Goal: Task Accomplishment & Management: Manage account settings

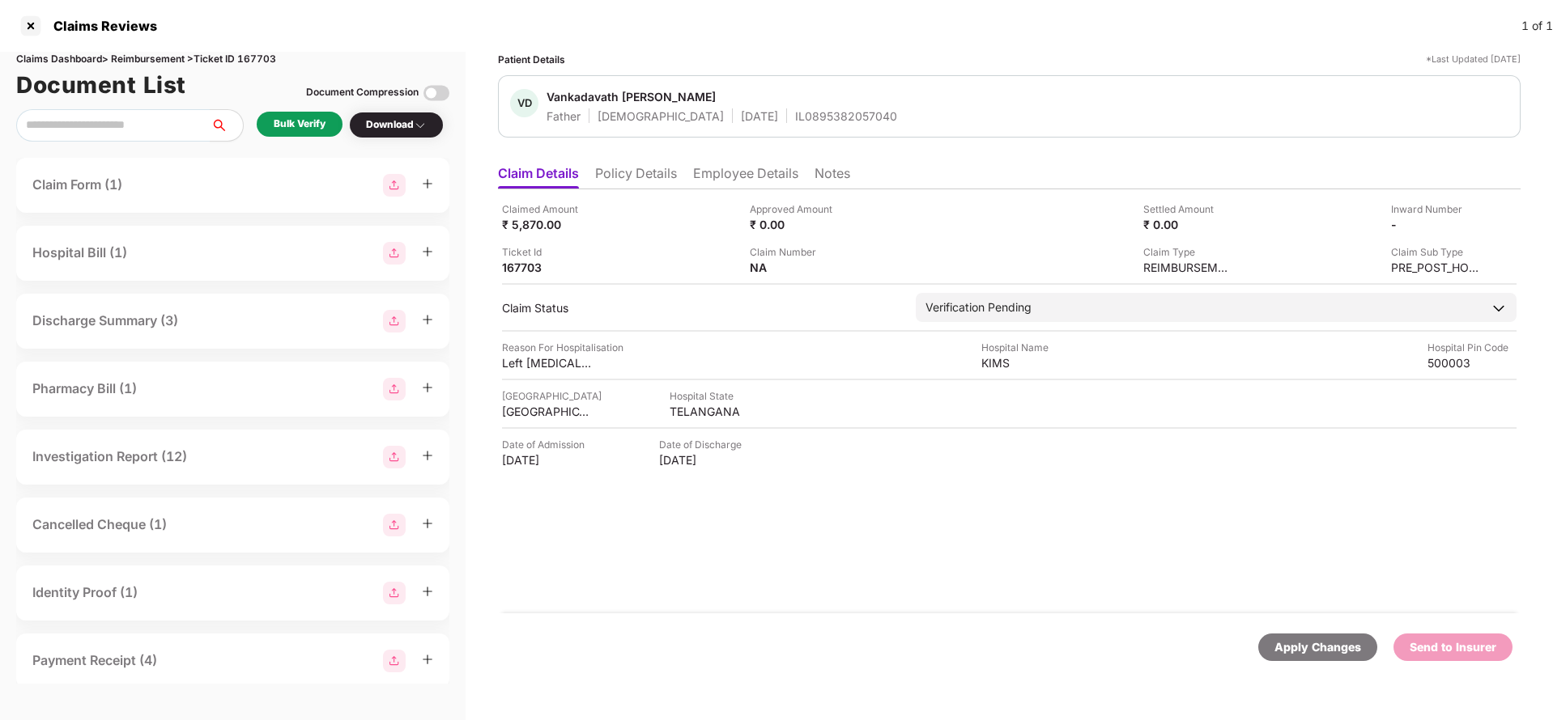
click at [662, 173] on li "Policy Details" at bounding box center [636, 176] width 82 height 23
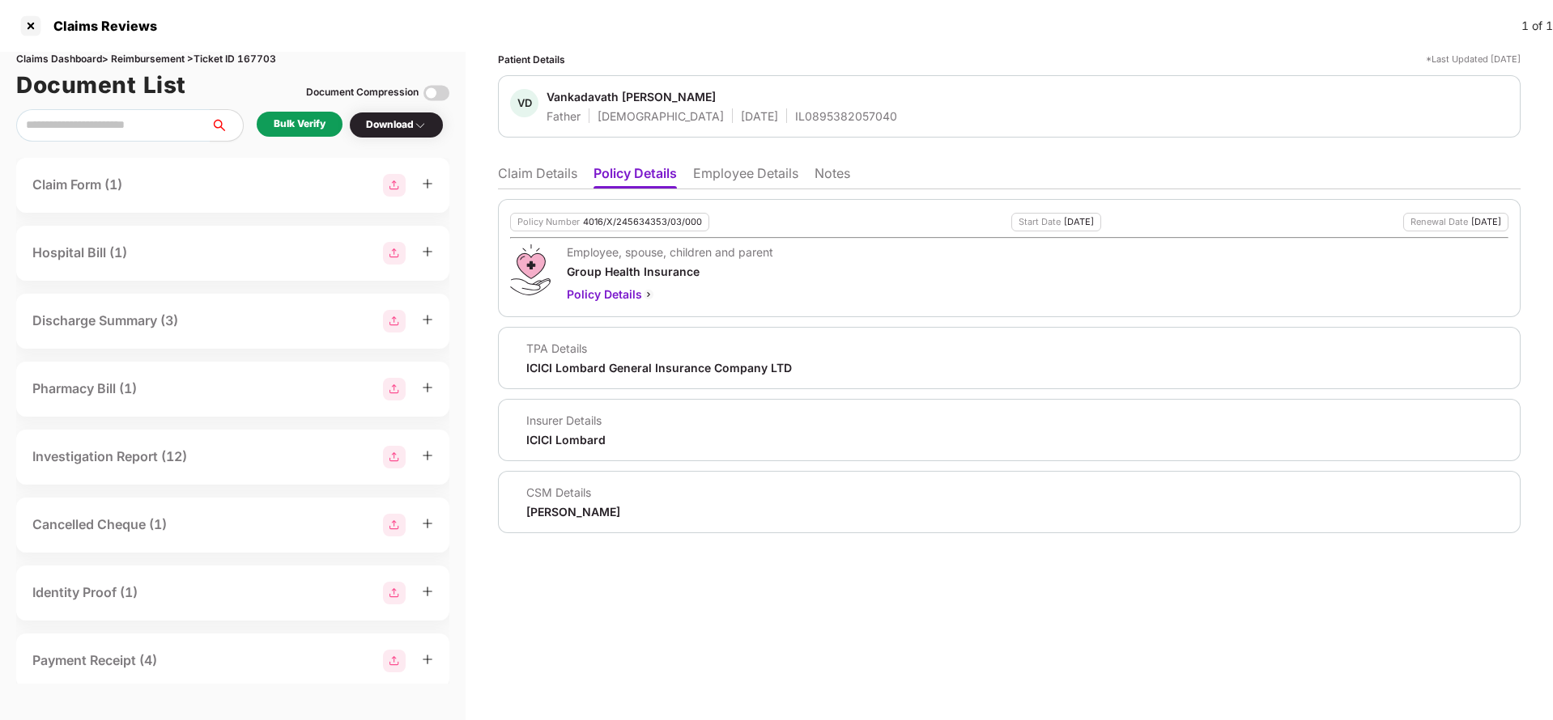
click at [633, 223] on div "4016/X/245634353/03/000" at bounding box center [642, 222] width 119 height 11
copy div "4016/X/245634353/03/000"
click at [795, 115] on div "IL0895382057040" at bounding box center [846, 115] width 102 height 15
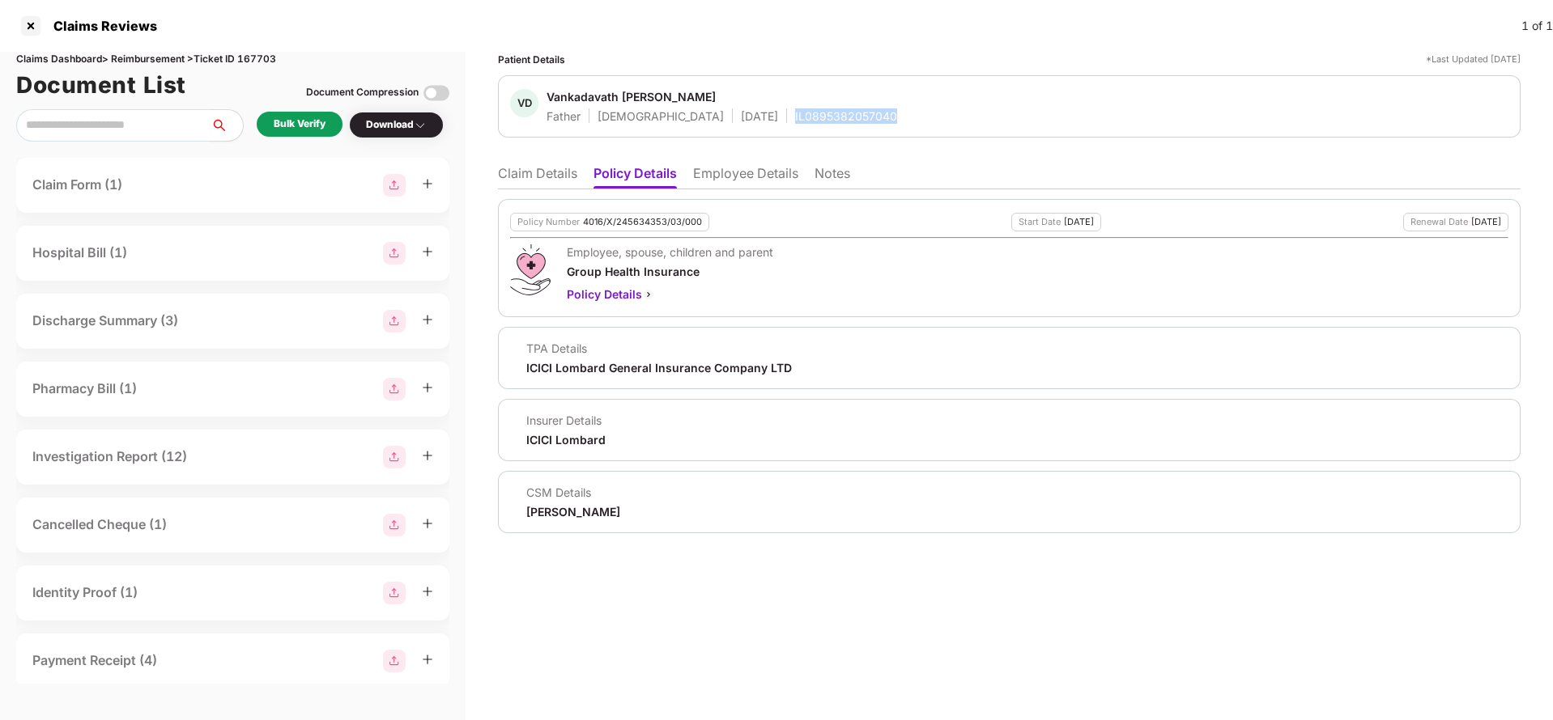
click at [795, 115] on div "IL0895382057040" at bounding box center [846, 115] width 102 height 15
copy div "IL0895382057040"
click at [642, 223] on div "4016/X/245634353/03/000" at bounding box center [642, 222] width 119 height 11
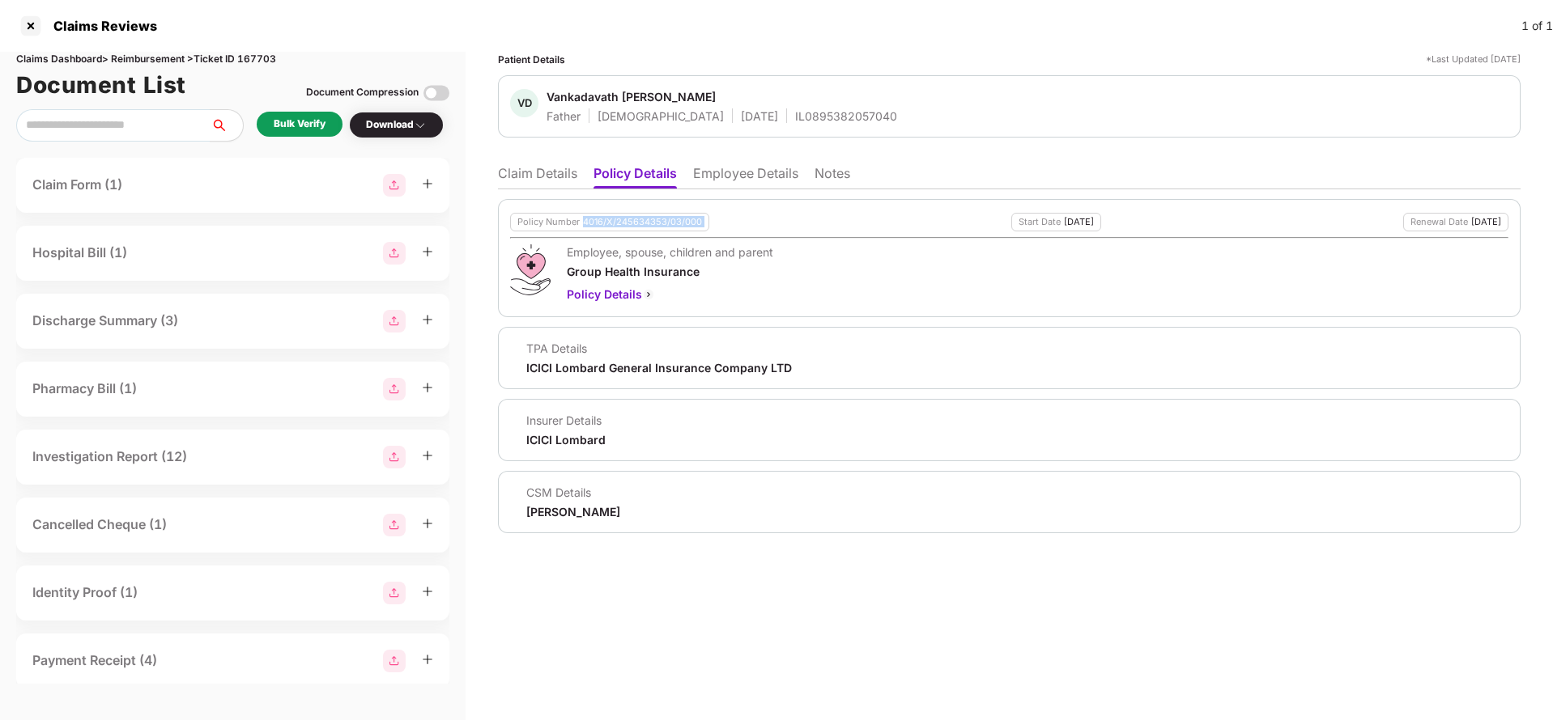
copy div "4016/X/245634353/03/000"
click at [723, 172] on li "Employee Details" at bounding box center [745, 176] width 105 height 23
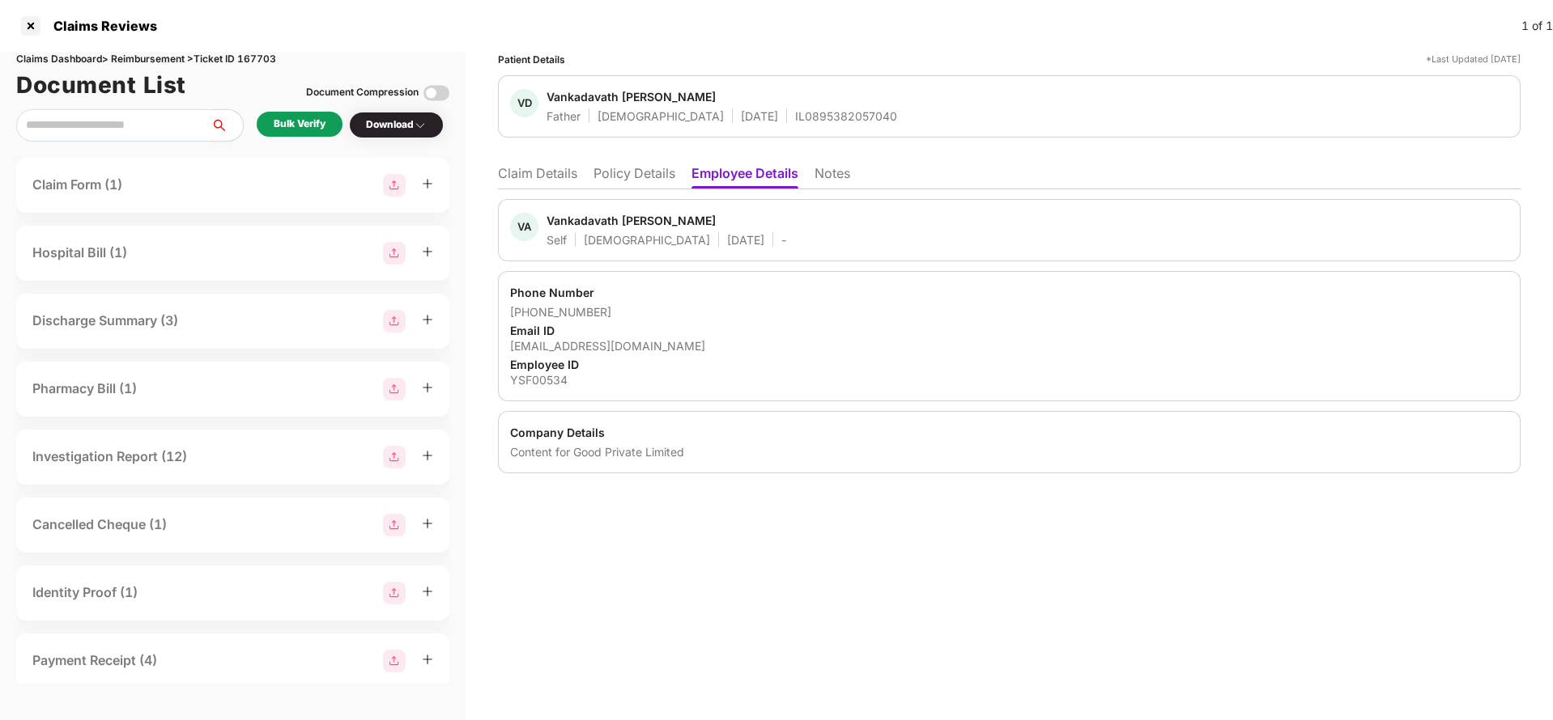
click at [563, 175] on li "Claim Details" at bounding box center [537, 176] width 79 height 23
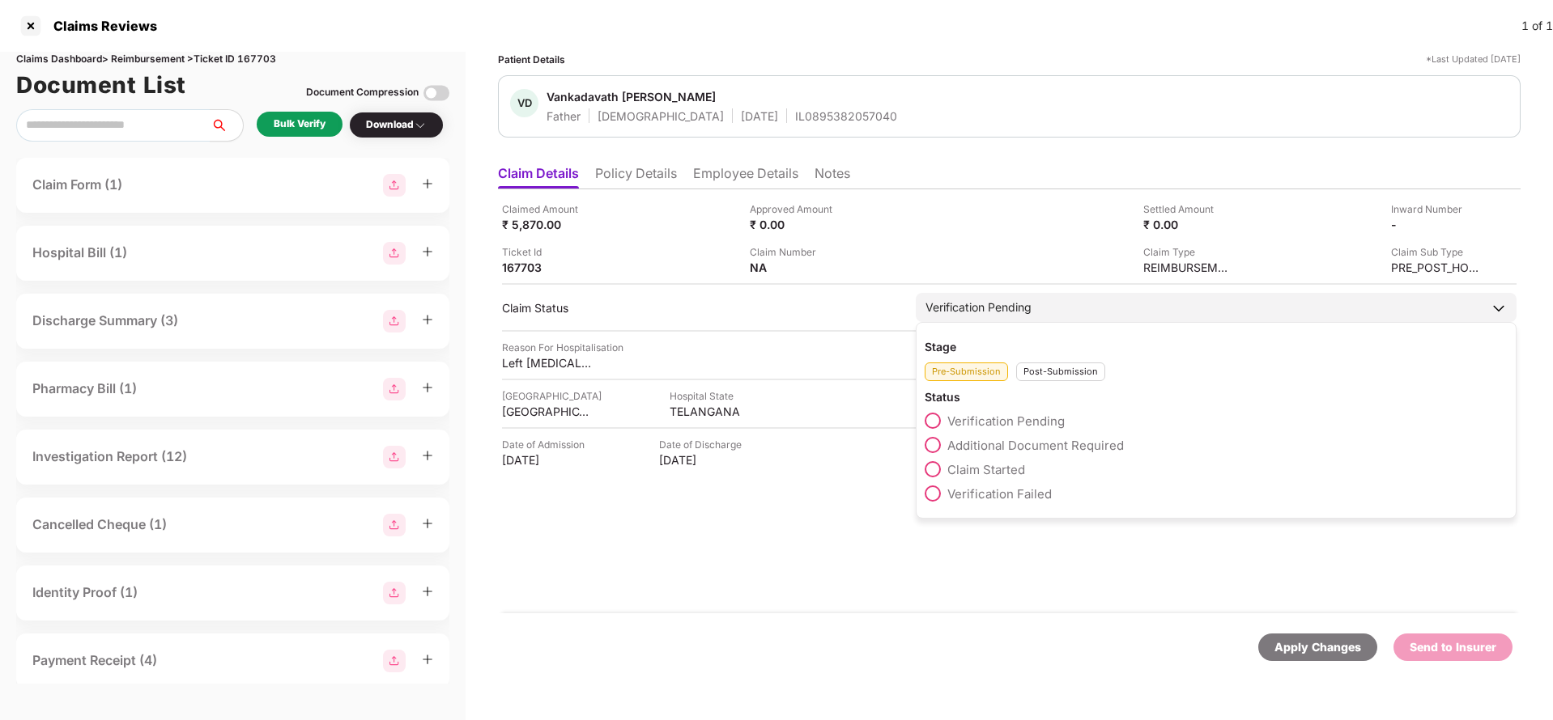
click at [1004, 302] on div "Verification Pending" at bounding box center [978, 308] width 106 height 18
click at [988, 462] on span "Claim Started" at bounding box center [986, 469] width 78 height 15
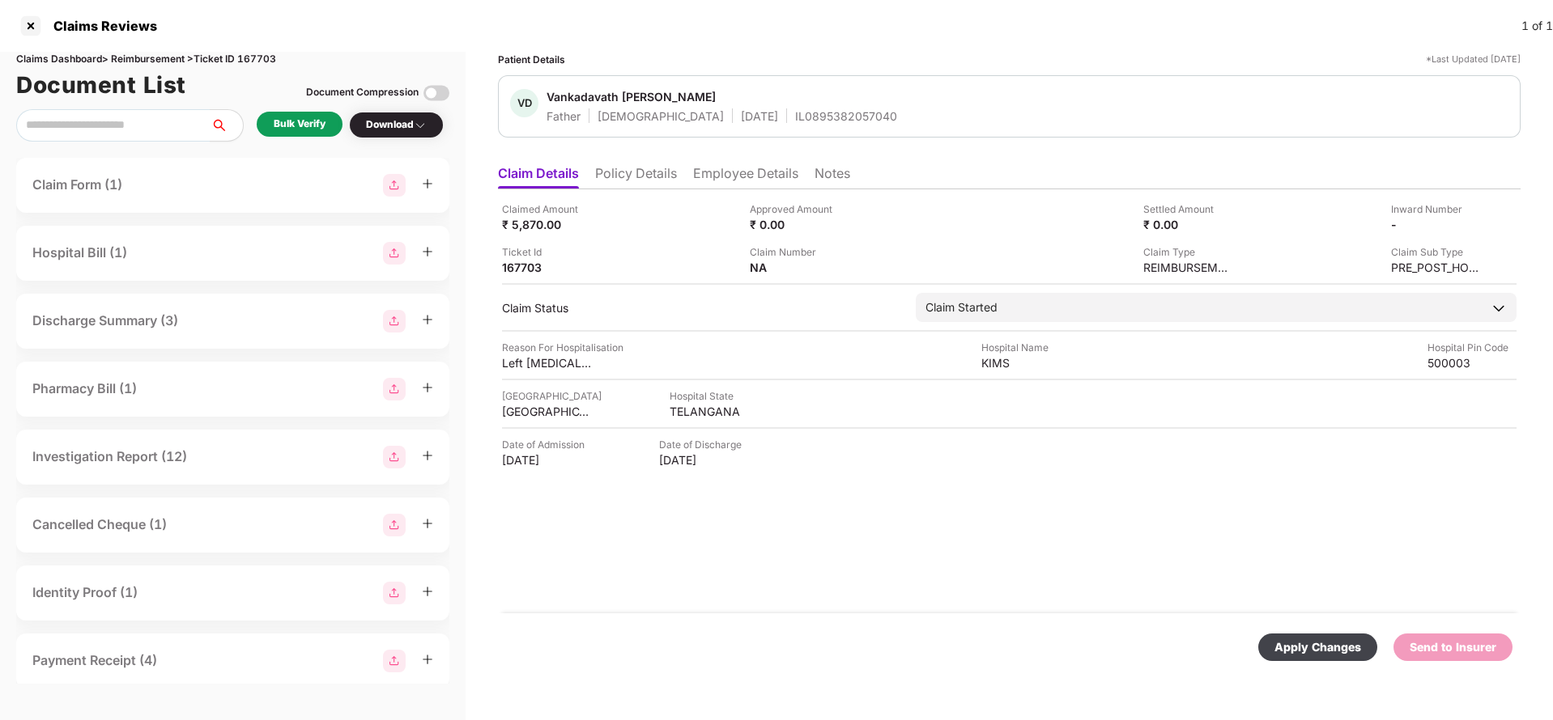
click at [1288, 654] on div "Apply Changes" at bounding box center [1317, 648] width 87 height 18
click at [623, 176] on li "Policy Details" at bounding box center [636, 176] width 82 height 23
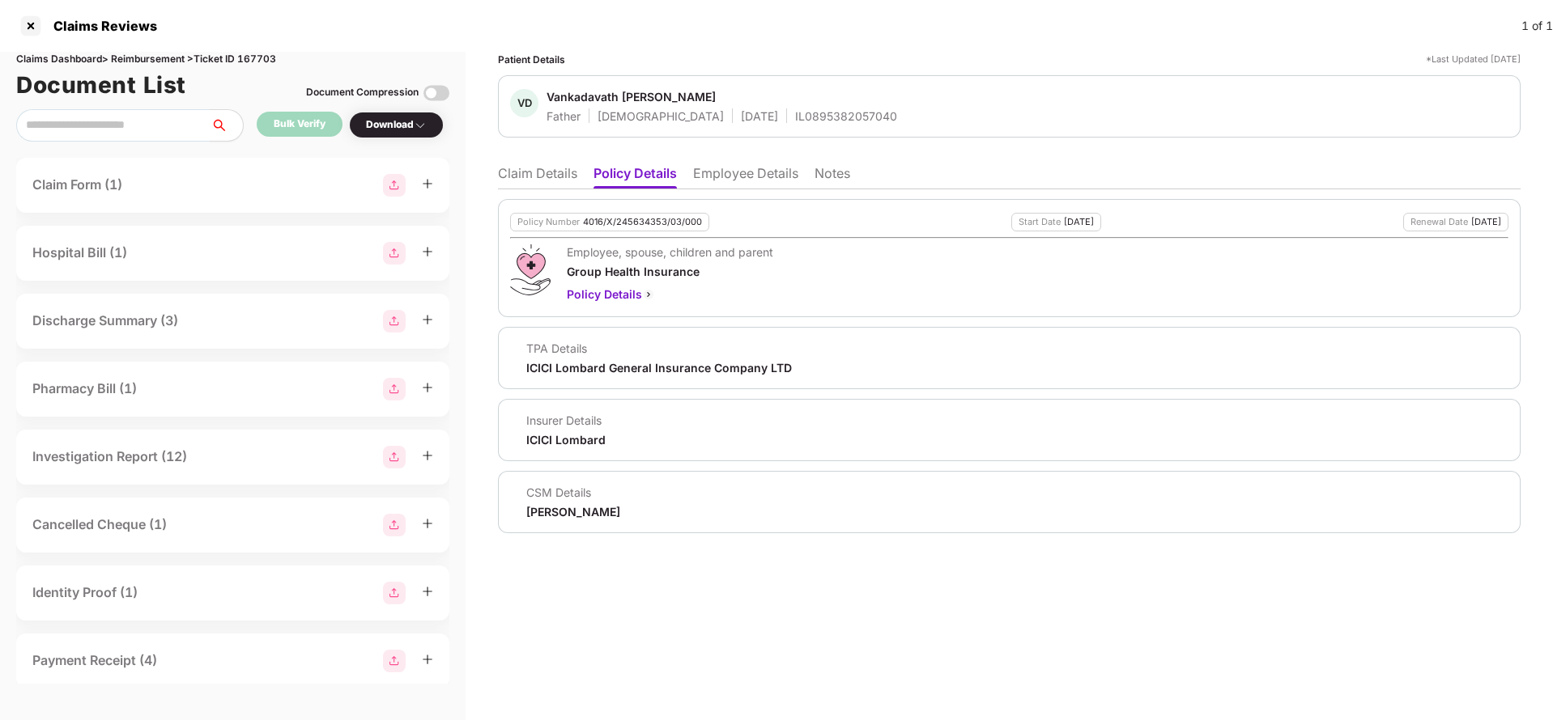
click at [638, 230] on div "Policy Number 4016/X/245634353/03/000" at bounding box center [609, 222] width 199 height 19
copy div "4016/X/245634353/03/000"
click at [775, 179] on li "Employee Details" at bounding box center [745, 176] width 105 height 23
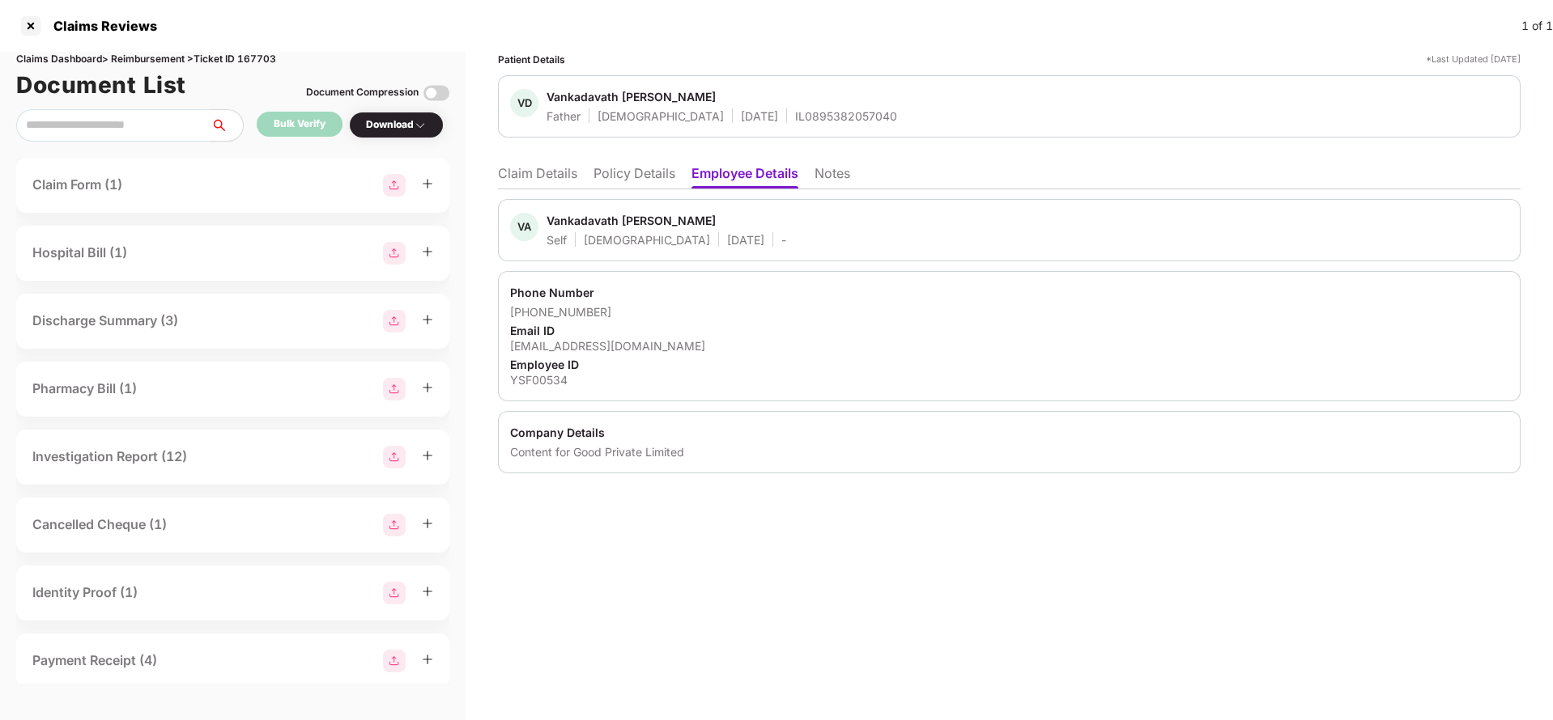
click at [521, 165] on li "Claim Details" at bounding box center [537, 176] width 79 height 23
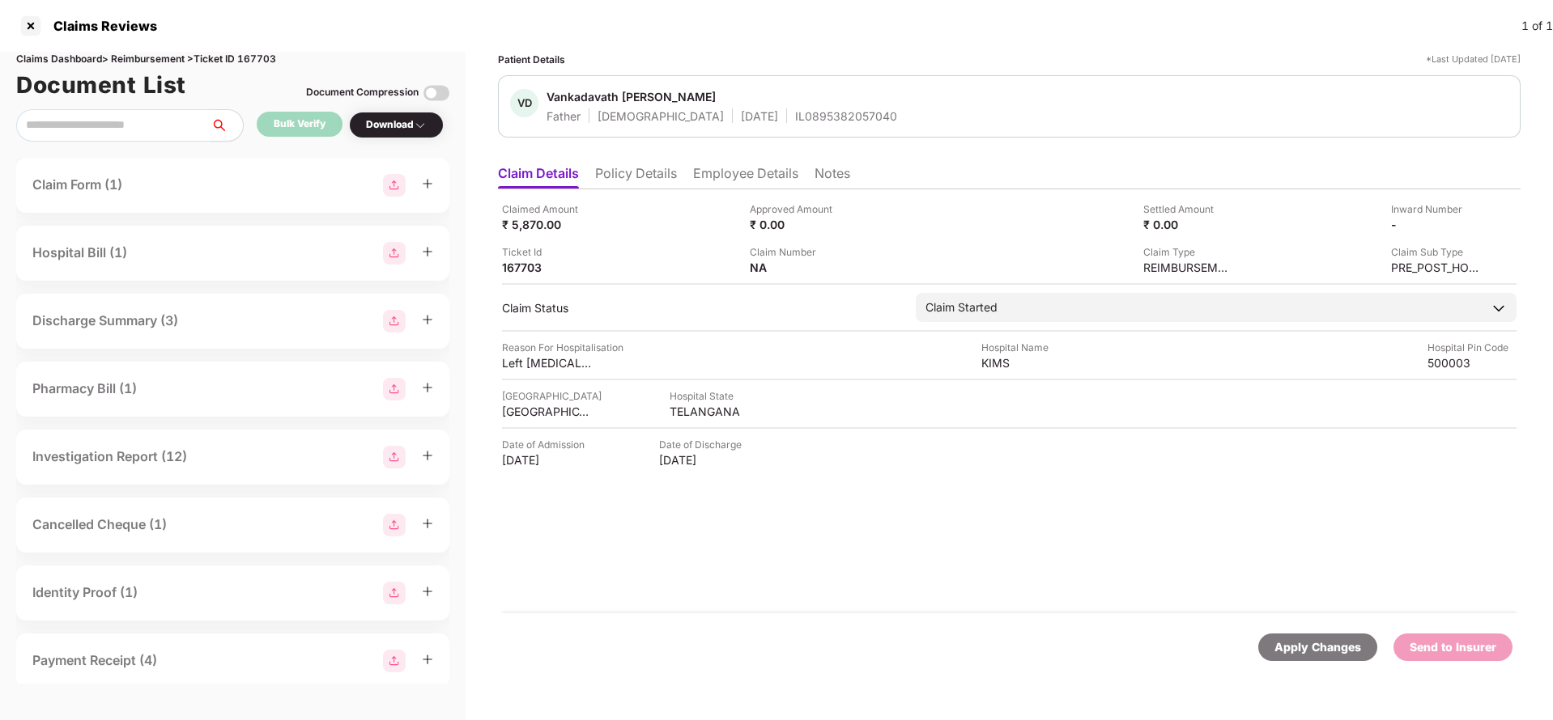
click at [1294, 650] on div "Apply Changes" at bounding box center [1317, 648] width 87 height 18
click at [249, 59] on div "Claims Dashboard > Reimbursement > Ticket ID 167703" at bounding box center [232, 59] width 433 height 15
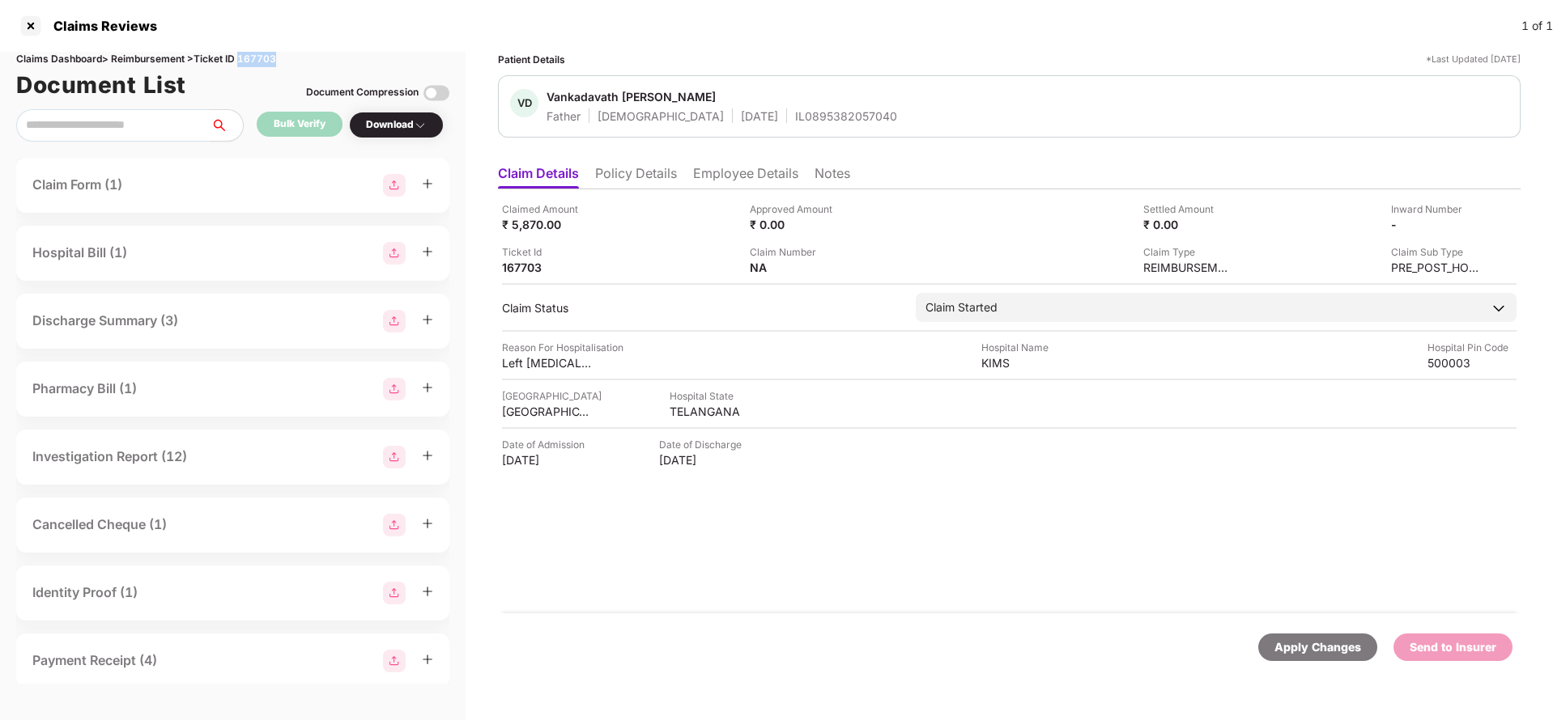
copy div "167703"
click at [1297, 650] on div "Apply Changes" at bounding box center [1317, 648] width 87 height 18
click at [630, 173] on li "Policy Details" at bounding box center [636, 176] width 82 height 23
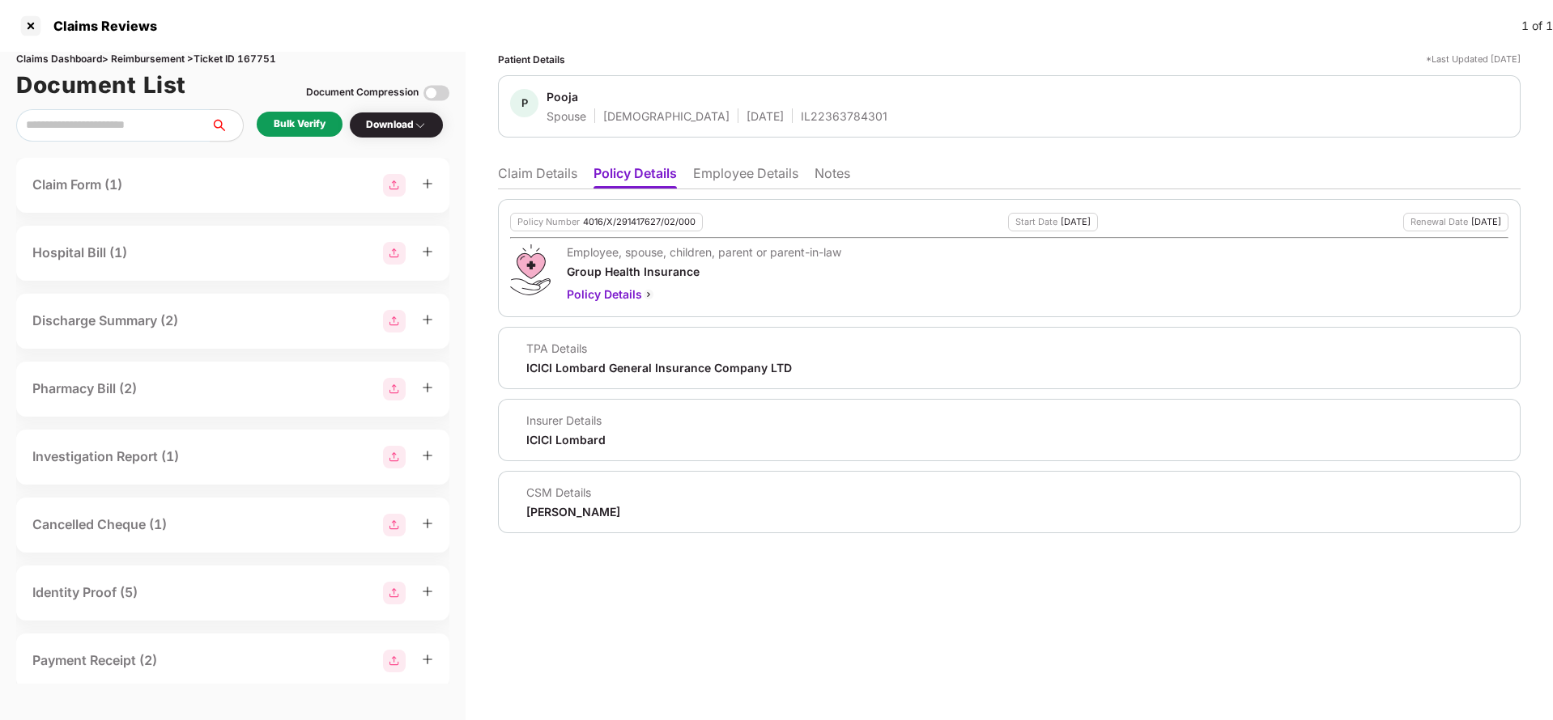
click at [629, 224] on div "4016/X/291417627/02/000" at bounding box center [639, 222] width 113 height 11
copy div "4016/X/291417627/02/000"
click at [801, 113] on div "IL22363784301" at bounding box center [844, 115] width 87 height 15
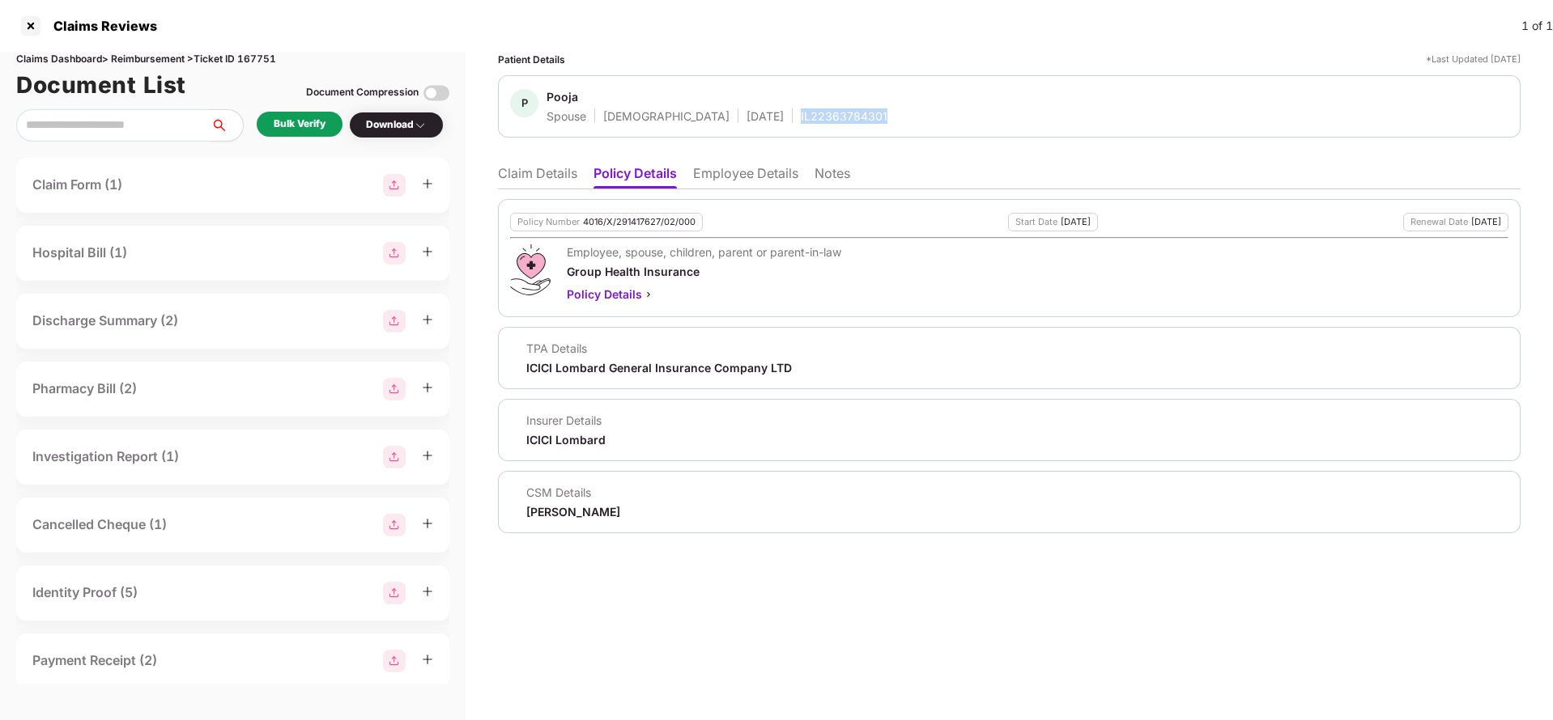
click at [801, 113] on div "IL22363784301" at bounding box center [844, 115] width 87 height 15
copy div "IL22363784301"
click at [732, 177] on li "Employee Details" at bounding box center [745, 176] width 105 height 23
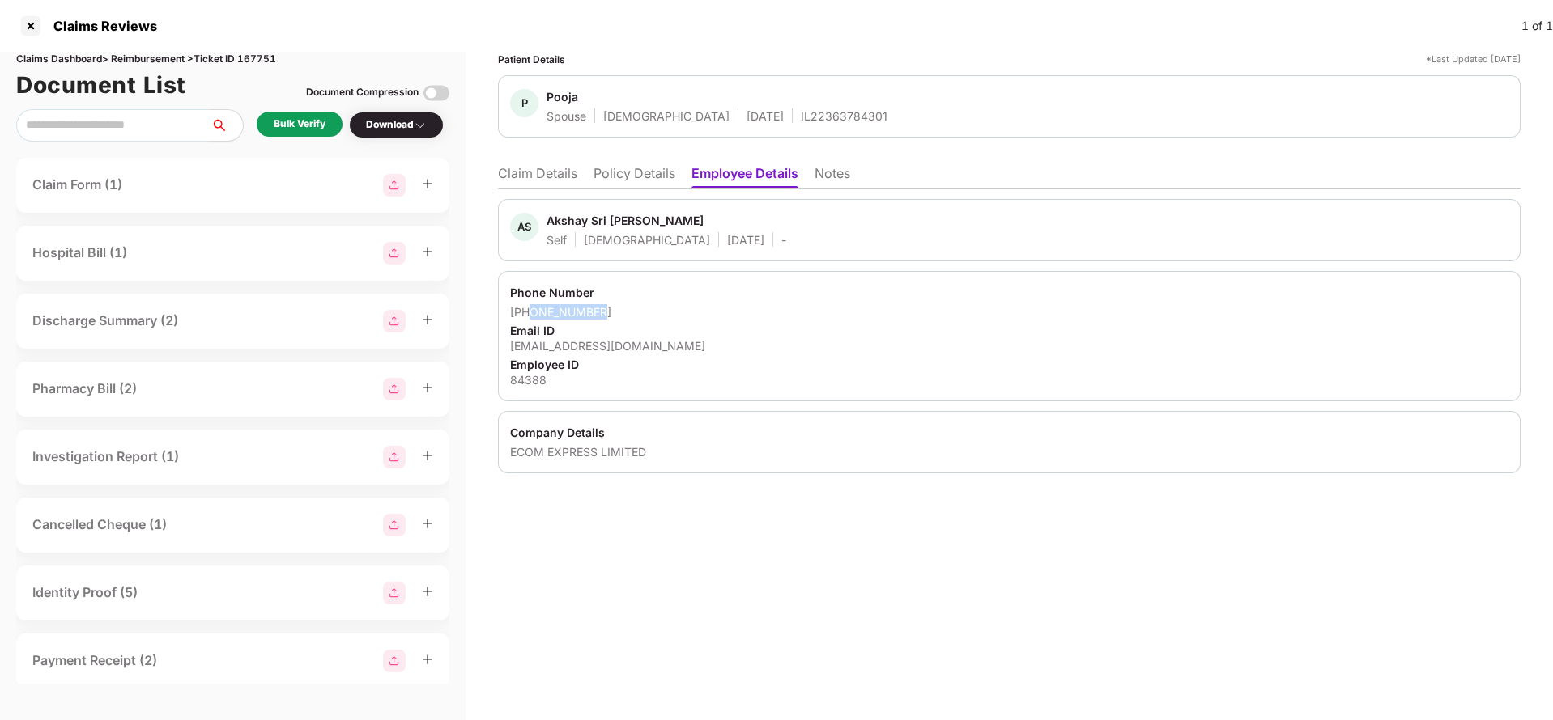
drag, startPoint x: 530, startPoint y: 312, endPoint x: 683, endPoint y: 308, distance: 153.0
click at [683, 308] on div "+919319165399" at bounding box center [1009, 311] width 998 height 15
copy div "9319165399"
click at [603, 352] on div "akshay.sri@ecomexpress.in" at bounding box center [1009, 345] width 998 height 15
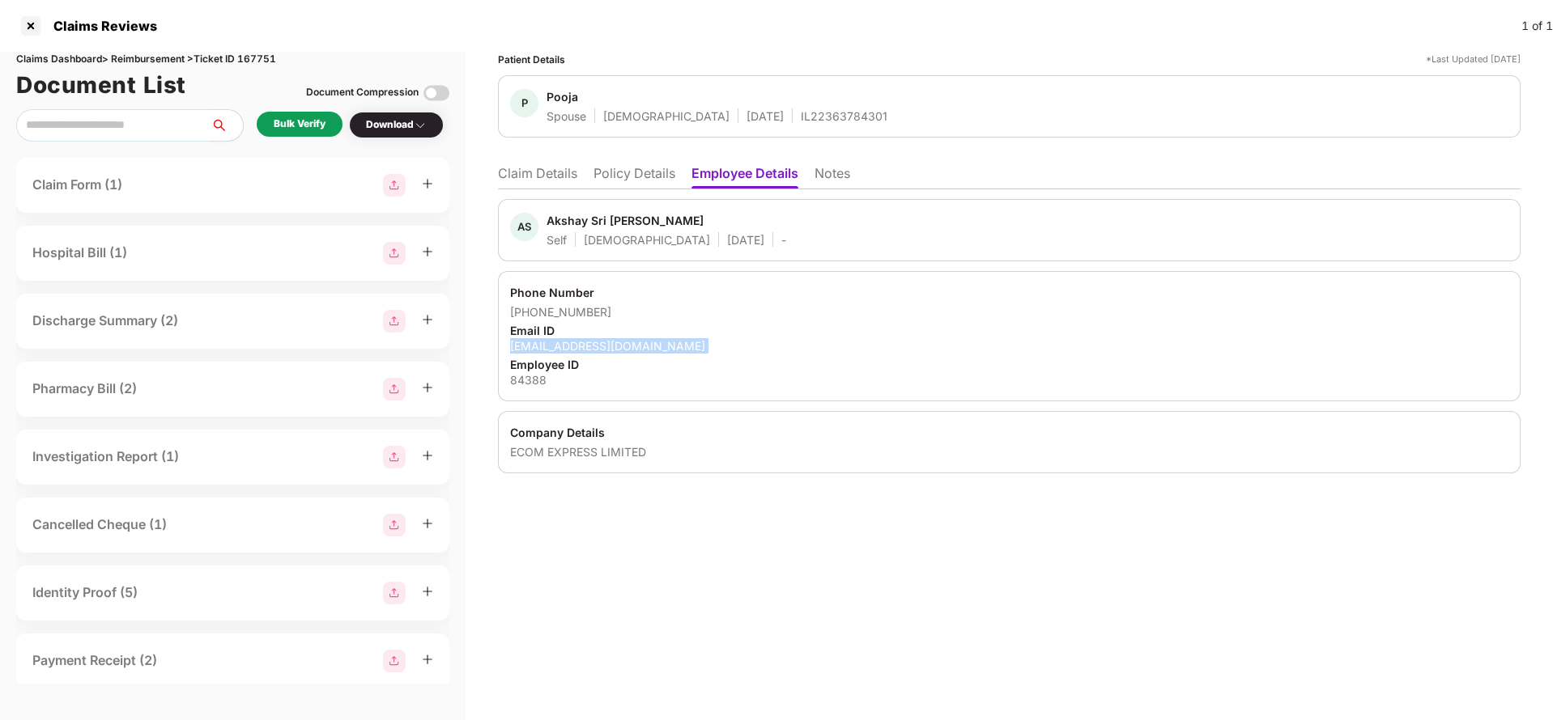
click at [603, 352] on div "akshay.sri@ecomexpress.in" at bounding box center [1009, 345] width 998 height 15
copy div "akshay.sri@ecomexpress.in"
click at [555, 179] on li "Claim Details" at bounding box center [537, 176] width 79 height 23
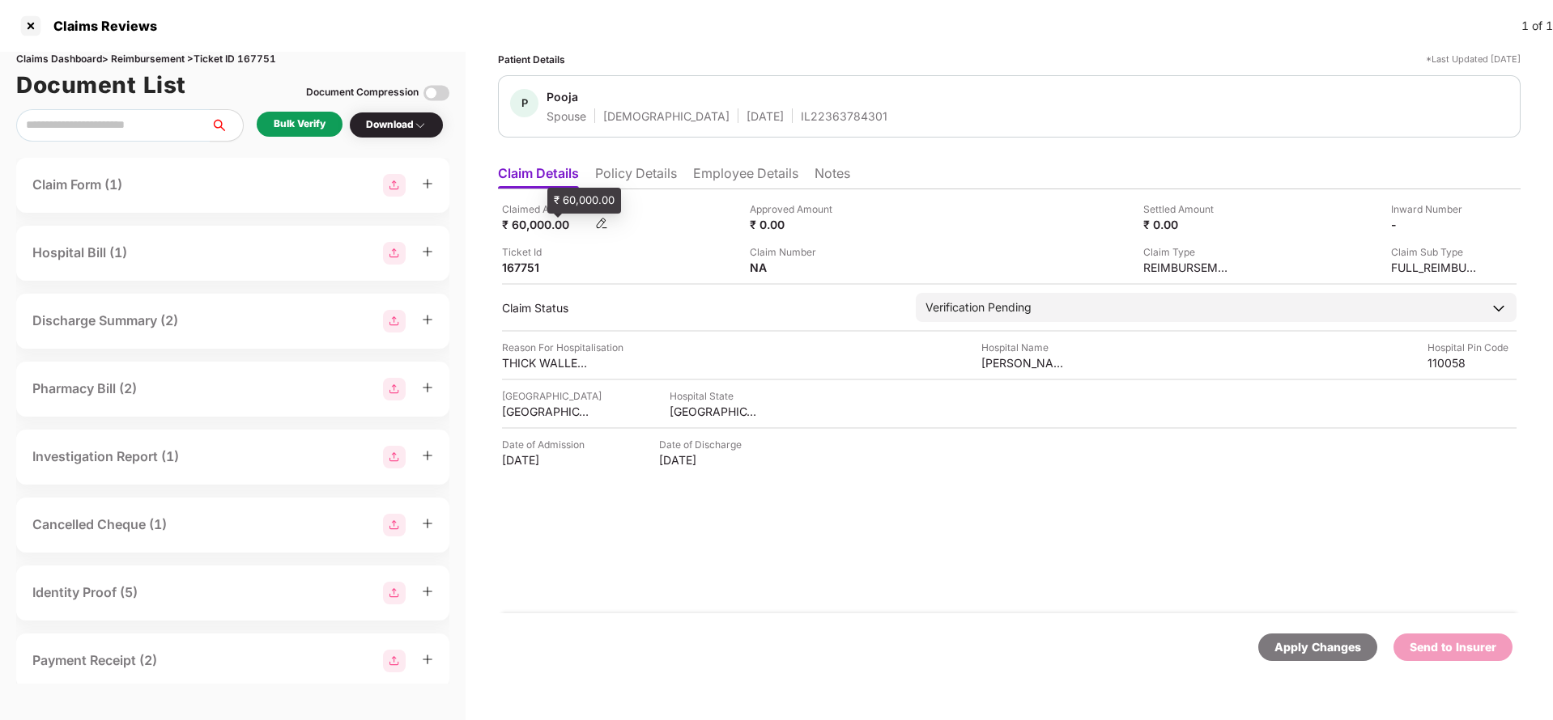
click at [534, 232] on div "₹ 60,000.00" at bounding box center [546, 224] width 89 height 15
copy div "60,000"
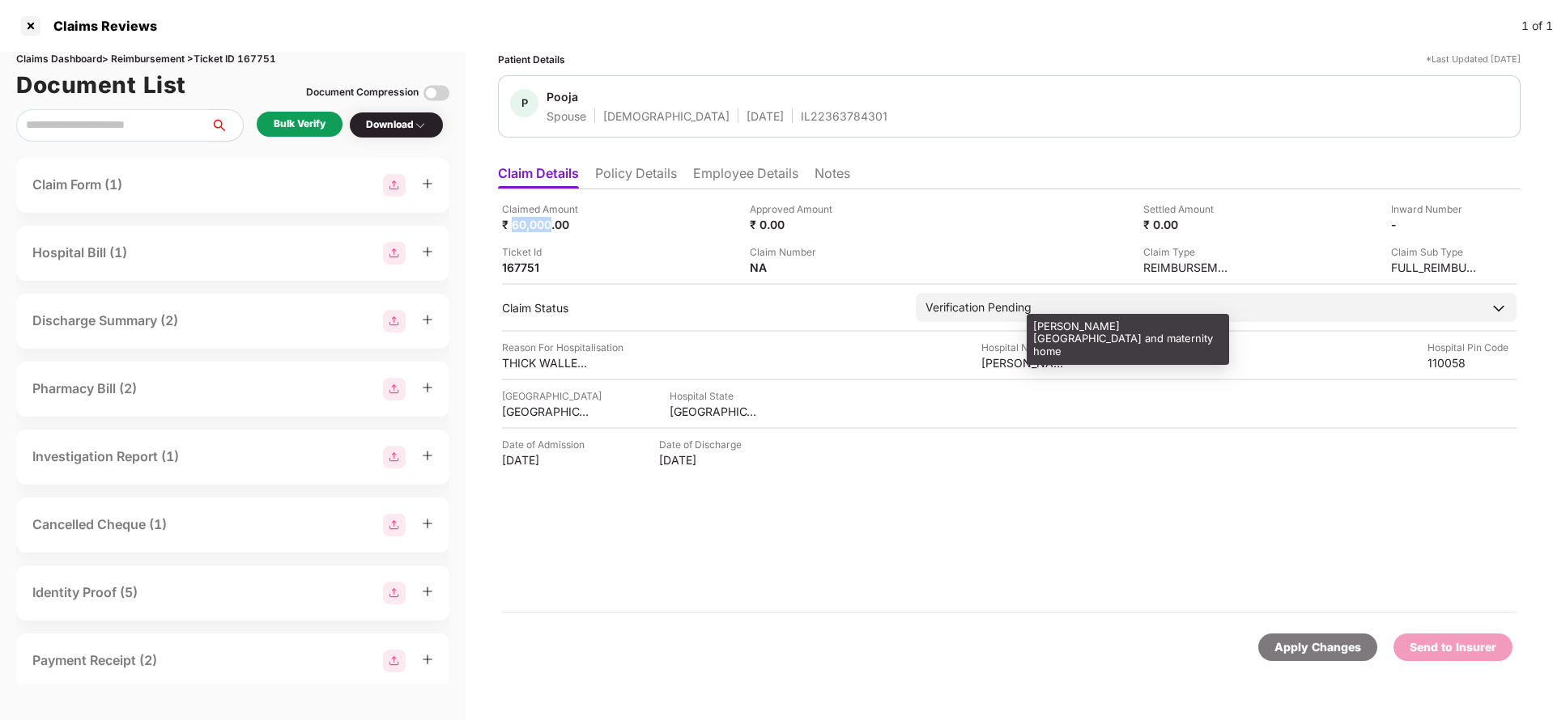
click at [1029, 363] on div "Hemraj Jain hospital and maternity home" at bounding box center [1025, 362] width 89 height 15
copy div "Hemraj Jain hospital and maternity home"
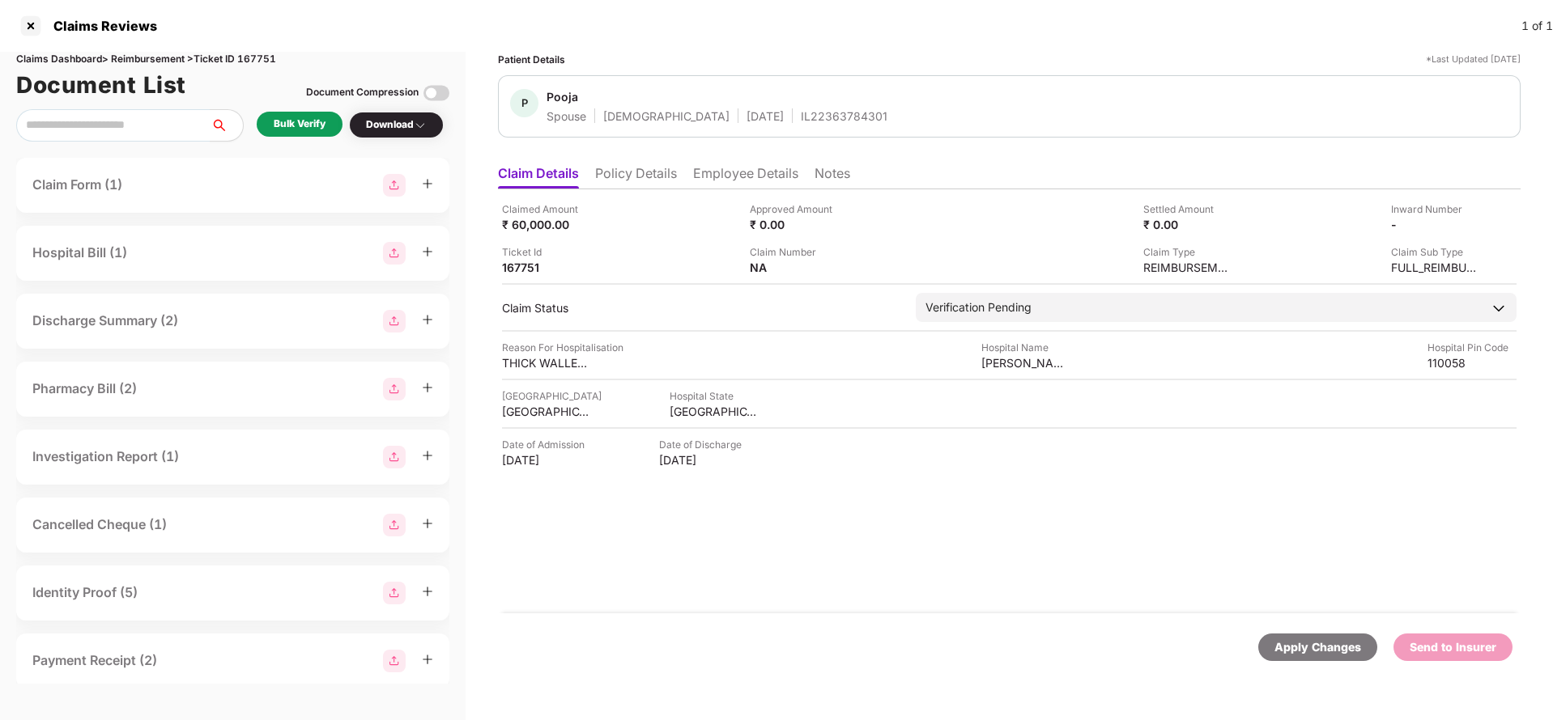
click at [319, 130] on div "Bulk Verify" at bounding box center [300, 124] width 52 height 15
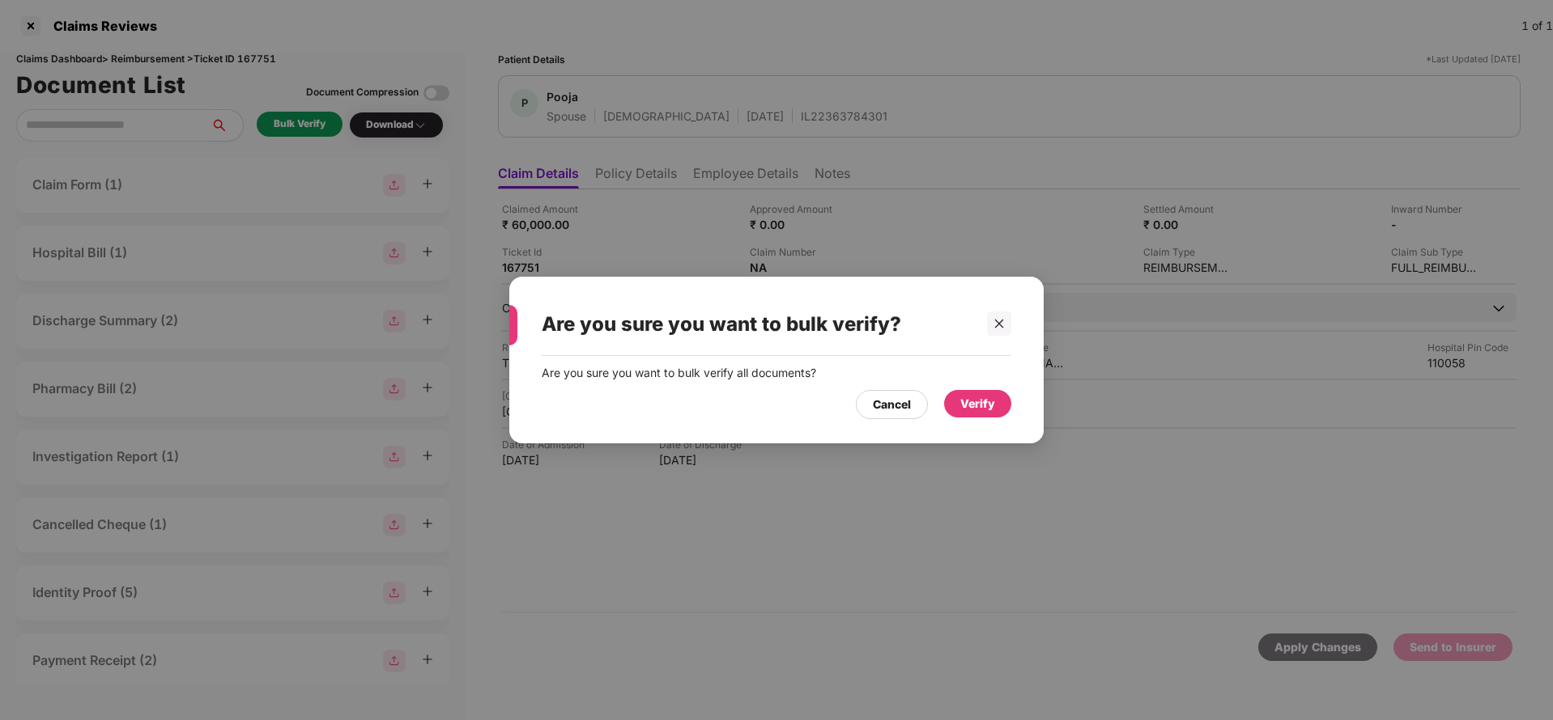
click at [982, 414] on div "Verify" at bounding box center [977, 404] width 67 height 28
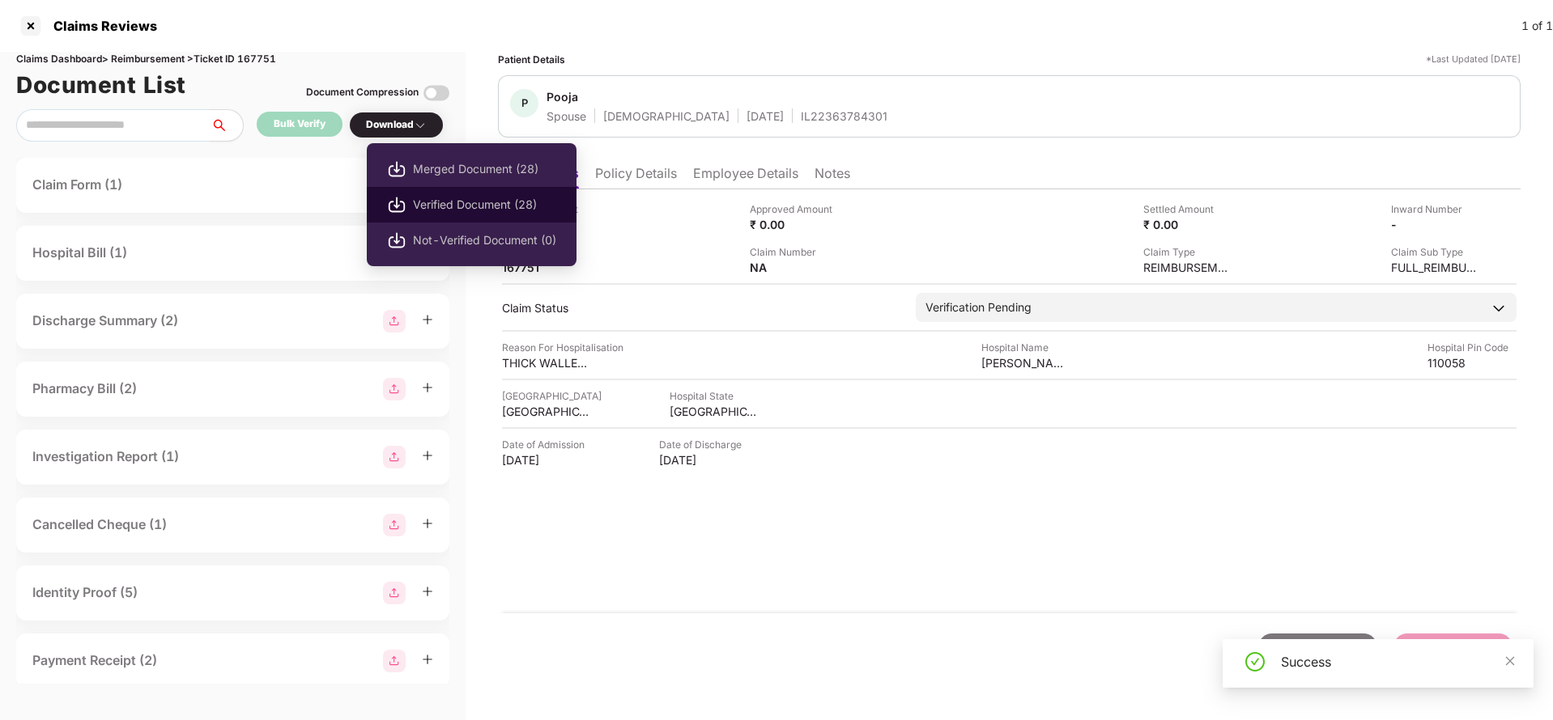
click at [457, 210] on span "Verified Document (28)" at bounding box center [484, 205] width 143 height 18
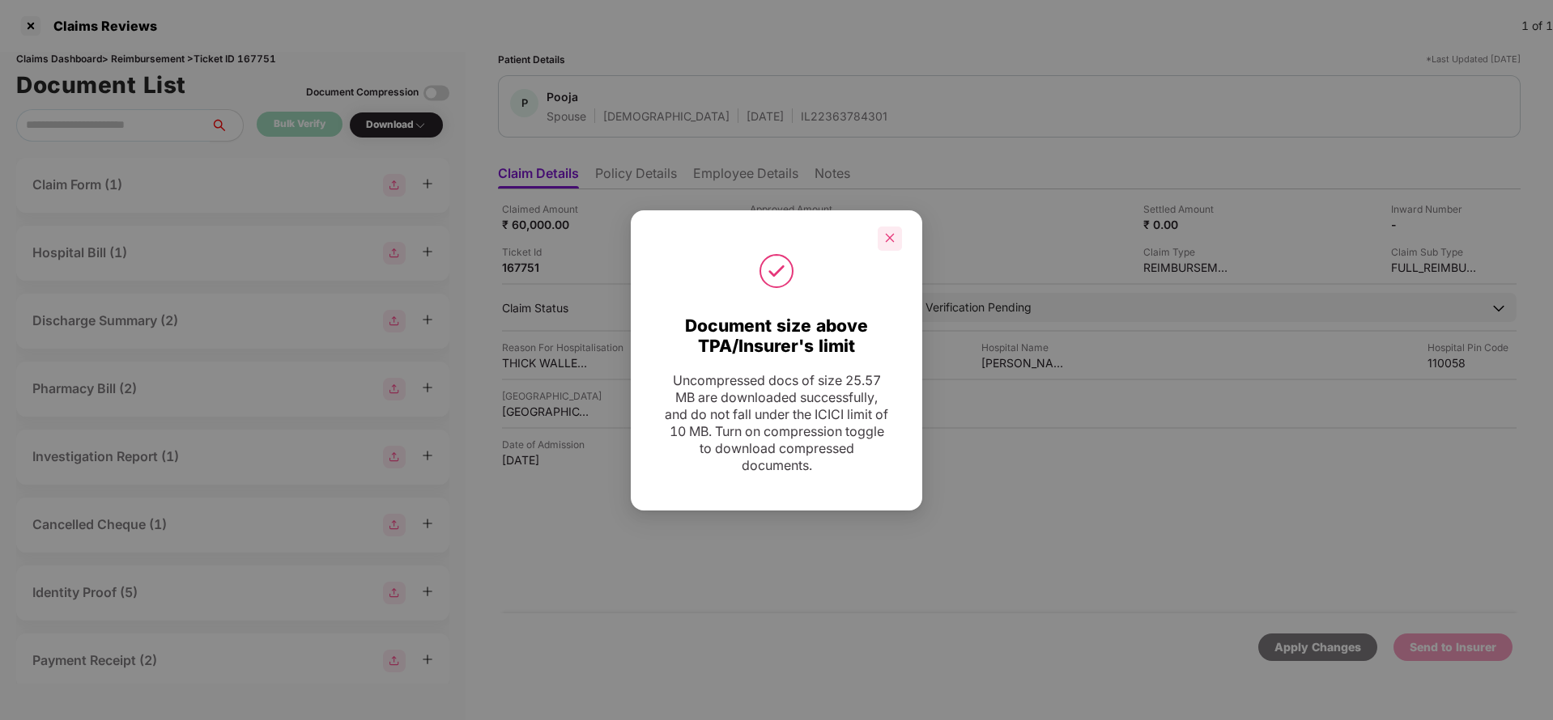
click at [877, 239] on div at bounding box center [889, 239] width 24 height 24
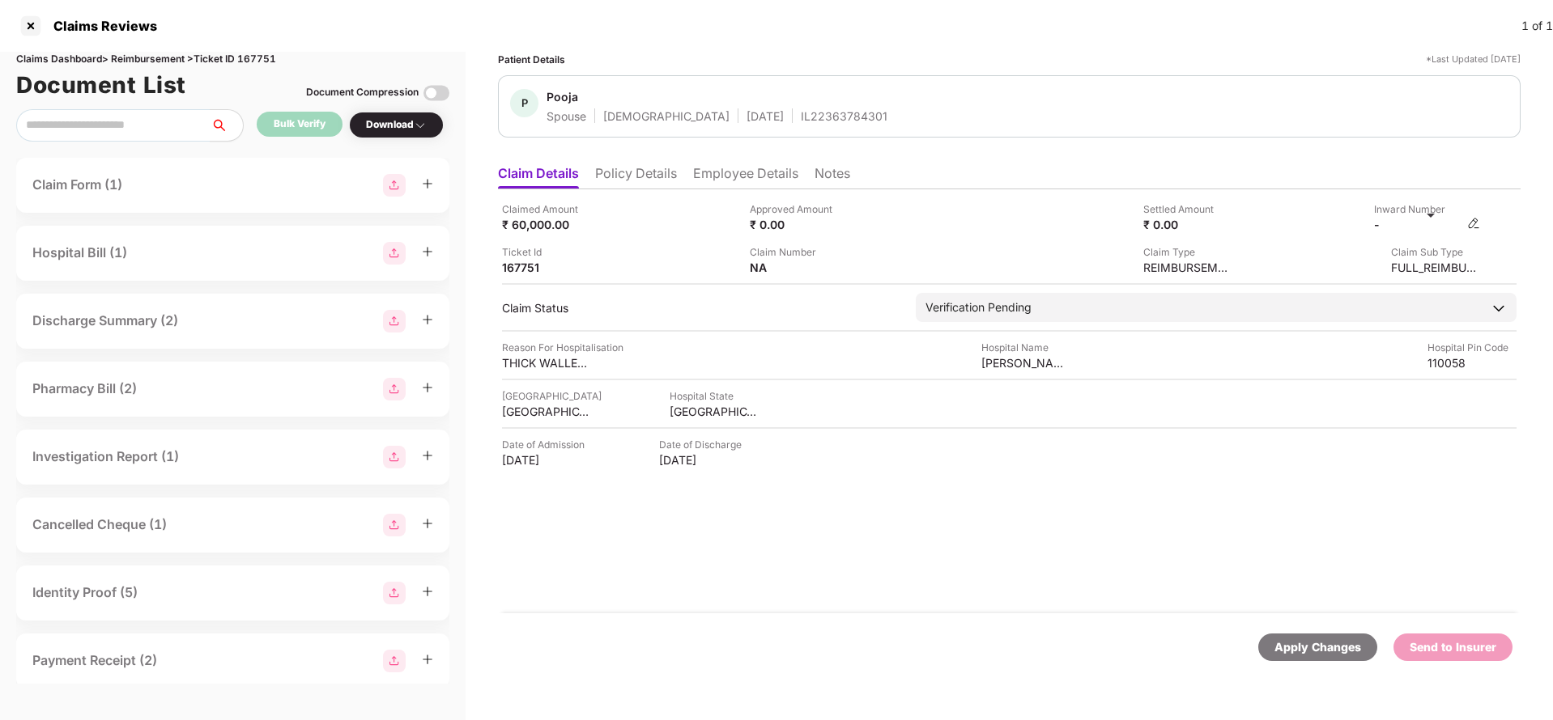
click at [1475, 225] on img at bounding box center [1473, 223] width 13 height 13
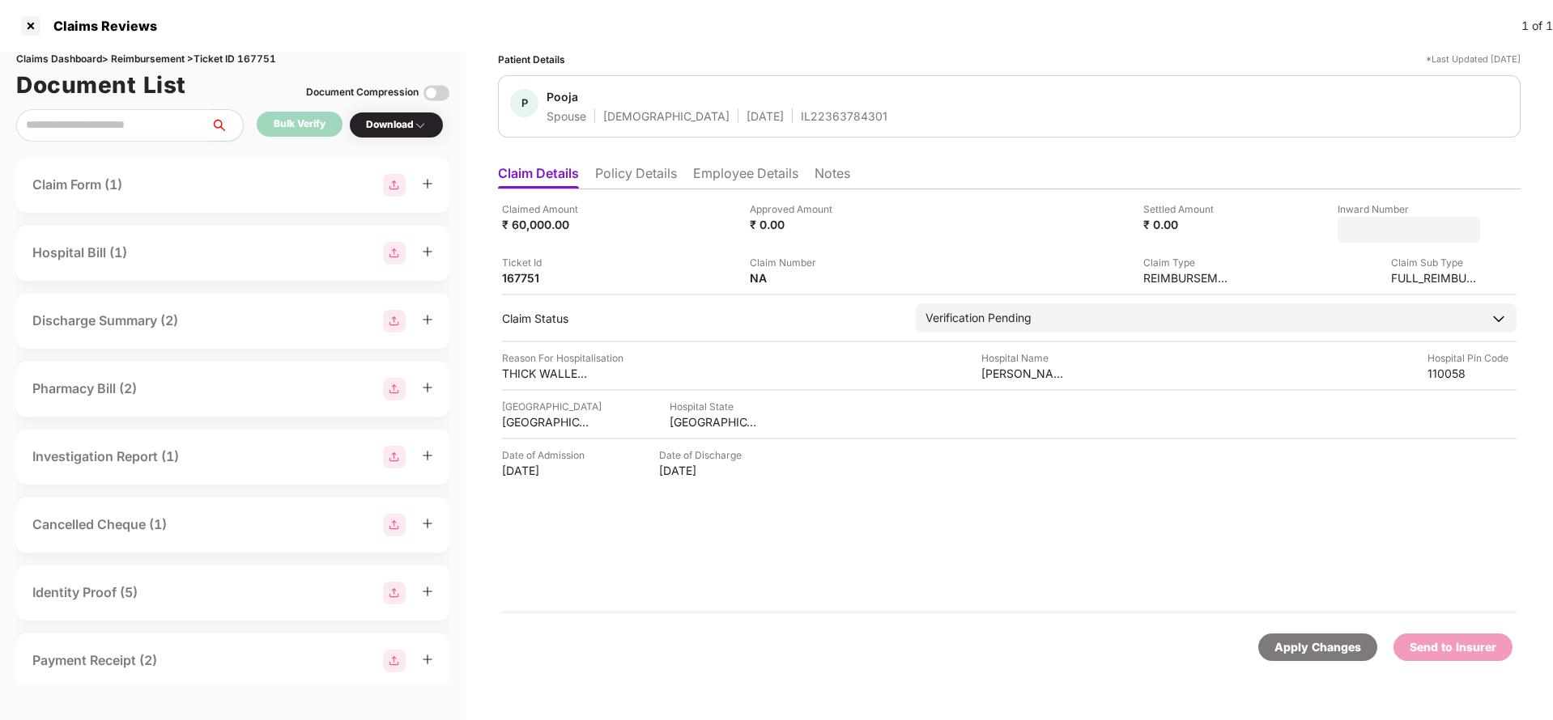
type input "**********"
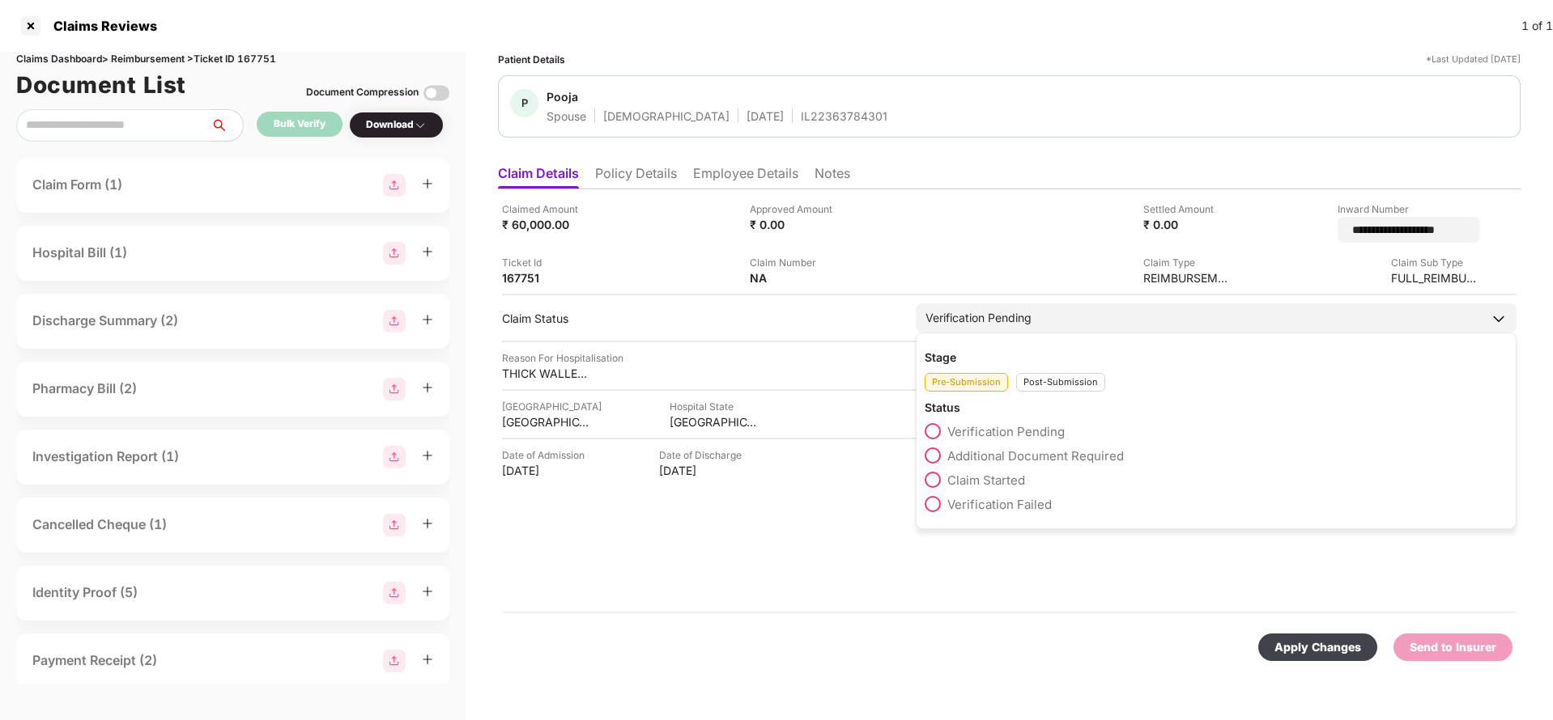
click at [1031, 325] on div "Verification Pending Stage Pre-Submission Post-Submission Status Verification P…" at bounding box center [1216, 318] width 601 height 29
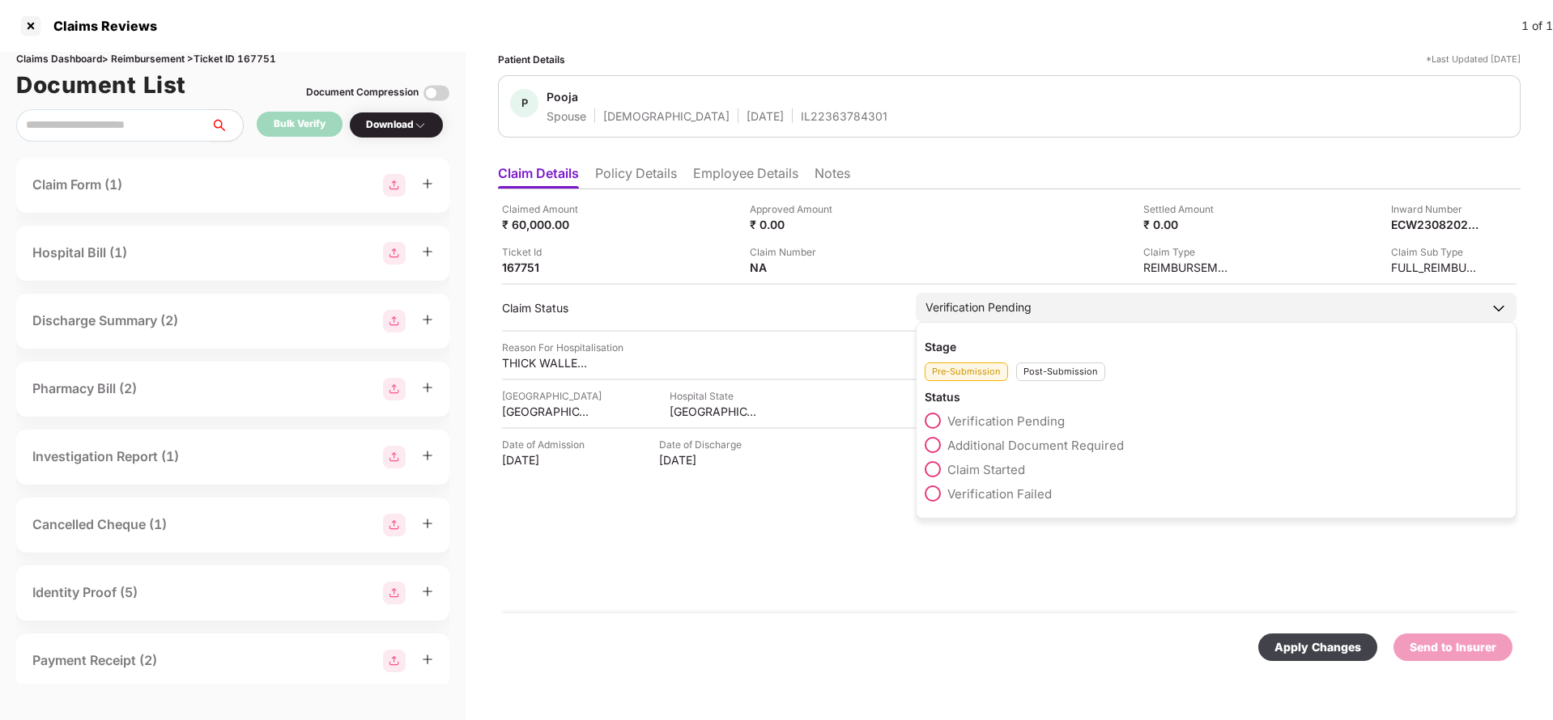
click at [1069, 370] on div "Post-Submission" at bounding box center [1060, 372] width 89 height 19
click at [1018, 448] on span "Claim Under Process" at bounding box center [1008, 445] width 122 height 15
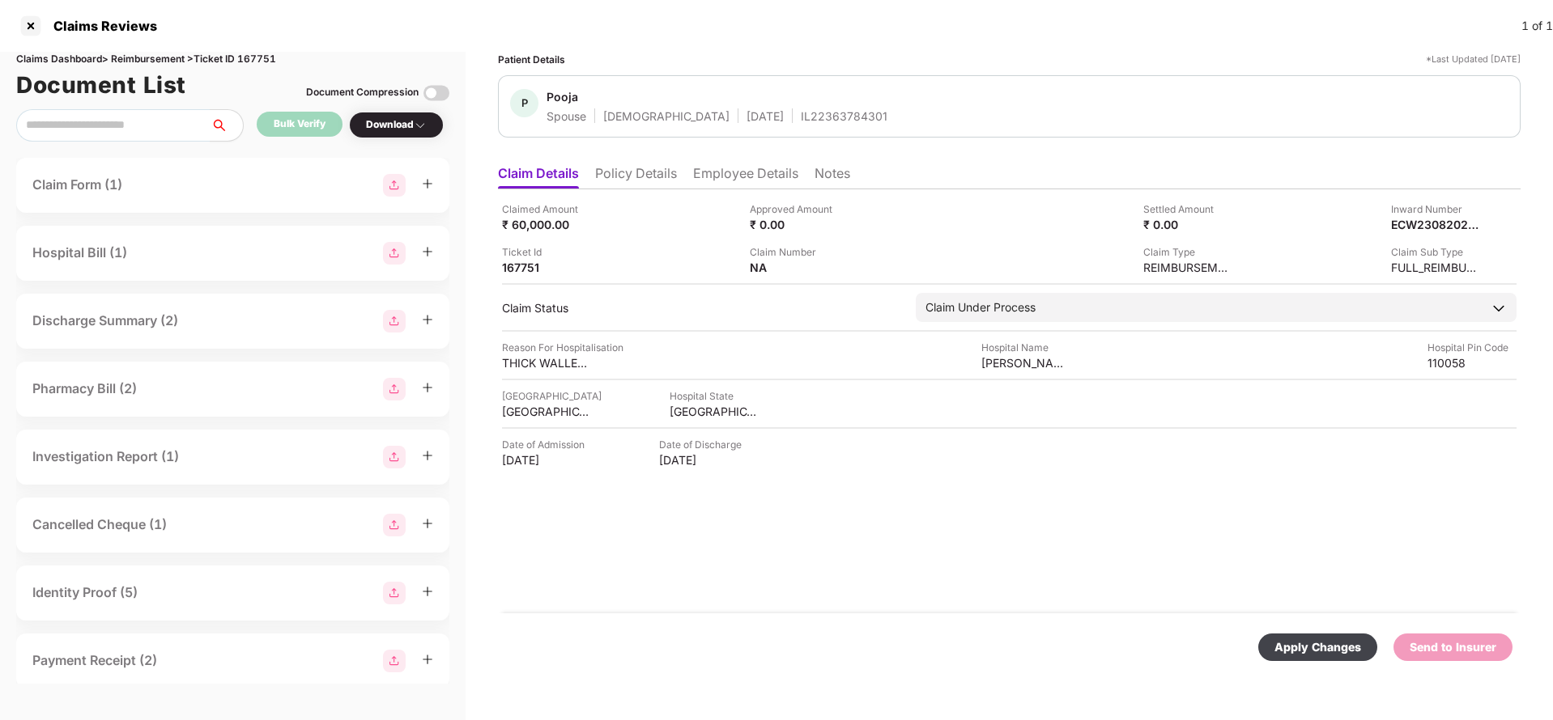
click at [1326, 647] on div "Apply Changes" at bounding box center [1317, 648] width 87 height 18
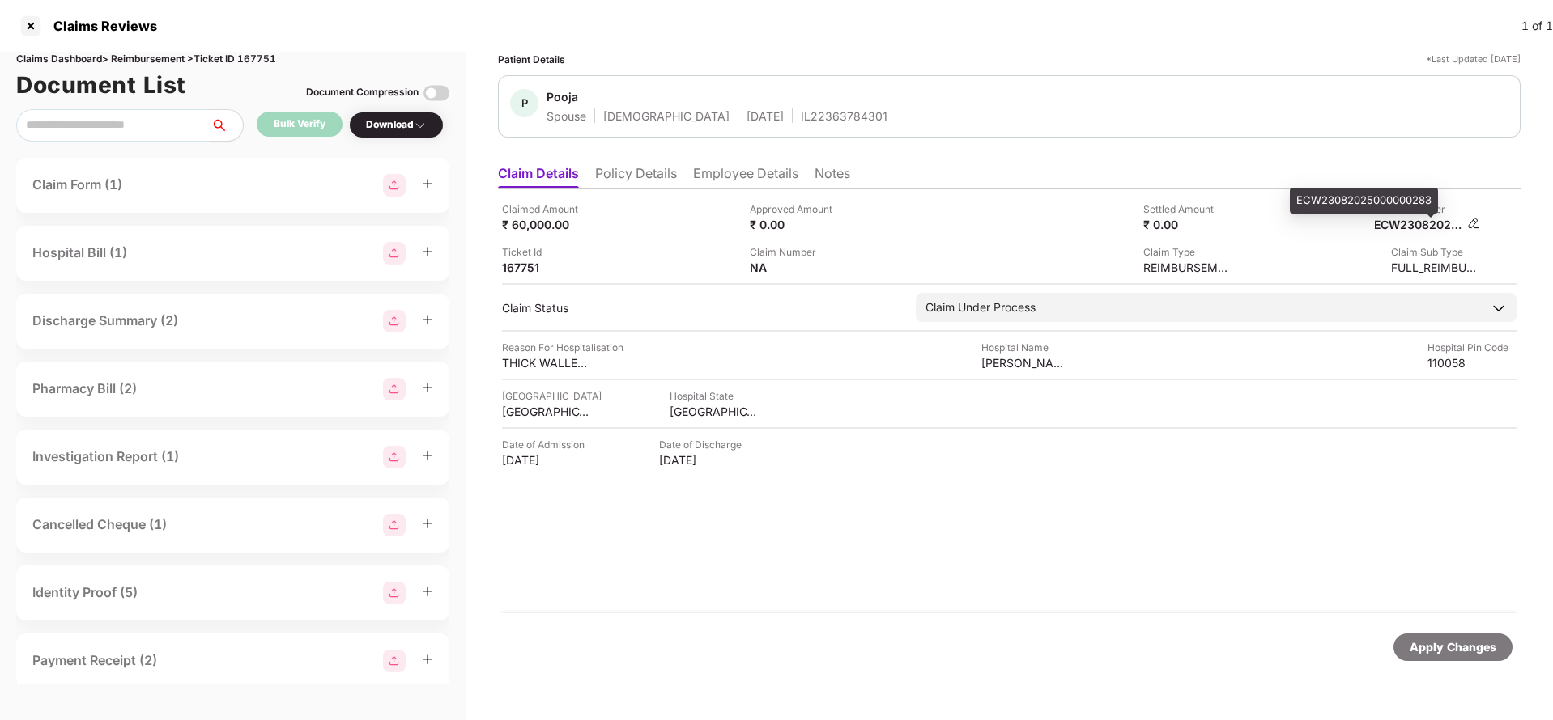
click at [1421, 221] on div "ECW23082025000000283" at bounding box center [1418, 224] width 89 height 15
copy div "ECW23082025000000283"
click at [801, 119] on div "IL22363784301" at bounding box center [844, 115] width 87 height 15
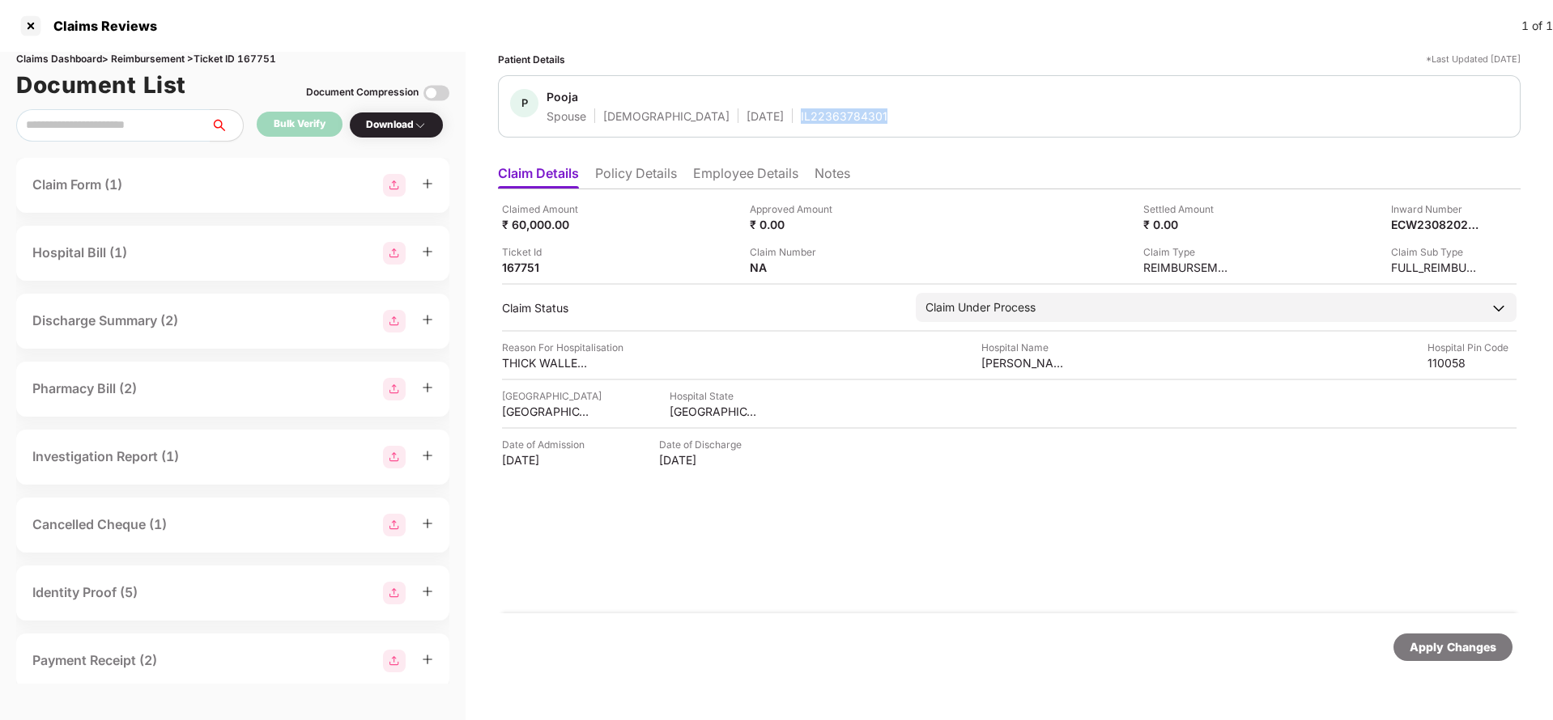
click at [801, 119] on div "IL22363784301" at bounding box center [844, 115] width 87 height 15
copy div "IL22363784301"
click at [1494, 648] on div "Apply Changes" at bounding box center [1452, 648] width 87 height 18
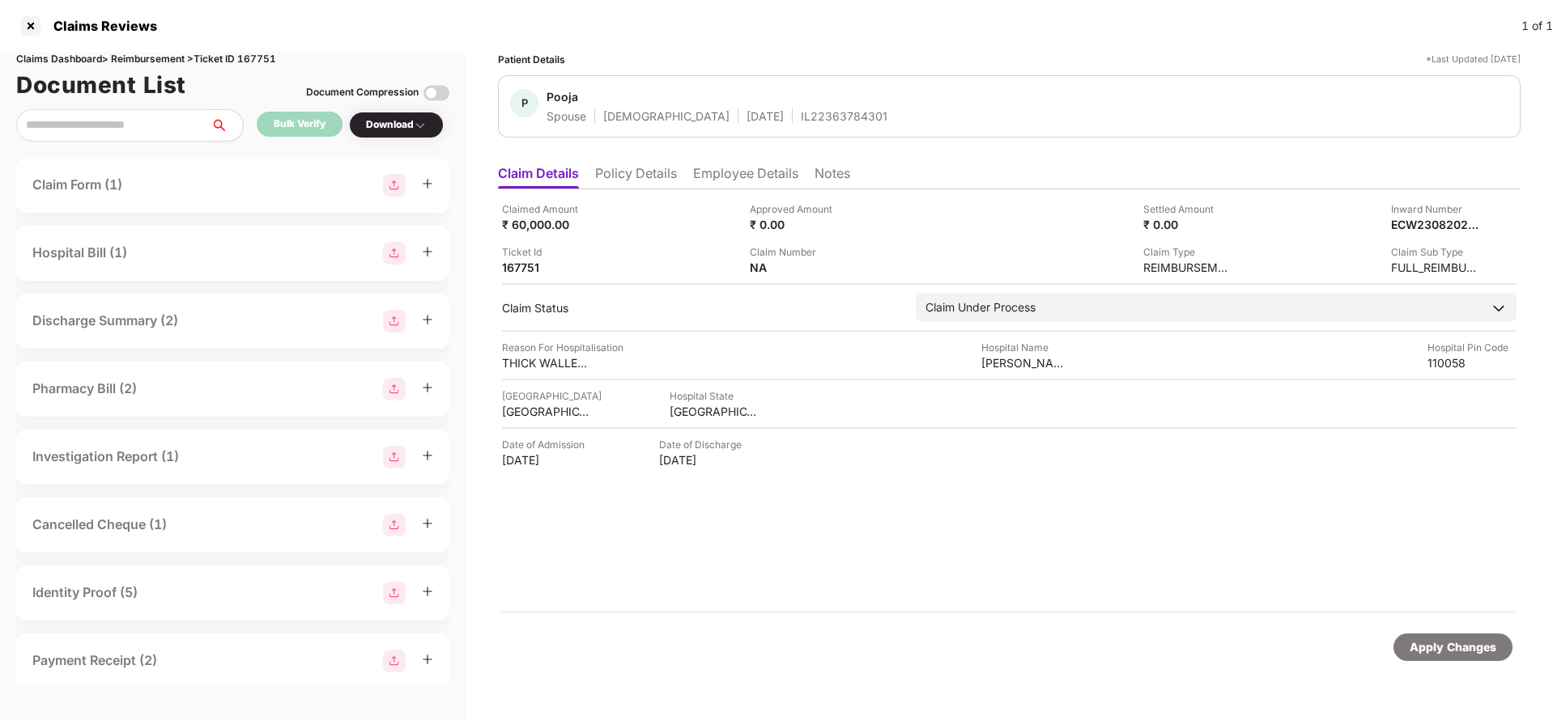
click at [257, 67] on div "Document List Document Compression" at bounding box center [232, 85] width 433 height 36
click at [255, 59] on div "Claims Dashboard > Reimbursement > Ticket ID 167751" at bounding box center [232, 59] width 433 height 15
copy div "167751"
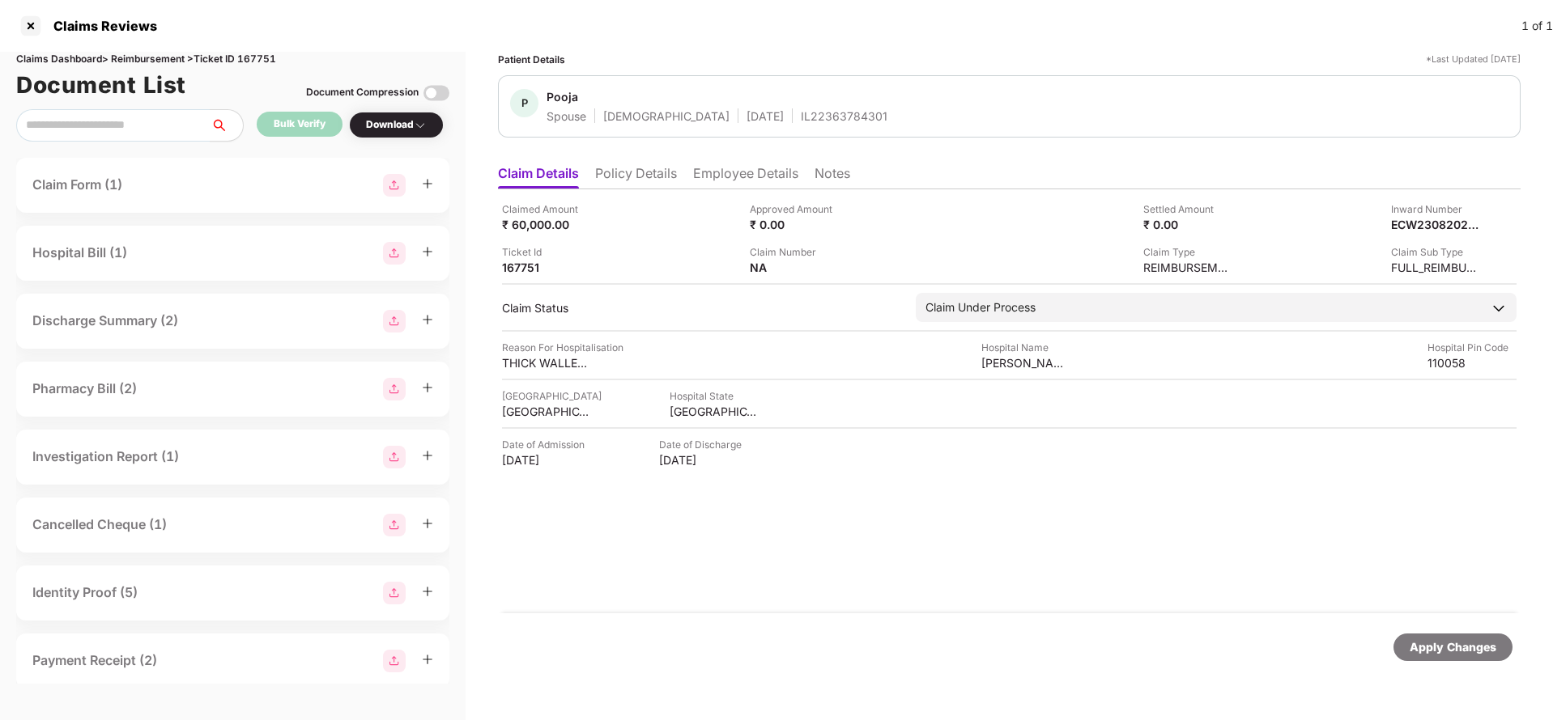
click at [1447, 649] on div "Apply Changes" at bounding box center [1452, 648] width 87 height 18
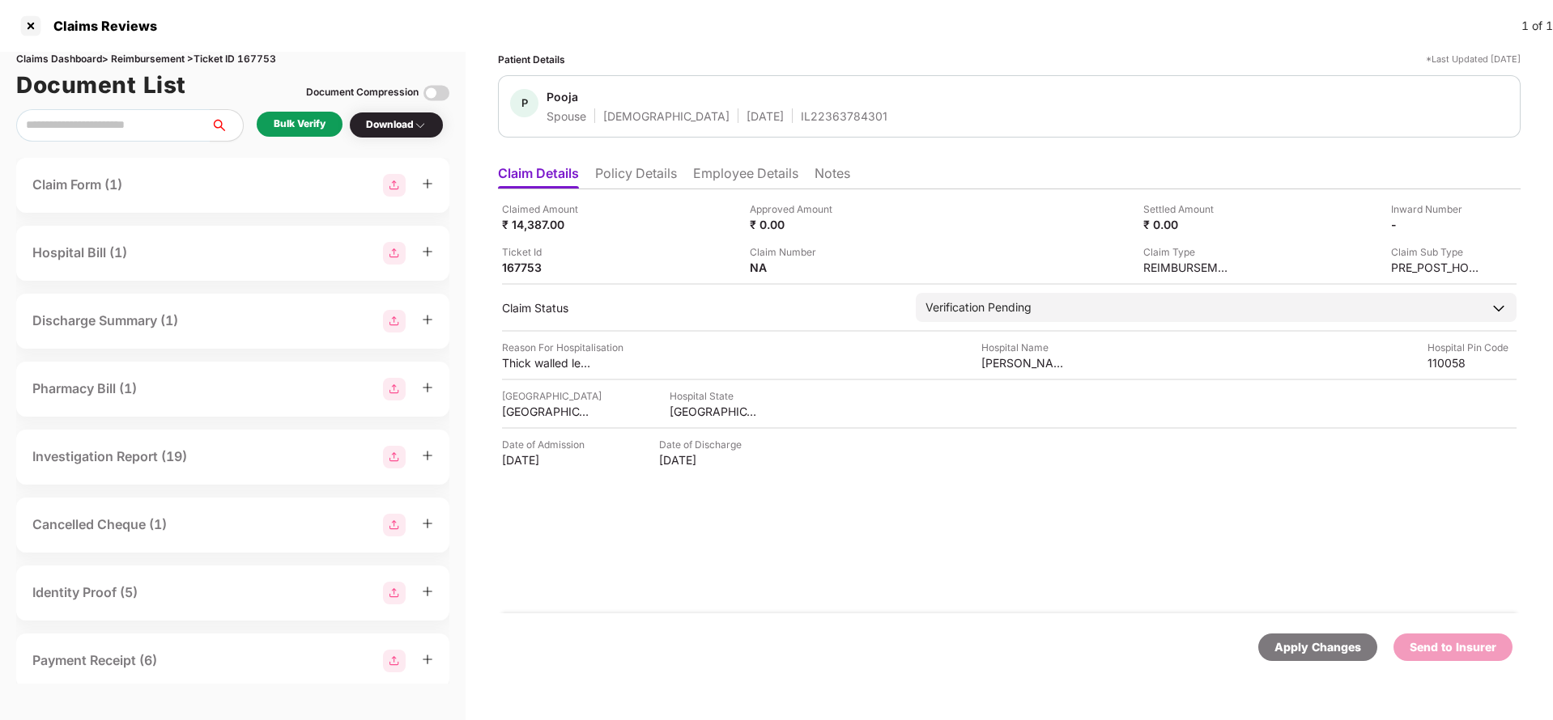
click at [628, 169] on li "Policy Details" at bounding box center [636, 176] width 82 height 23
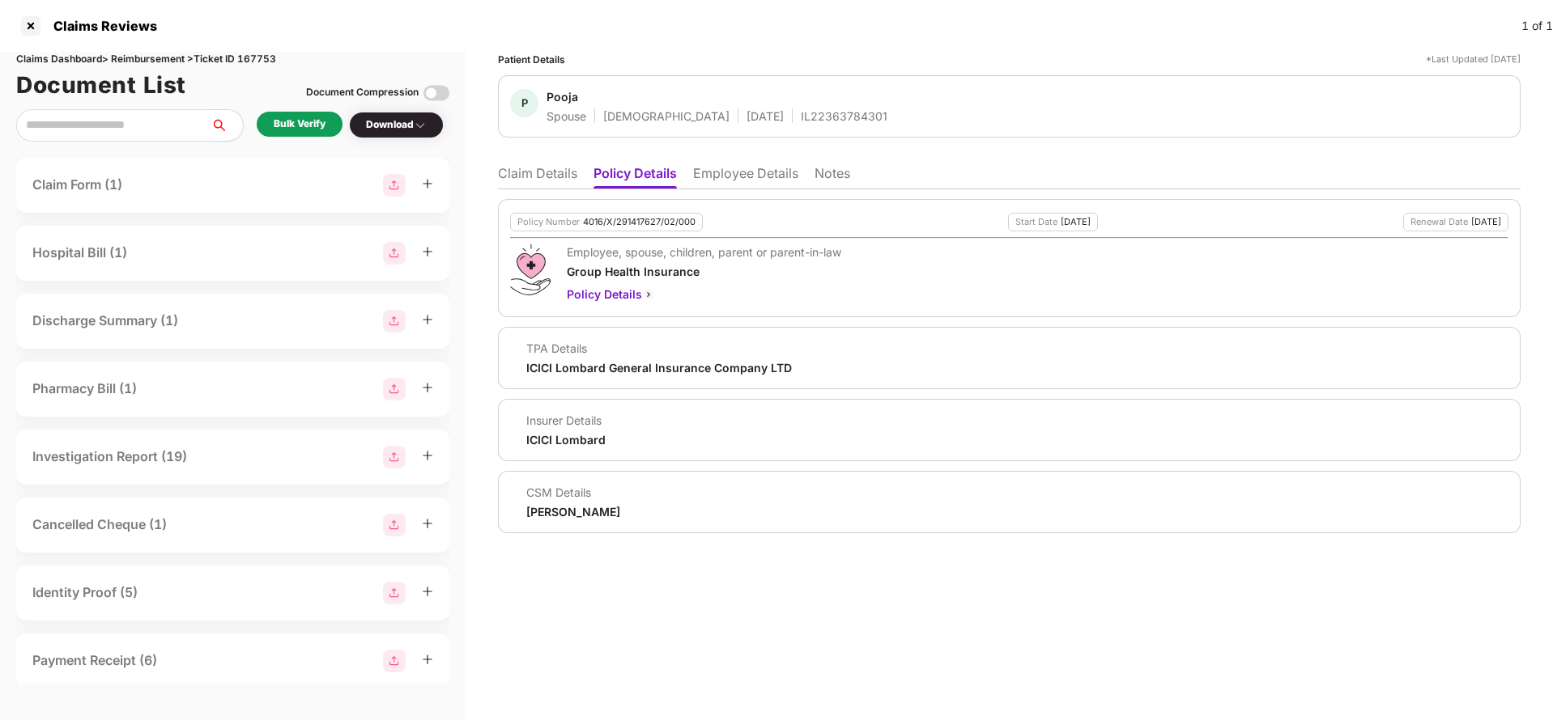
click at [630, 223] on div "4016/X/291417627/02/000" at bounding box center [639, 222] width 113 height 11
copy div "4016/X/291417627/02/000"
click at [763, 106] on span "Pooja" at bounding box center [716, 98] width 341 height 19
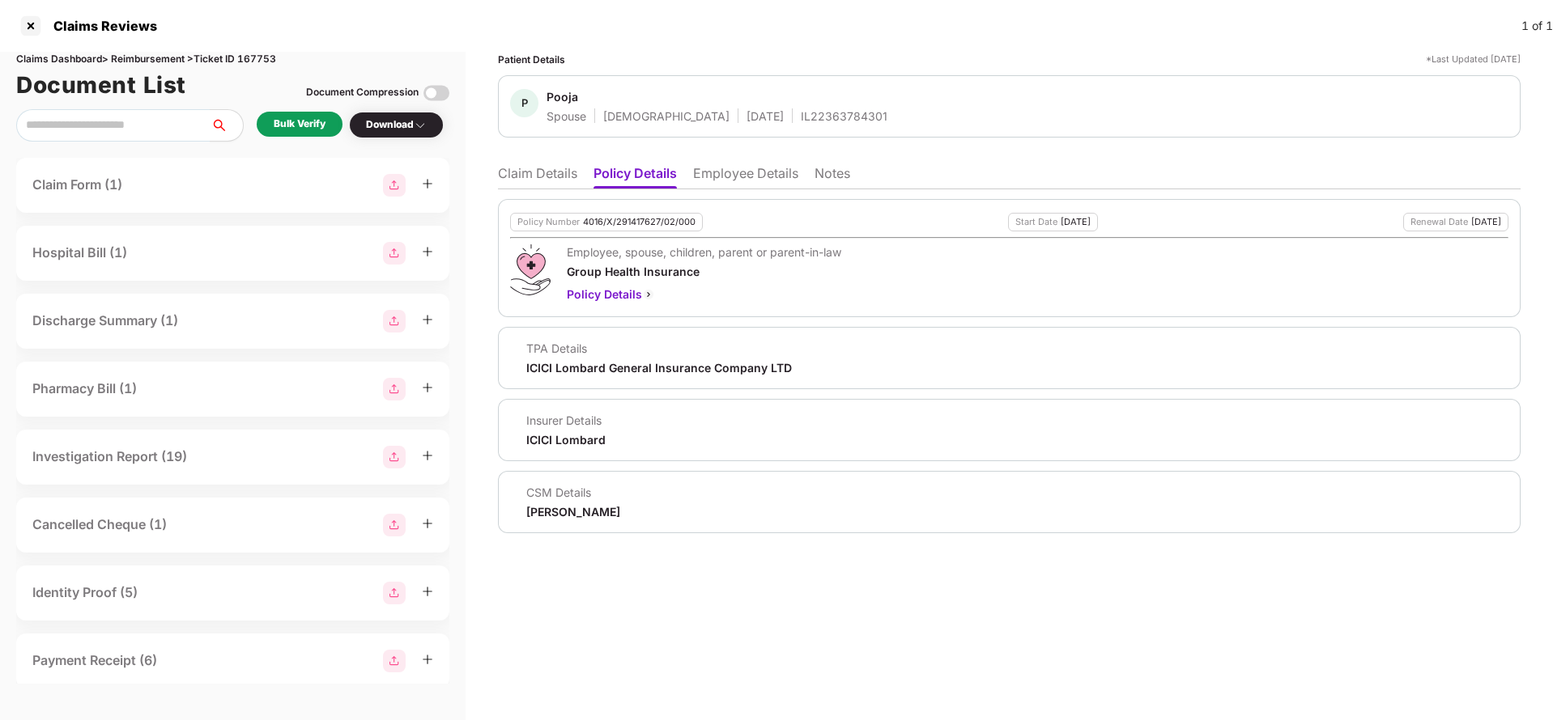
click at [763, 106] on span "Pooja" at bounding box center [716, 98] width 341 height 19
click at [801, 112] on div "IL22363784301" at bounding box center [844, 115] width 87 height 15
copy div "IL22363784301"
click at [724, 170] on li "Employee Details" at bounding box center [745, 176] width 105 height 23
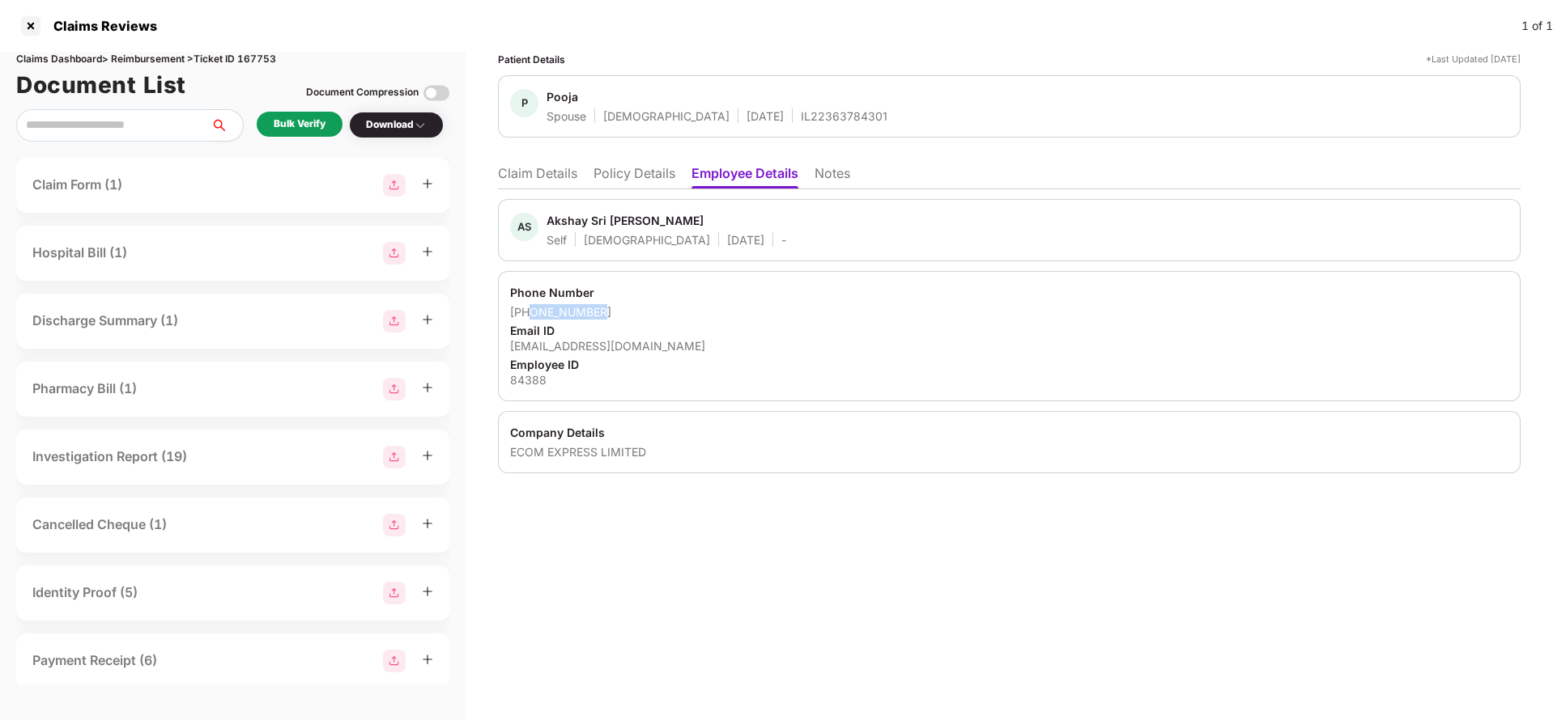
drag, startPoint x: 530, startPoint y: 311, endPoint x: 662, endPoint y: 308, distance: 132.0
click at [662, 308] on div "+919319165399" at bounding box center [1009, 311] width 998 height 15
copy div "9319165399"
click at [588, 346] on div "akshay.sri@ecomexpress.in" at bounding box center [1009, 345] width 998 height 15
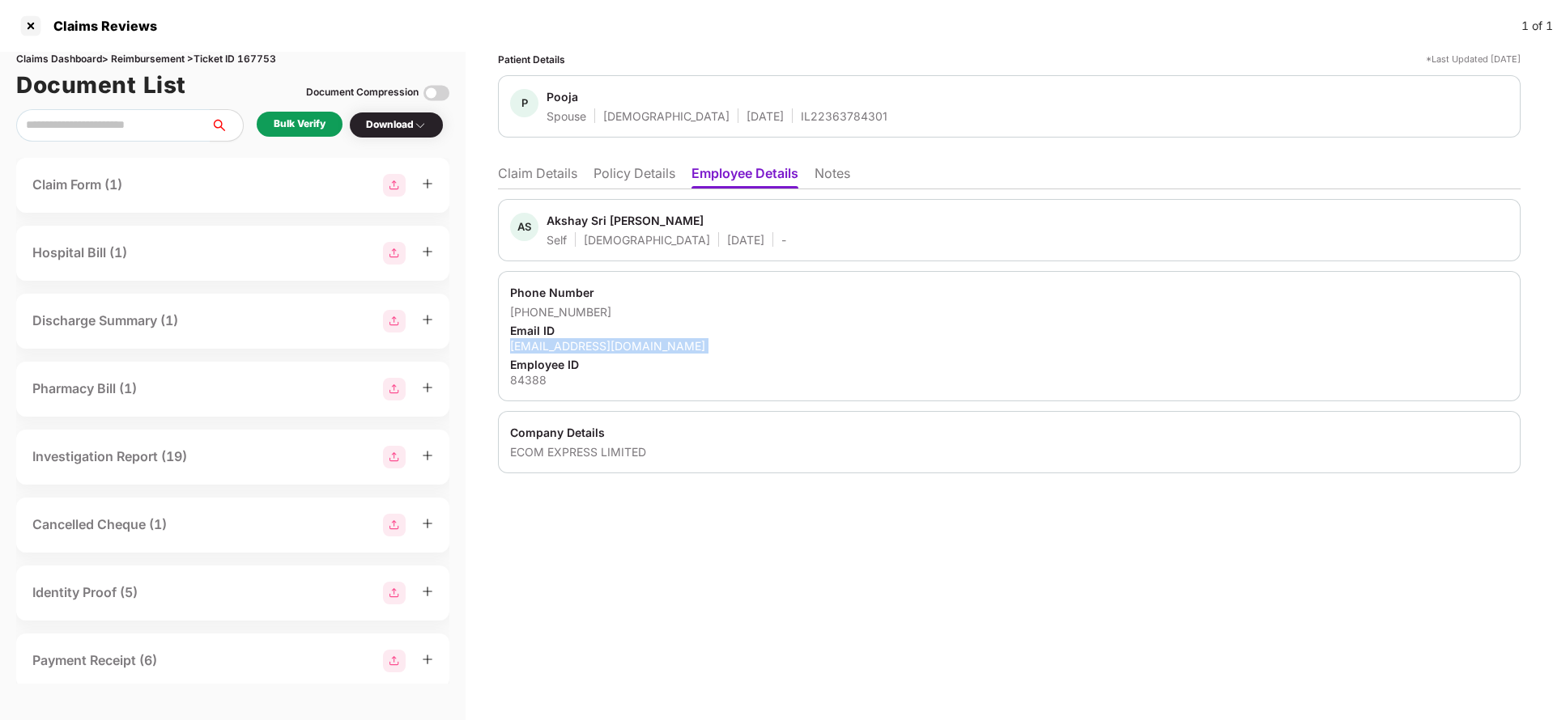
click at [588, 346] on div "akshay.sri@ecomexpress.in" at bounding box center [1009, 345] width 998 height 15
copy div "akshay.sri@ecomexpress.in"
click at [543, 179] on li "Claim Details" at bounding box center [537, 176] width 79 height 23
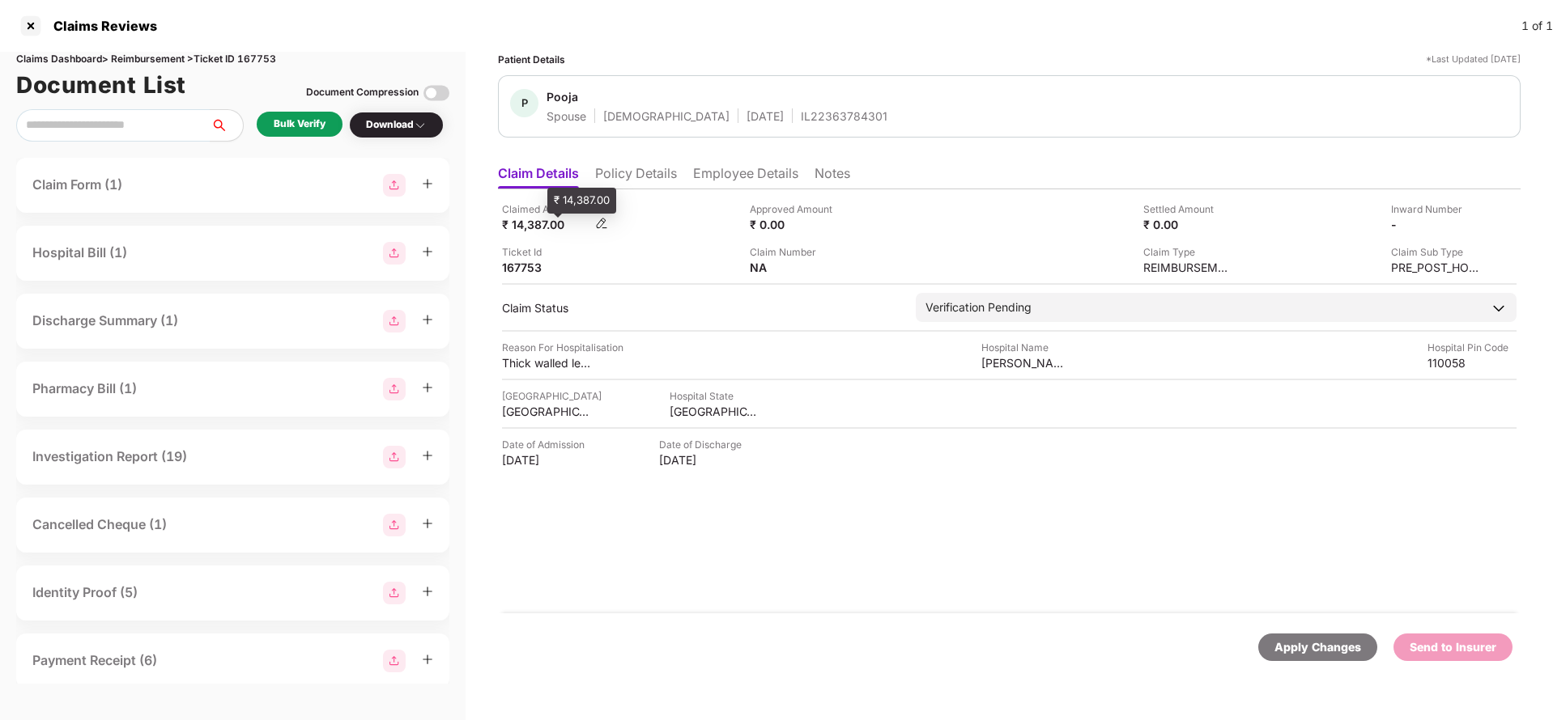
click at [529, 219] on div "₹ 14,387.00" at bounding box center [546, 224] width 89 height 15
copy div "14,387"
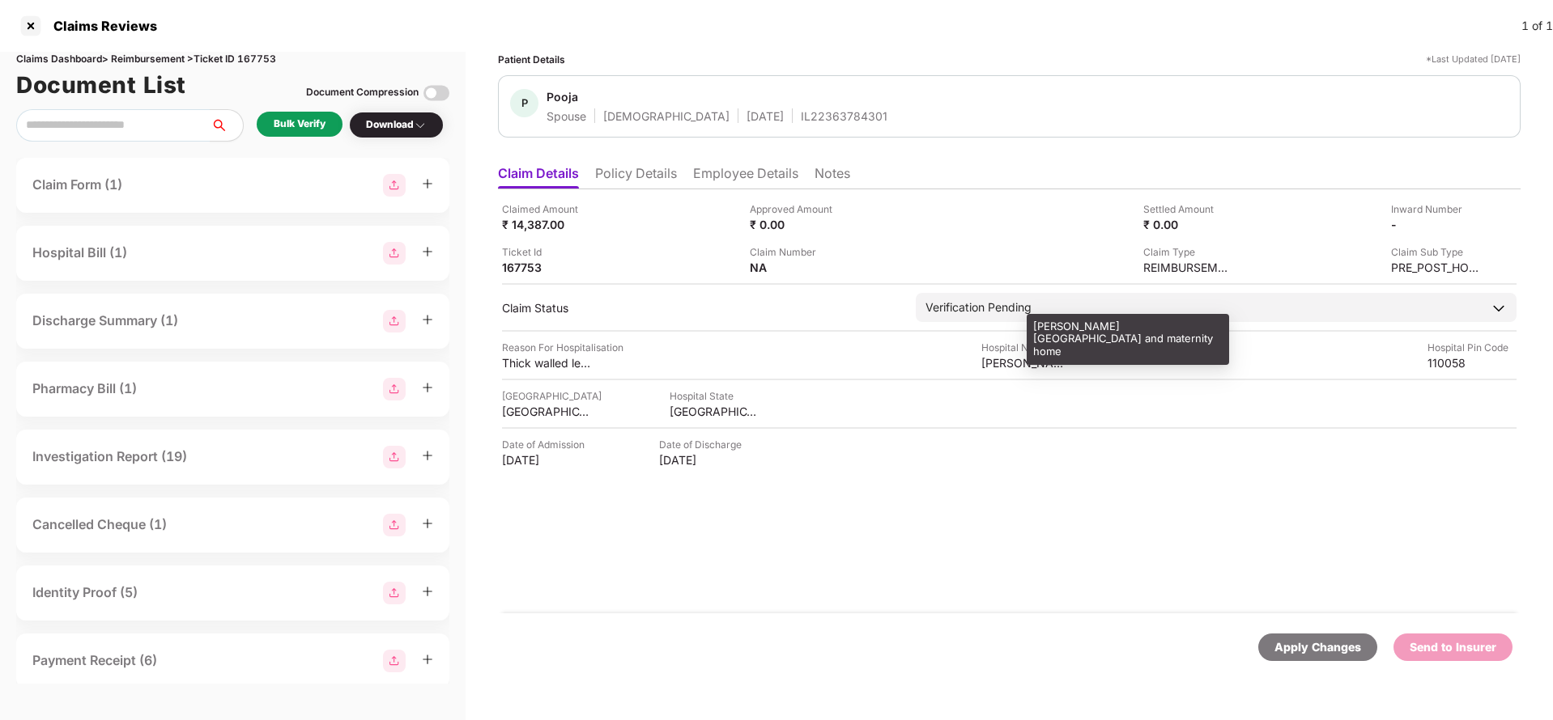
click at [1008, 363] on div "Hemraj Jain hospital and maternity home" at bounding box center [1025, 362] width 89 height 15
copy div "Hemraj Jain hospital and maternity home"
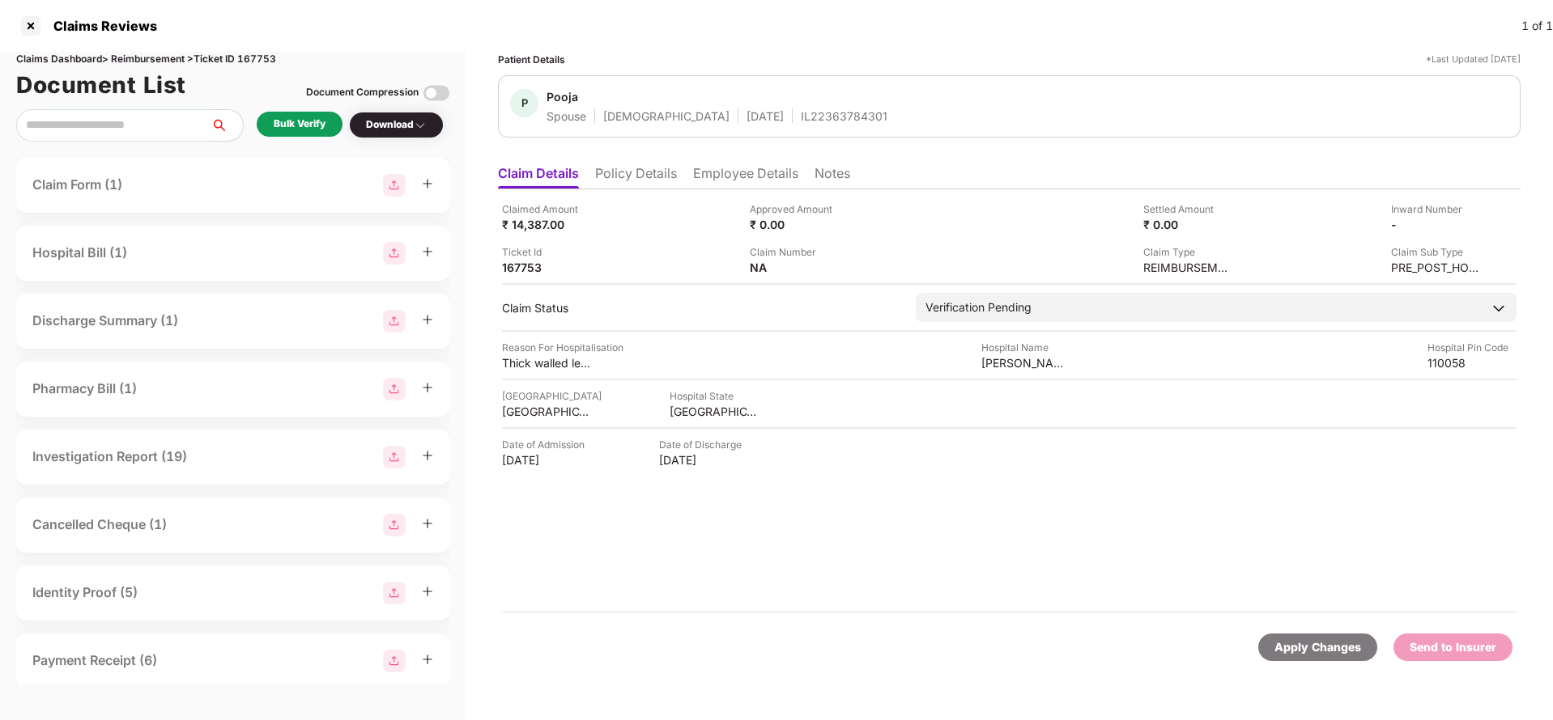
click at [315, 118] on div "Bulk Verify" at bounding box center [300, 124] width 52 height 15
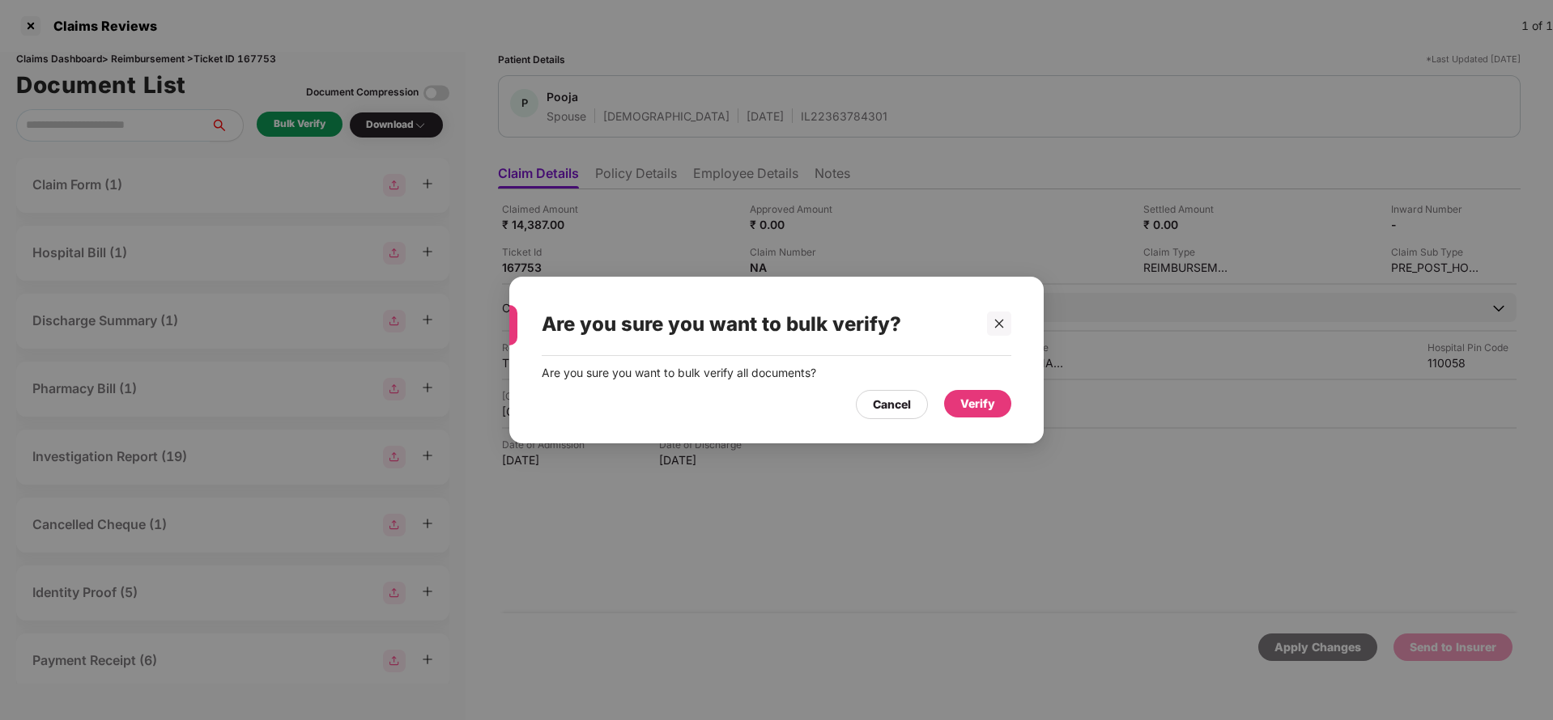
click at [980, 402] on div "Verify" at bounding box center [977, 404] width 35 height 18
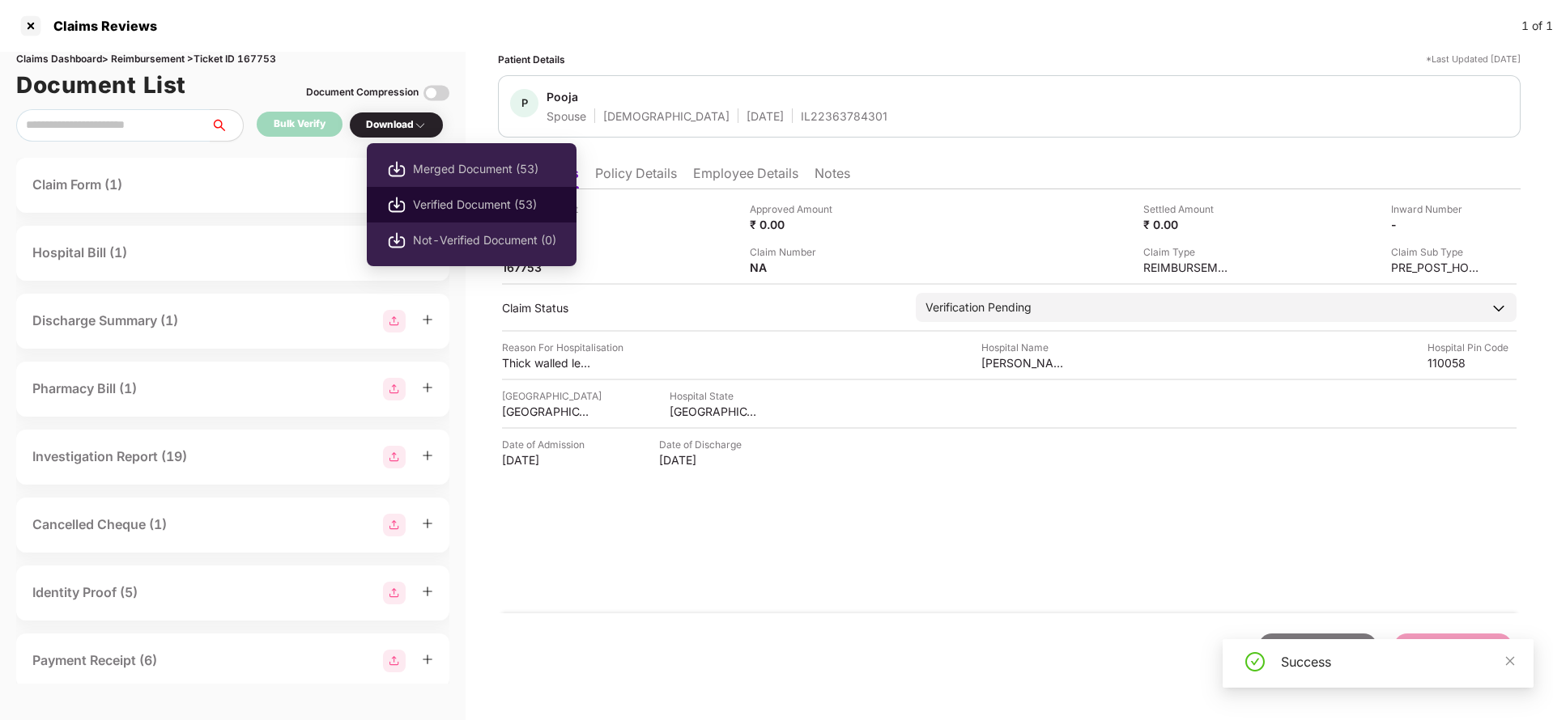
click at [463, 198] on span "Verified Document (53)" at bounding box center [484, 205] width 143 height 18
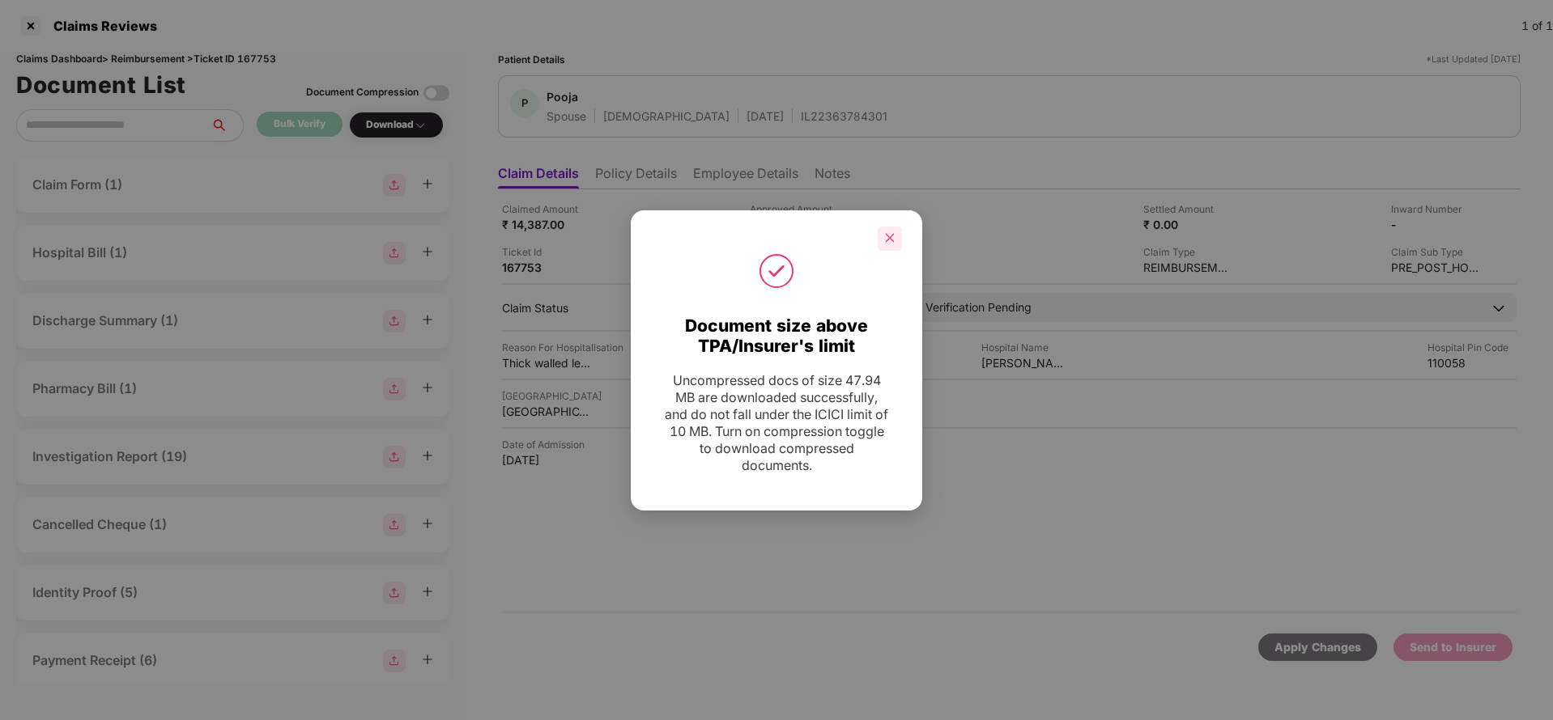
click at [888, 238] on icon "close" at bounding box center [889, 237] width 11 height 11
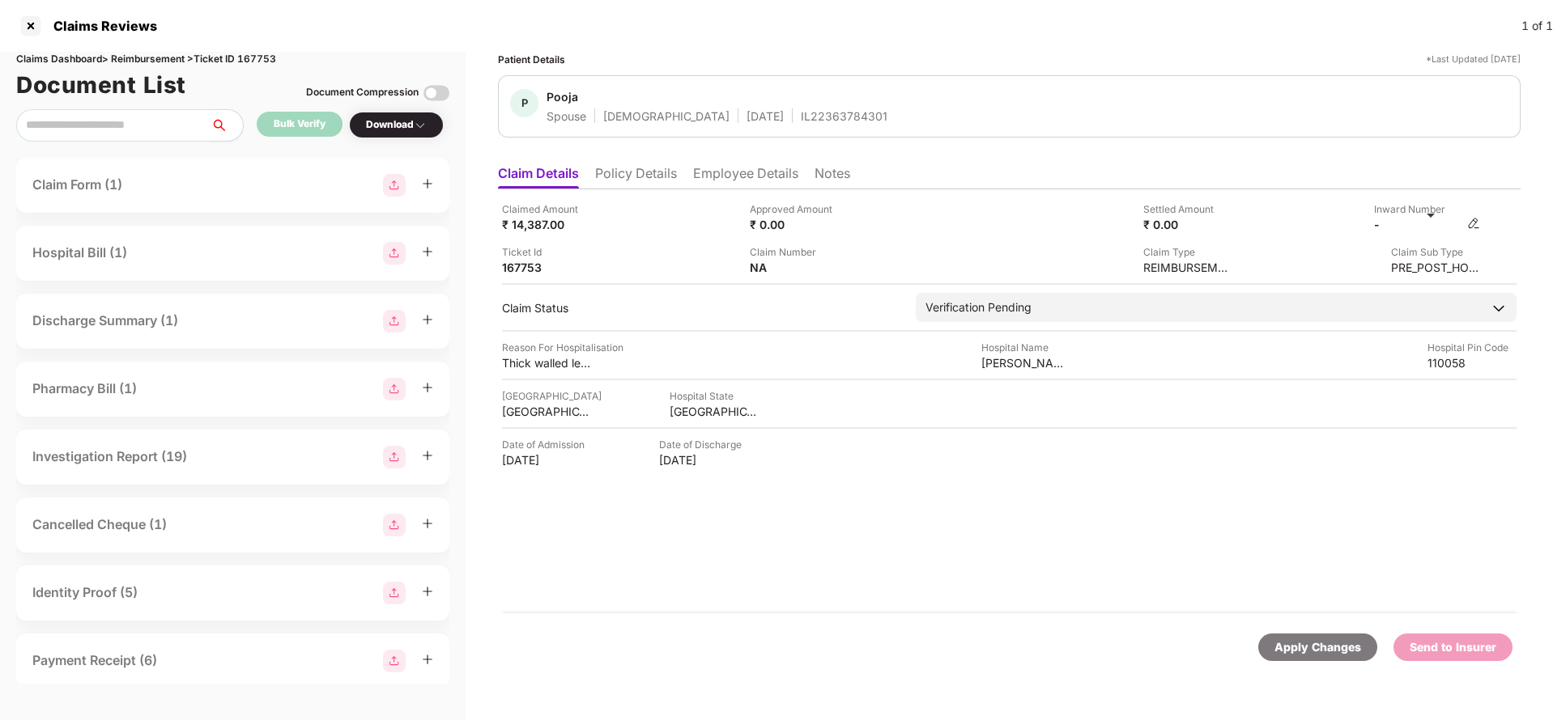
click at [1477, 227] on img at bounding box center [1473, 223] width 13 height 13
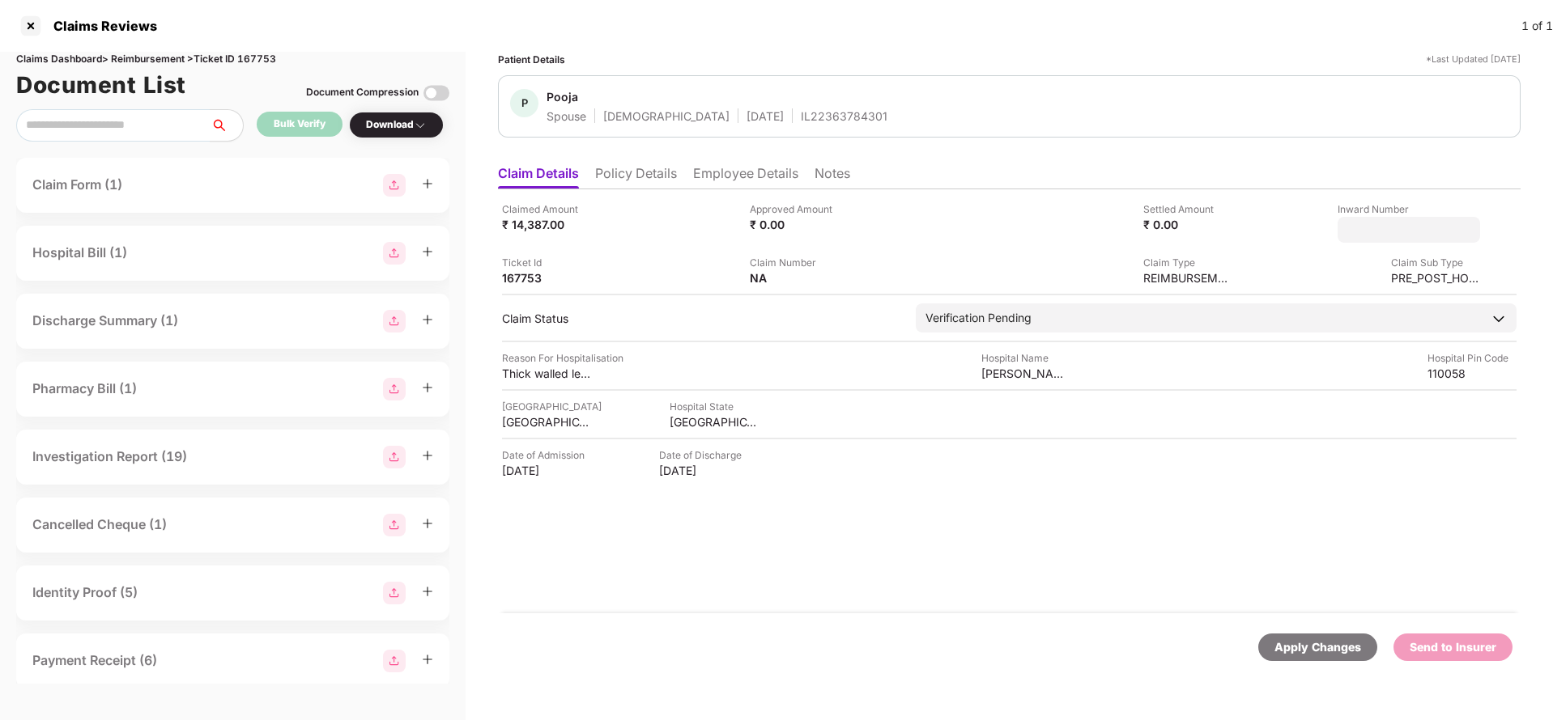
type input "**********"
click at [1107, 299] on div "**********" at bounding box center [1009, 401] width 1022 height 424
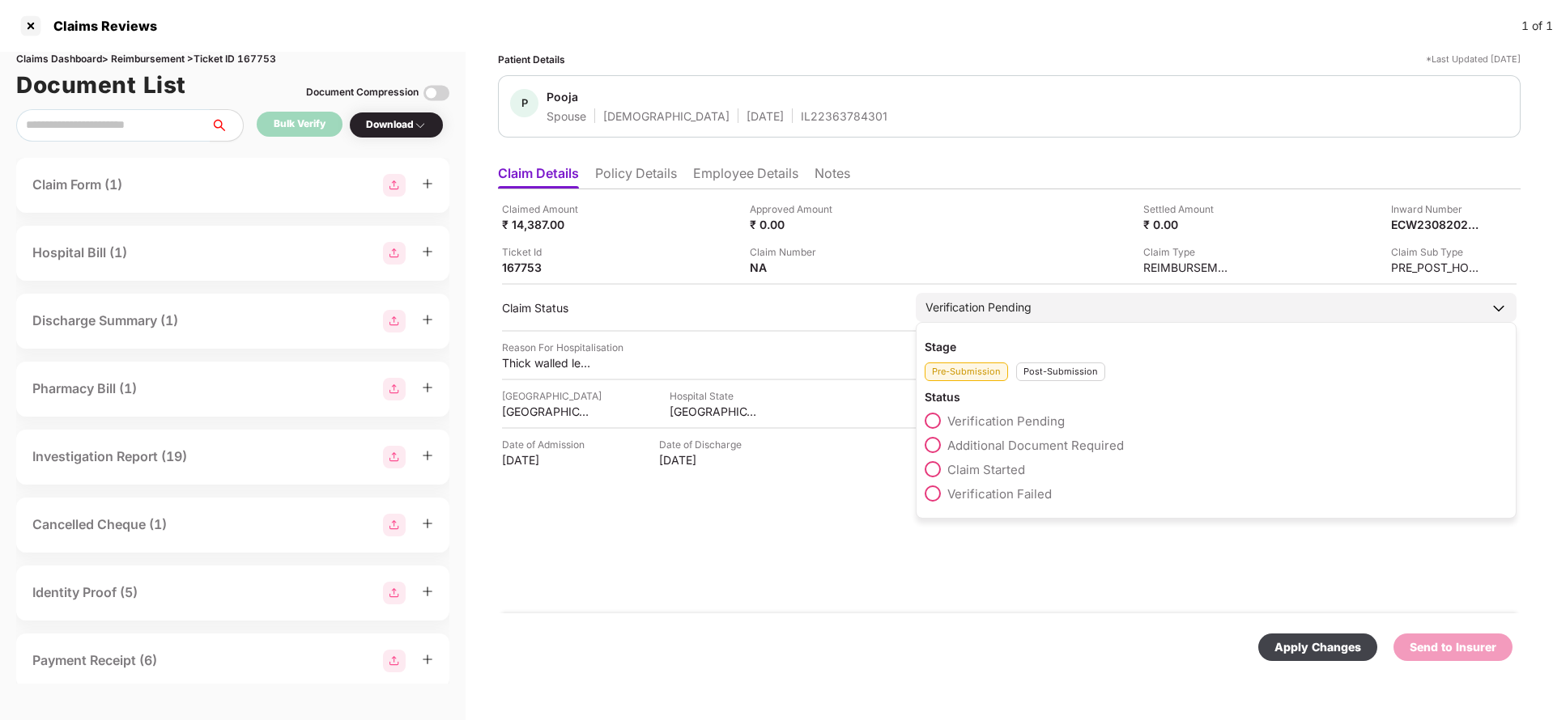
click at [1047, 373] on div "Post-Submission" at bounding box center [1060, 372] width 89 height 19
click at [1002, 449] on span "Claim Under Process" at bounding box center [1008, 445] width 122 height 15
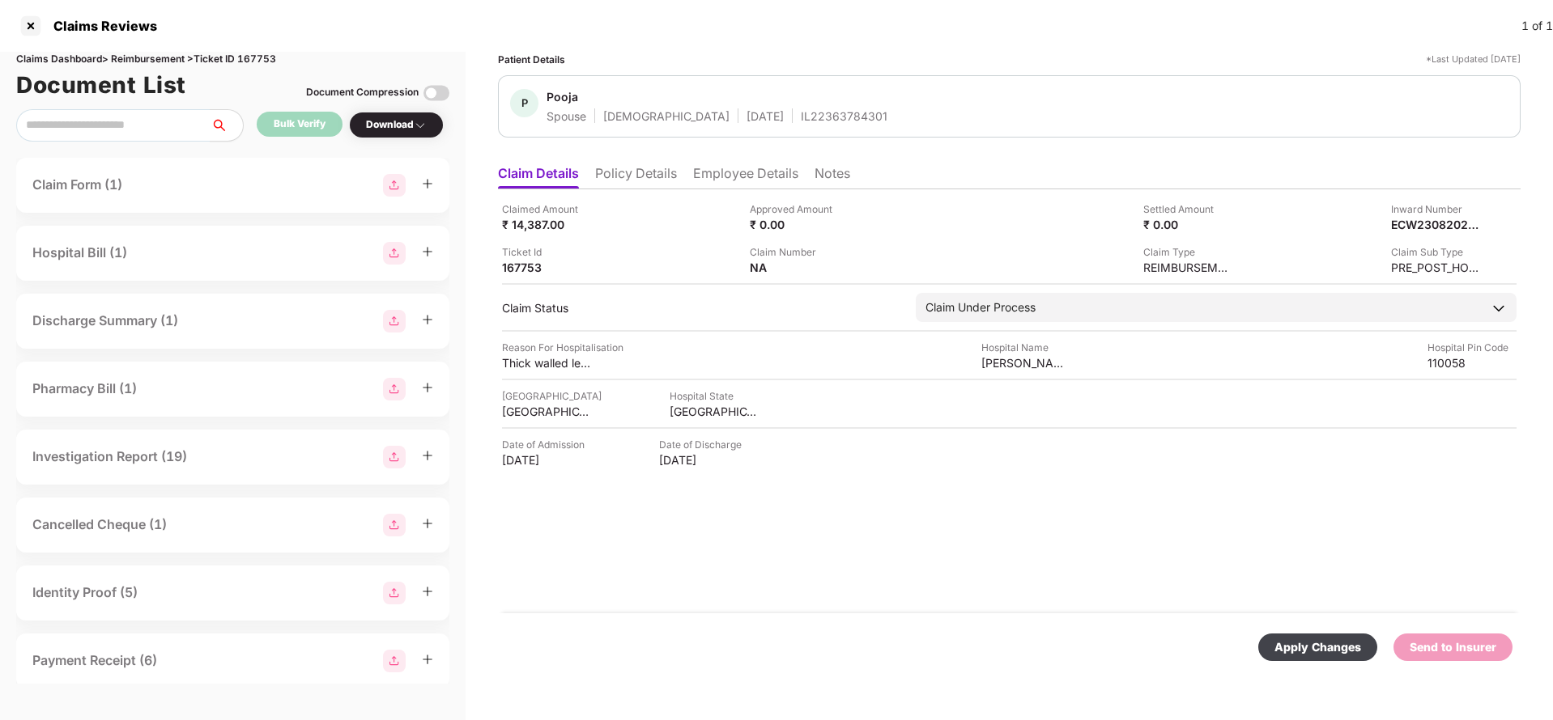
click at [1307, 637] on div "Apply Changes" at bounding box center [1317, 648] width 119 height 28
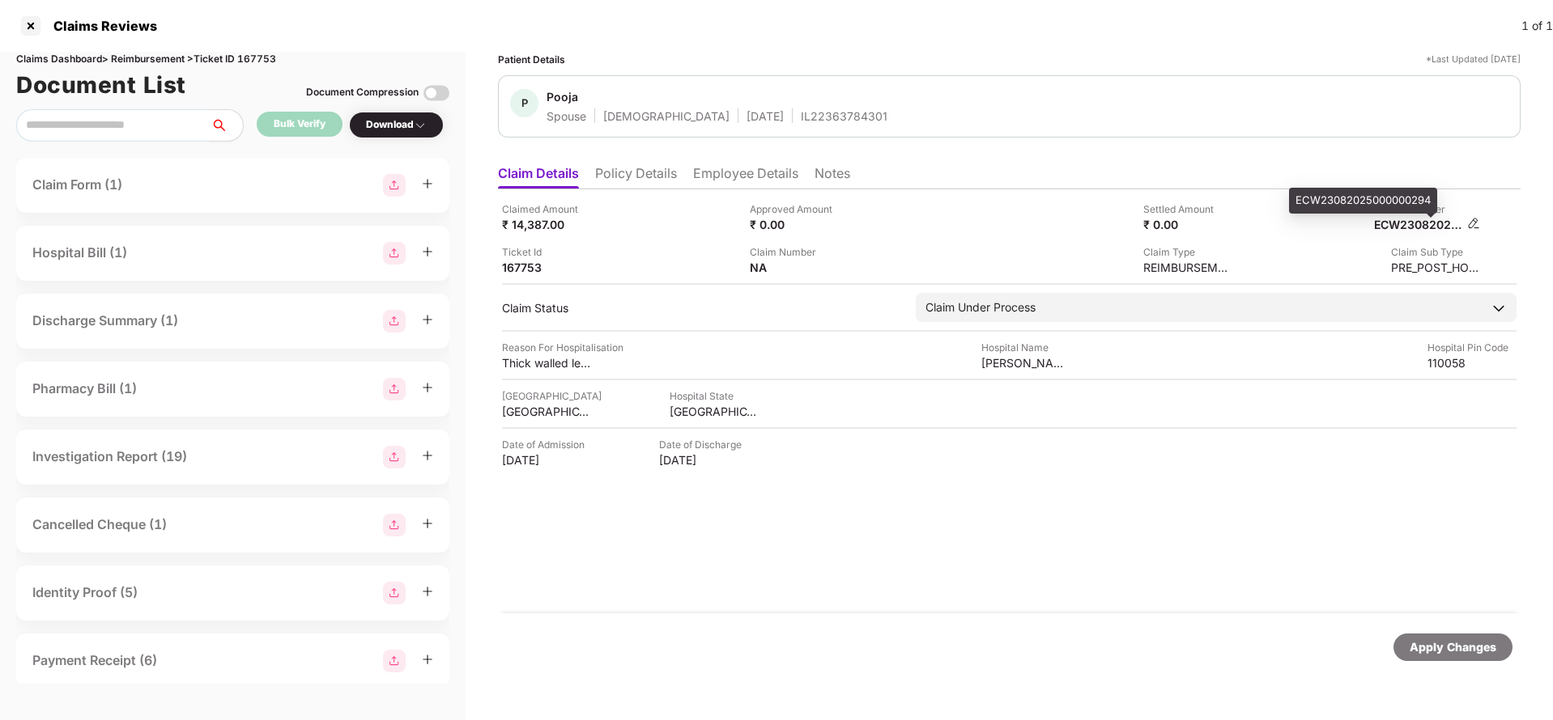
click at [1426, 220] on div "ECW23082025000000294" at bounding box center [1418, 224] width 89 height 15
copy div "ECW23082025000000294"
click at [801, 115] on div "IL22363784301" at bounding box center [844, 115] width 87 height 15
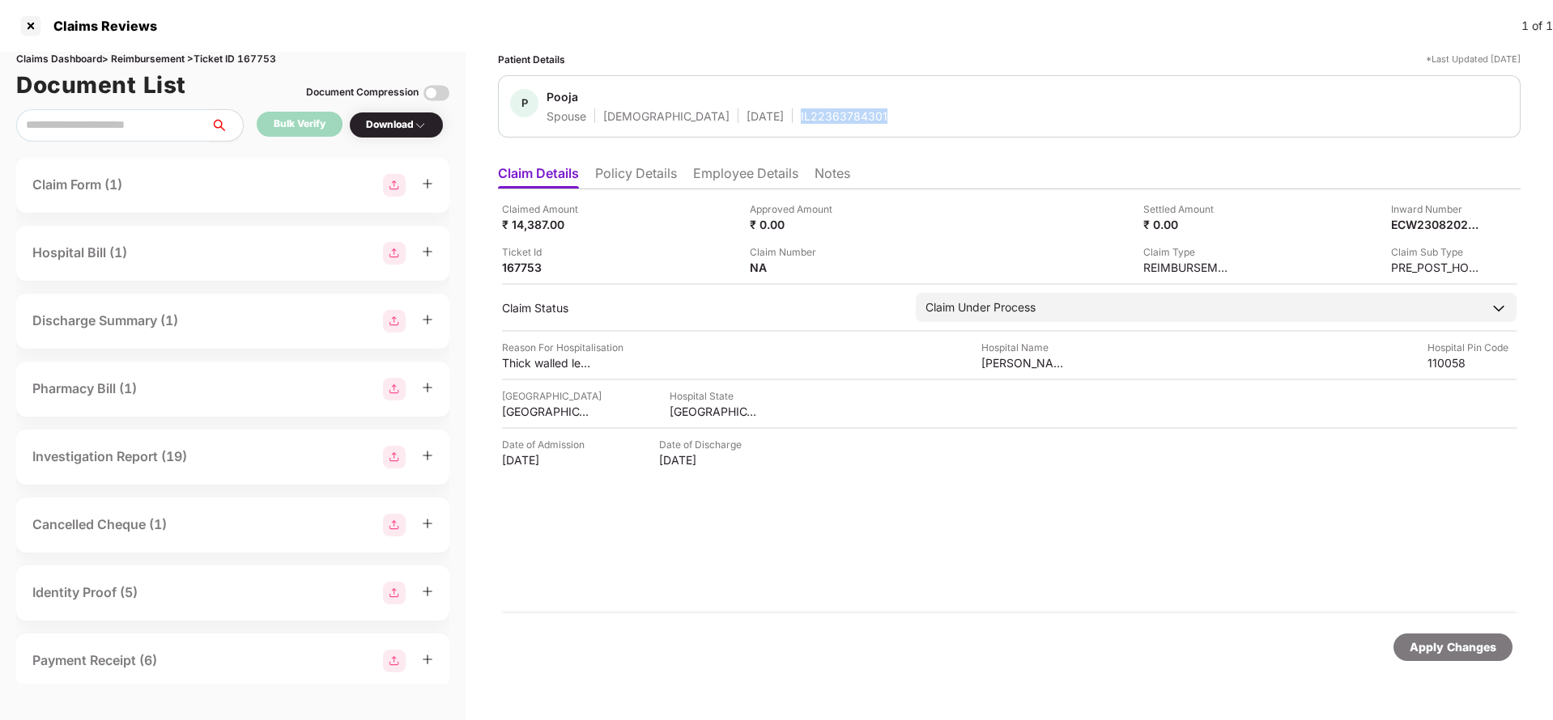
click at [801, 115] on div "IL22363784301" at bounding box center [844, 115] width 87 height 15
copy div "IL22363784301"
click at [1452, 659] on div "Apply Changes" at bounding box center [1452, 648] width 119 height 28
click at [279, 63] on div "Claims Dashboard > Reimbursement > Ticket ID 167753" at bounding box center [232, 59] width 433 height 15
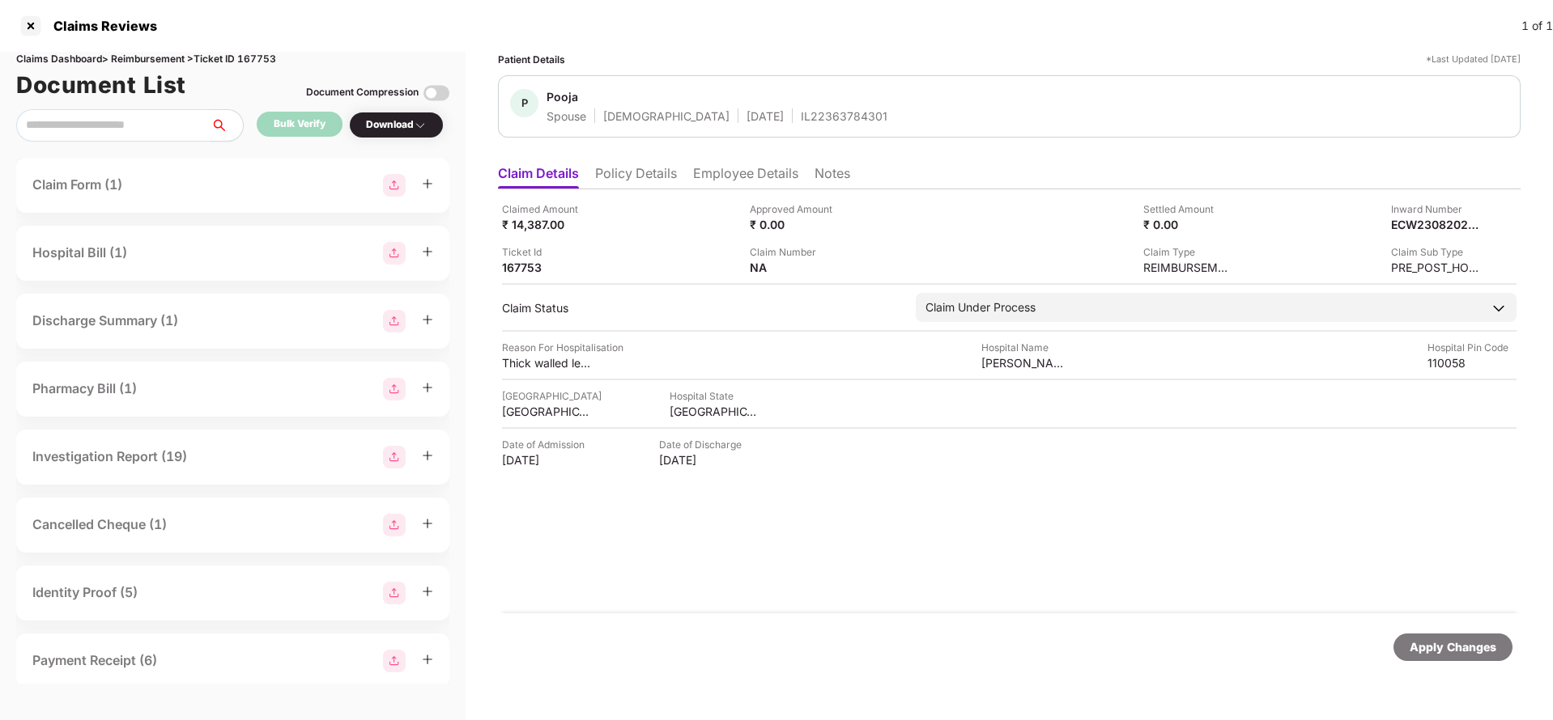
click at [258, 66] on div "Claims Dashboard > Reimbursement > Ticket ID 167753" at bounding box center [232, 59] width 433 height 15
click at [270, 59] on div "Claims Dashboard > Reimbursement > Ticket ID 167753" at bounding box center [232, 59] width 433 height 15
copy div "167753"
drag, startPoint x: 1421, startPoint y: 645, endPoint x: 1133, endPoint y: 423, distance: 363.5
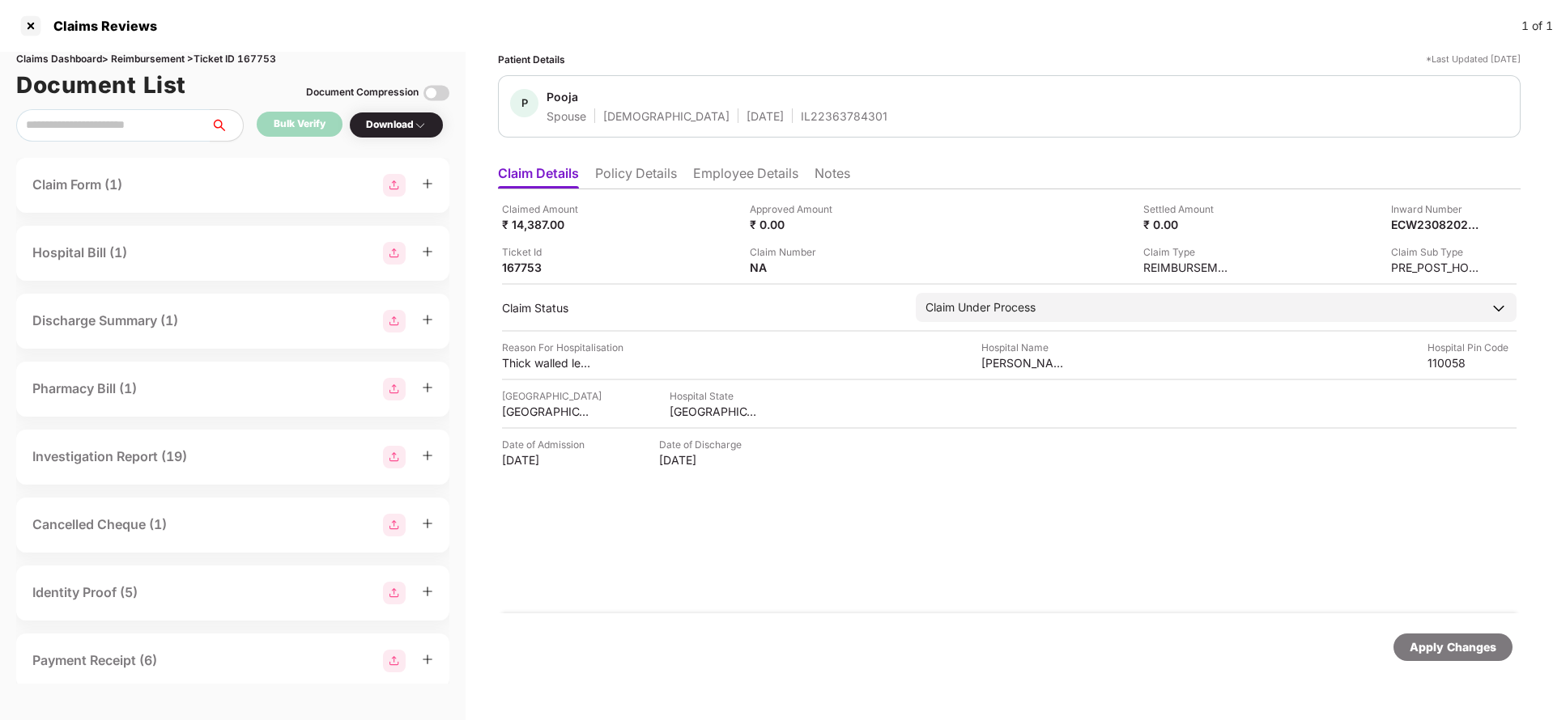
click at [1421, 645] on div "Apply Changes" at bounding box center [1452, 648] width 87 height 18
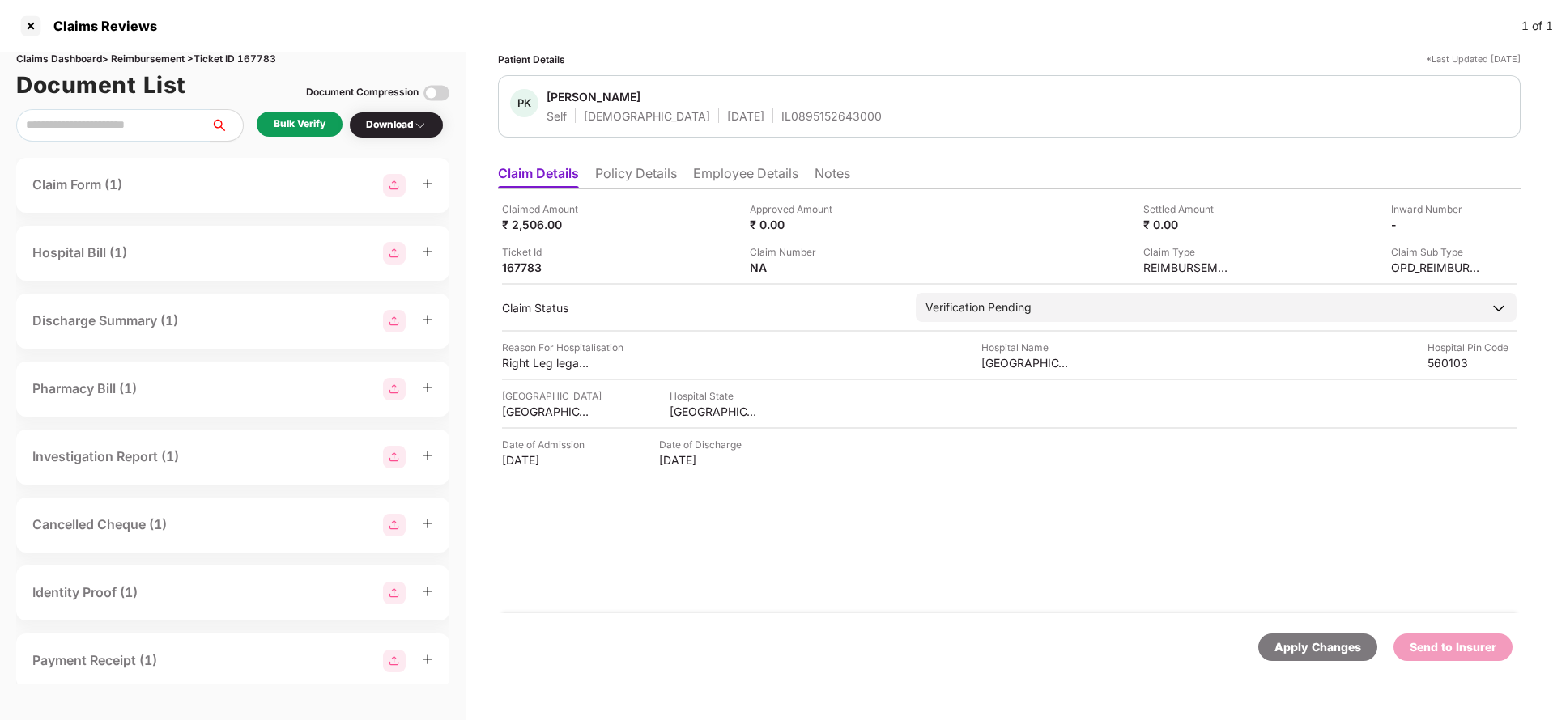
click at [635, 175] on li "Policy Details" at bounding box center [636, 176] width 82 height 23
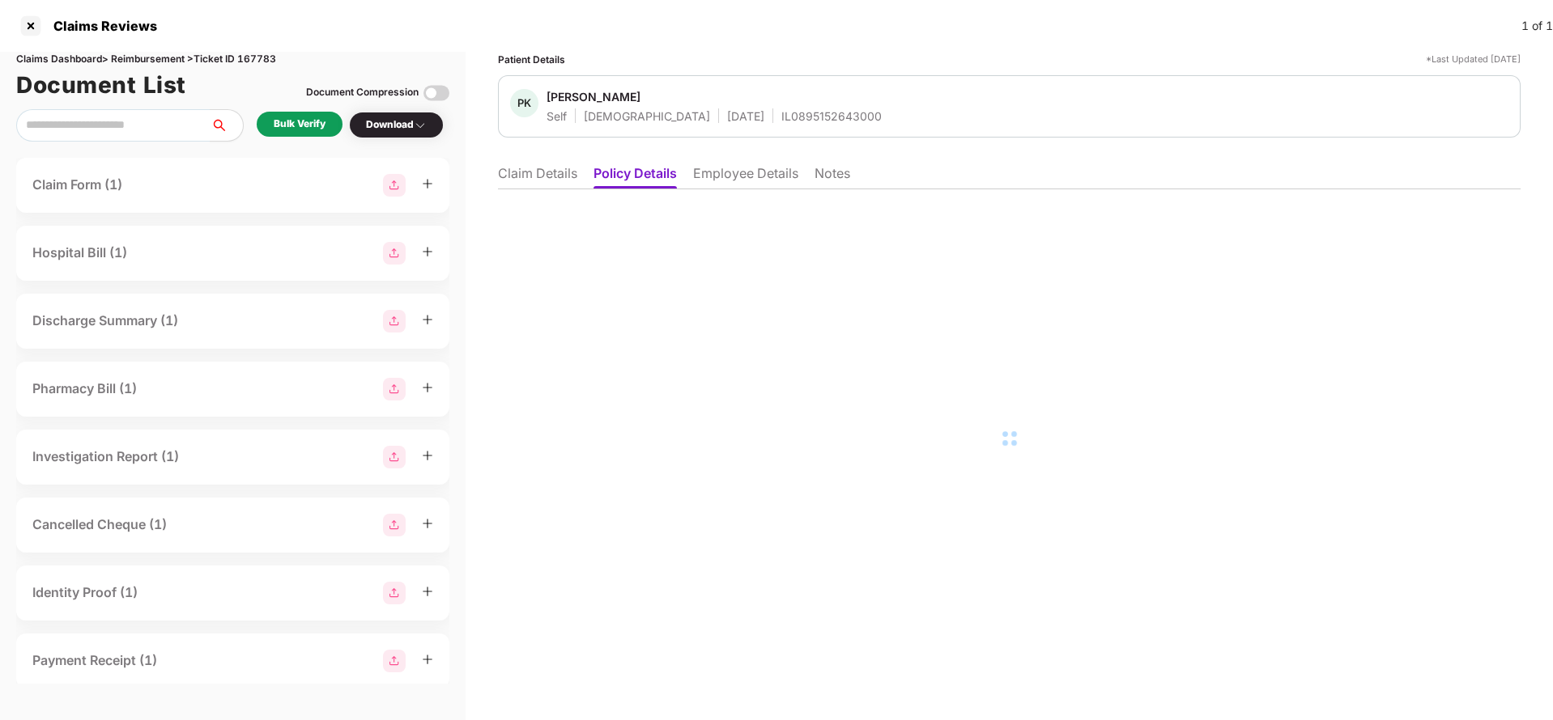
click at [725, 175] on li "Employee Details" at bounding box center [745, 176] width 105 height 23
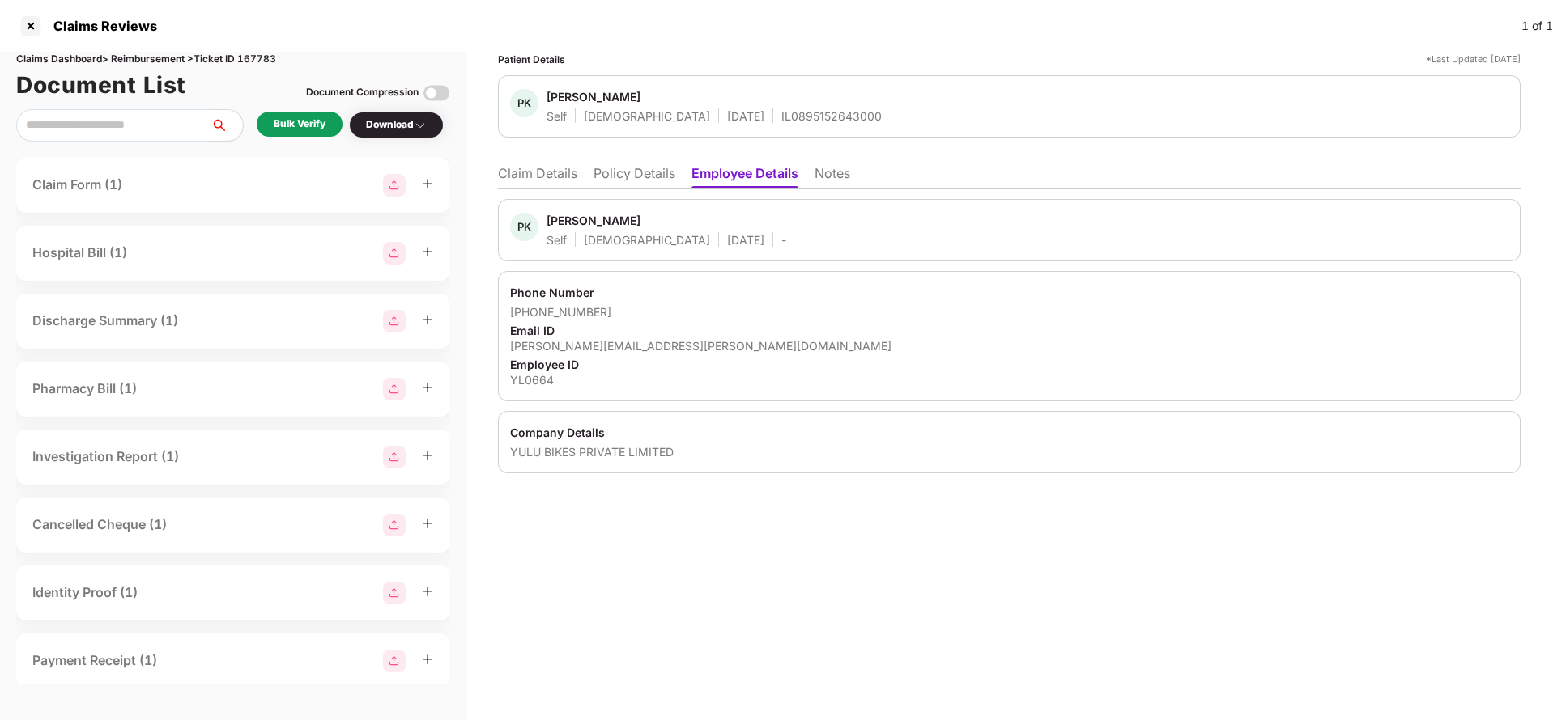
click at [558, 166] on li "Claim Details" at bounding box center [537, 176] width 79 height 23
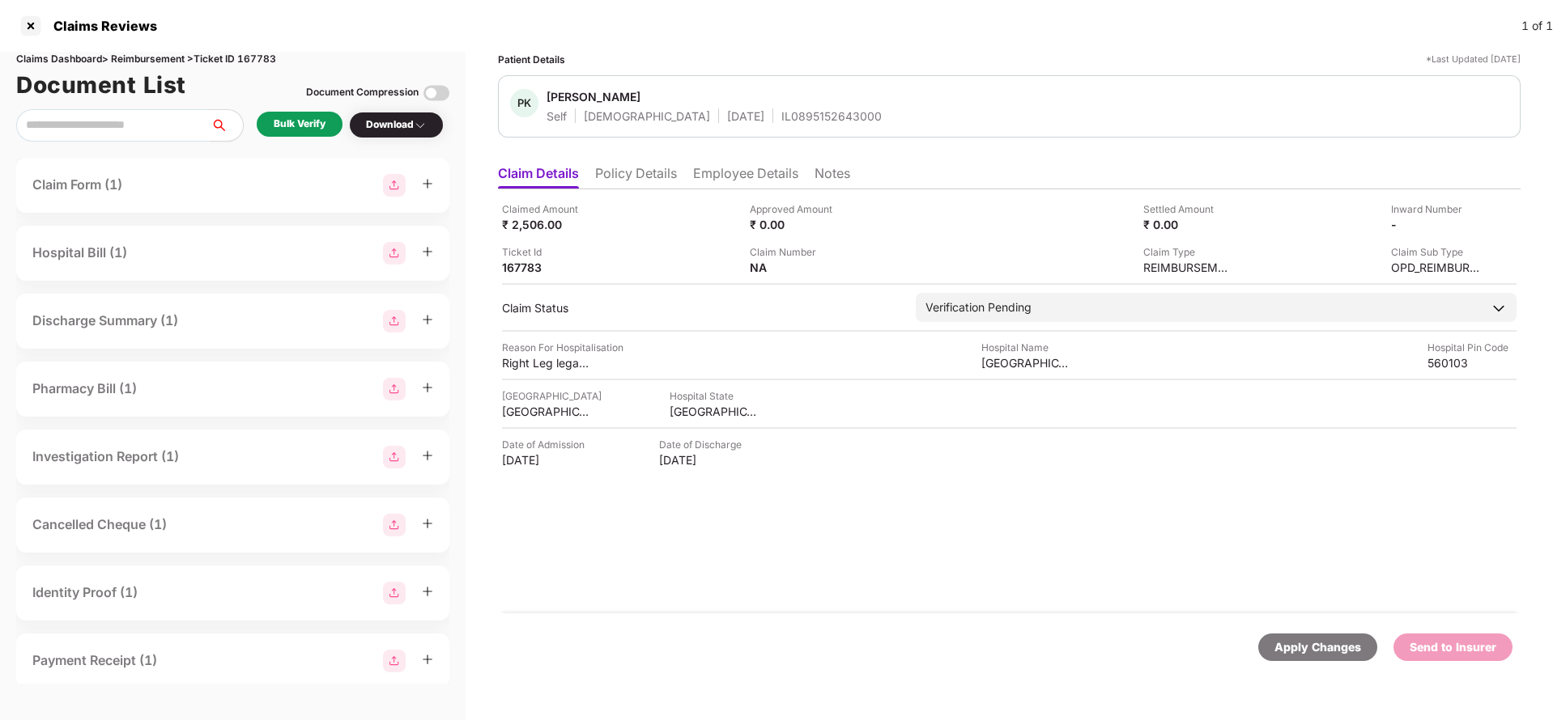
click at [773, 127] on div "PK Parth Kanani Self Male 29 Aug 2004 IL0895152643000" at bounding box center [1009, 106] width 1022 height 62
copy div "IL0895152643000"
click at [746, 188] on li "Employee Details" at bounding box center [745, 176] width 105 height 23
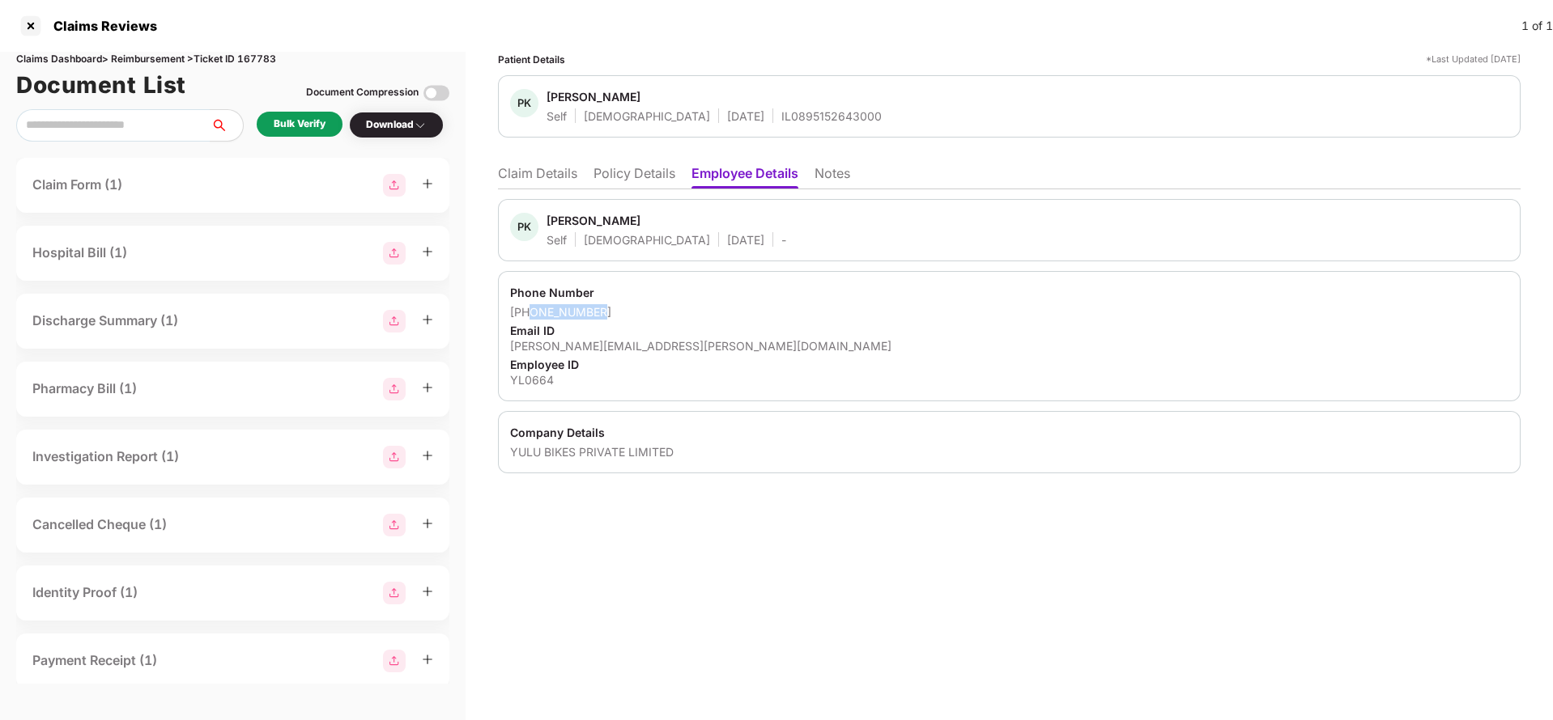
drag, startPoint x: 532, startPoint y: 310, endPoint x: 634, endPoint y: 306, distance: 102.1
click at [634, 306] on div "+918154967649" at bounding box center [1009, 311] width 998 height 15
copy div "8154967649"
click at [580, 346] on div "parth.kanani@yulu.bike" at bounding box center [1009, 345] width 998 height 15
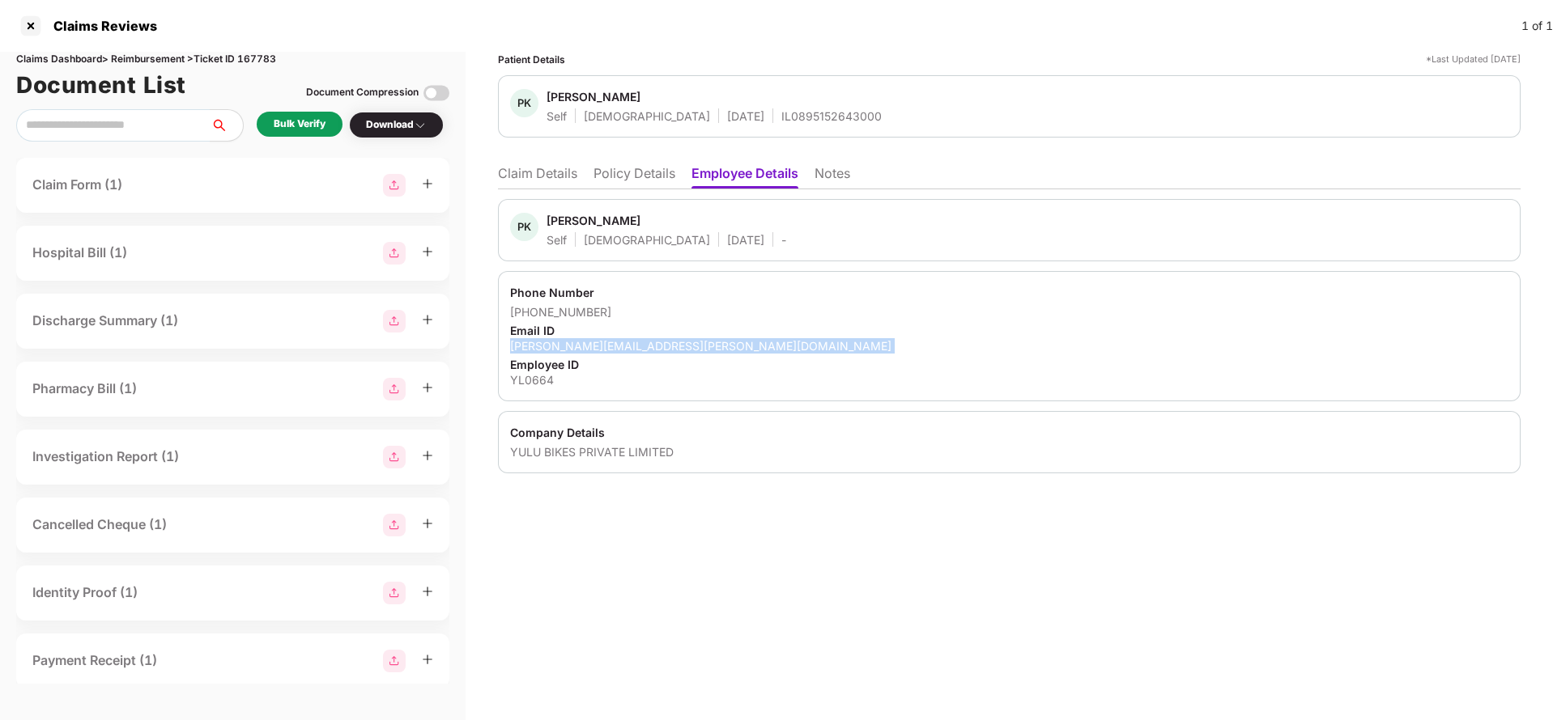
click at [580, 346] on div "parth.kanani@yulu.bike" at bounding box center [1009, 345] width 998 height 15
copy div "parth.kanani@yulu.bike"
click at [514, 159] on ul "Claim Details Policy Details Employee Details Notes" at bounding box center [1009, 173] width 1022 height 32
click at [524, 176] on li "Claim Details" at bounding box center [537, 176] width 79 height 23
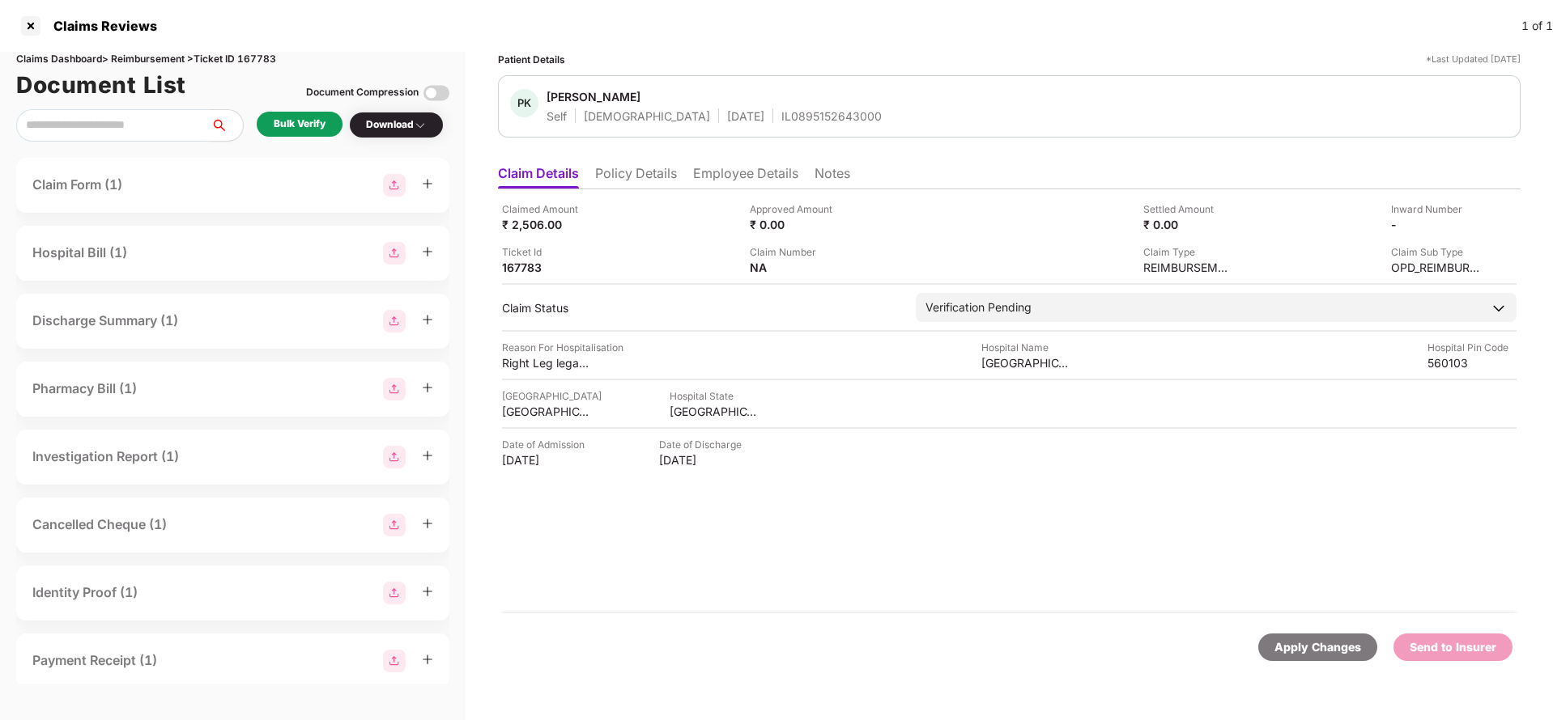
click at [525, 236] on div "Claimed Amount ₹ 2,506.00 Approved Amount ₹ 0.00 Settled Amount ₹ 0.00 Inward N…" at bounding box center [1009, 239] width 1014 height 74
click at [523, 233] on div "Claimed Amount ₹ 2,506.00 Approved Amount ₹ 0.00 Settled Amount ₹ 0.00 Inward N…" at bounding box center [1009, 239] width 1014 height 74
copy div "2,506"
click at [1015, 357] on div "SAKRA WORLD HOSPITAL" at bounding box center [1025, 362] width 89 height 15
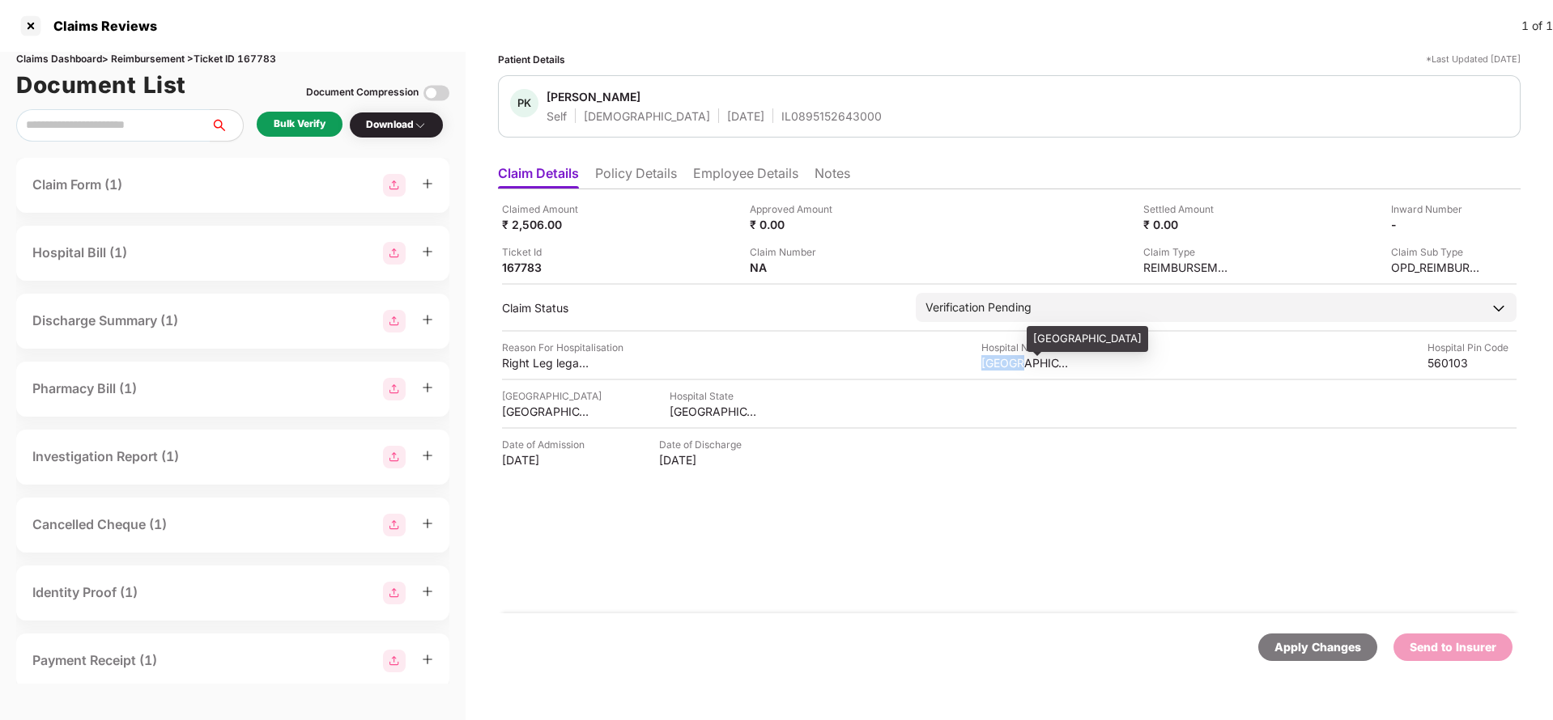
click at [1015, 357] on div "SAKRA WORLD HOSPITAL" at bounding box center [1025, 362] width 89 height 15
copy div "SAKRA WORLD HOSPITAL"
click at [321, 115] on div "Bulk Verify" at bounding box center [300, 124] width 86 height 25
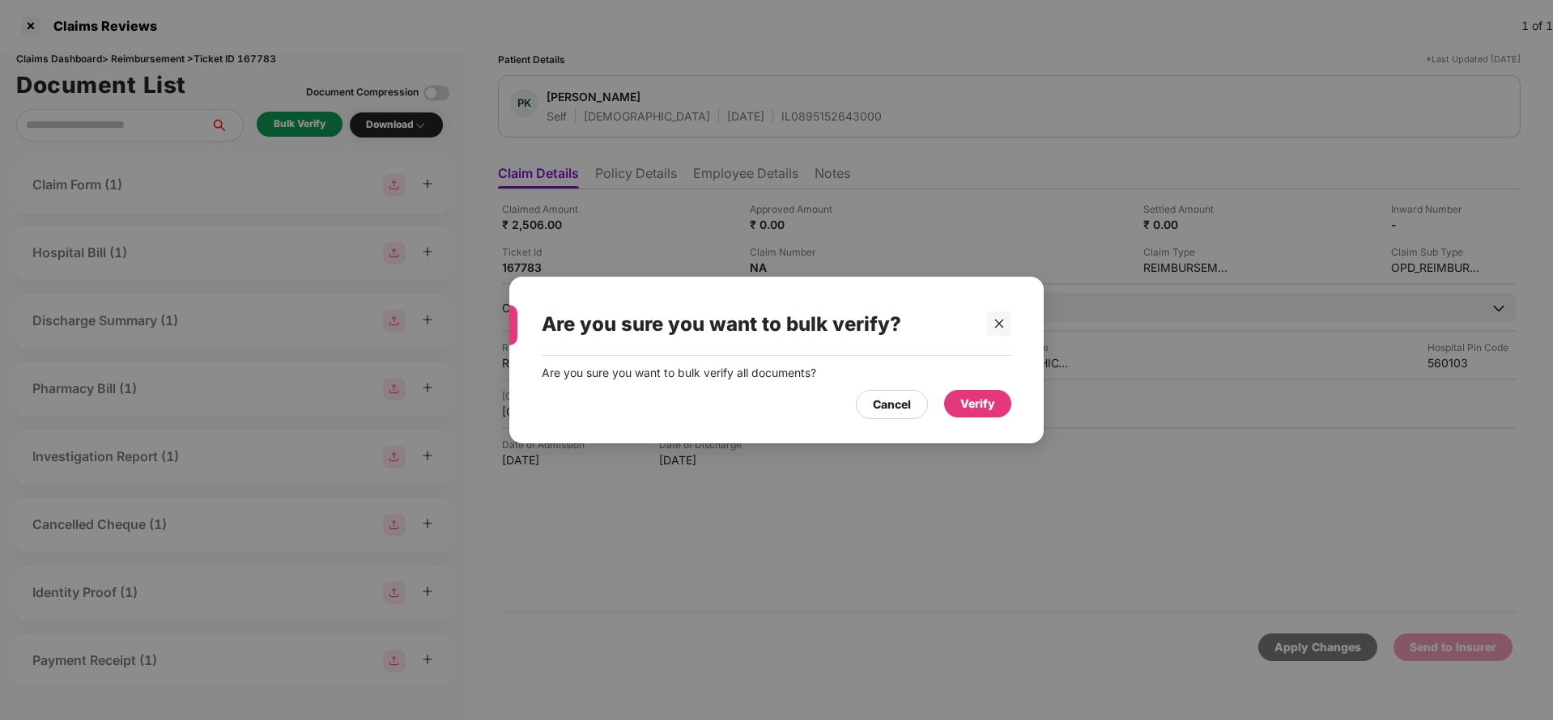
click at [975, 403] on div "Verify" at bounding box center [977, 404] width 35 height 18
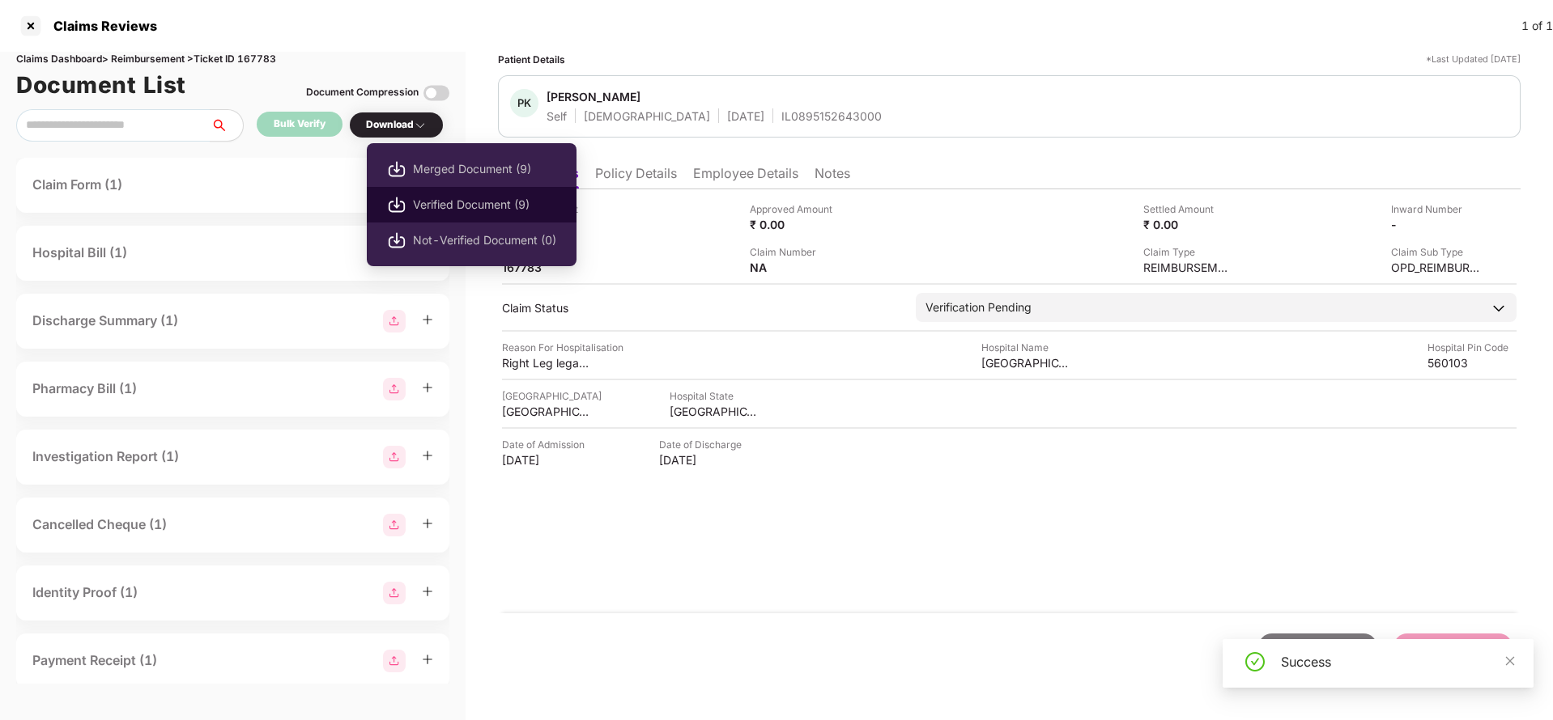
click at [427, 200] on span "Verified Document (9)" at bounding box center [484, 205] width 143 height 18
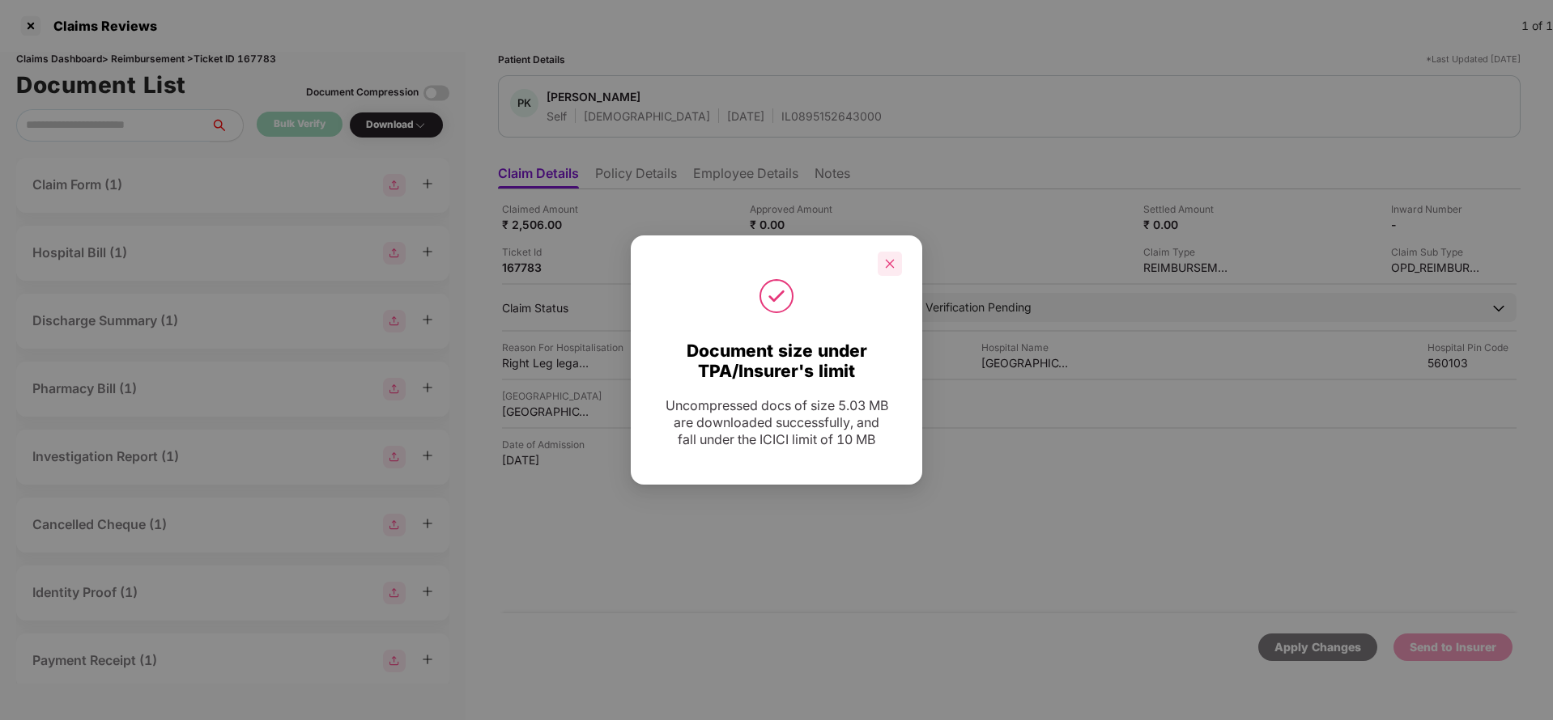
click at [901, 262] on div at bounding box center [889, 264] width 24 height 24
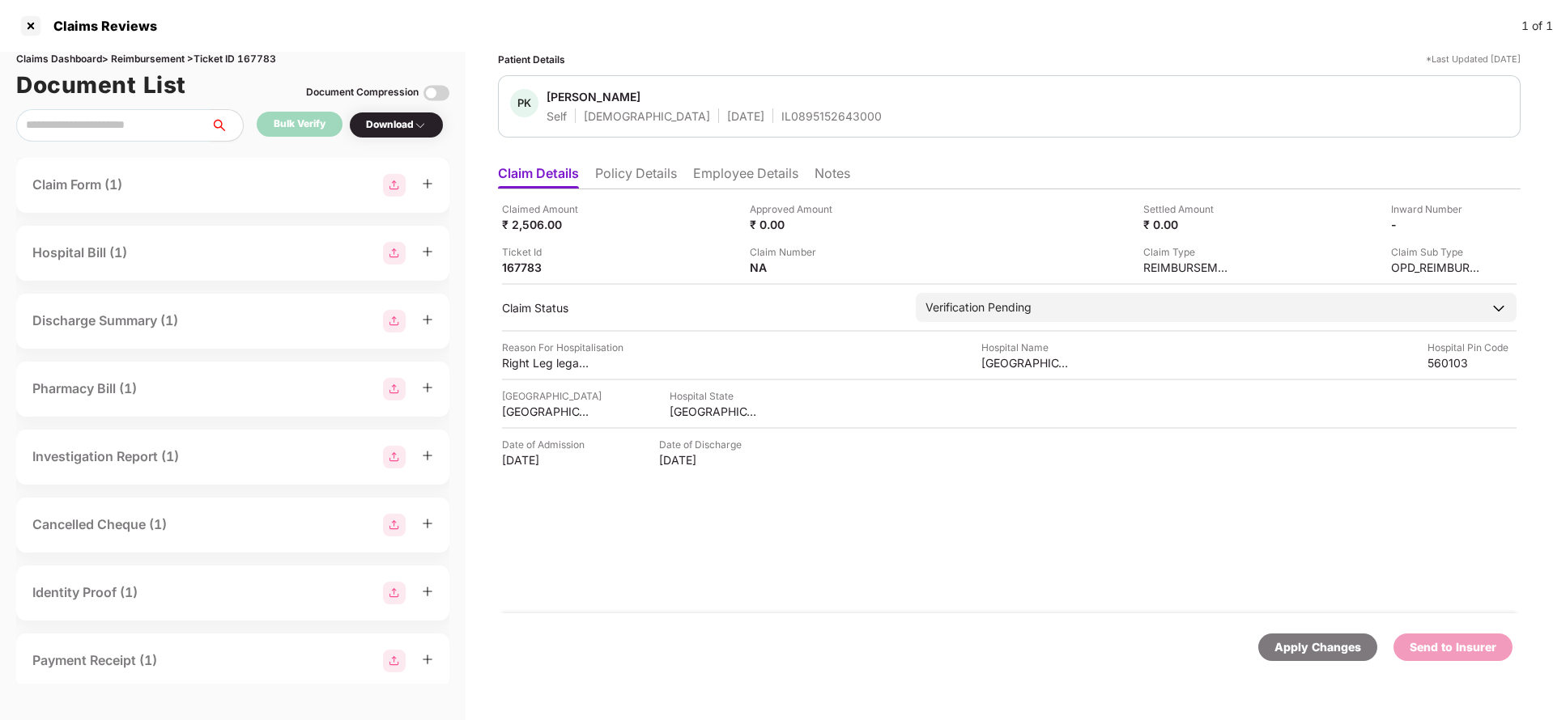
click at [902, 262] on body "Claims Reviews 1 of 1 Claims Dashboard > Reimbursement > Ticket ID 167783 Docum…" at bounding box center [776, 360] width 1553 height 720
click at [1480, 225] on img at bounding box center [1473, 223] width 13 height 13
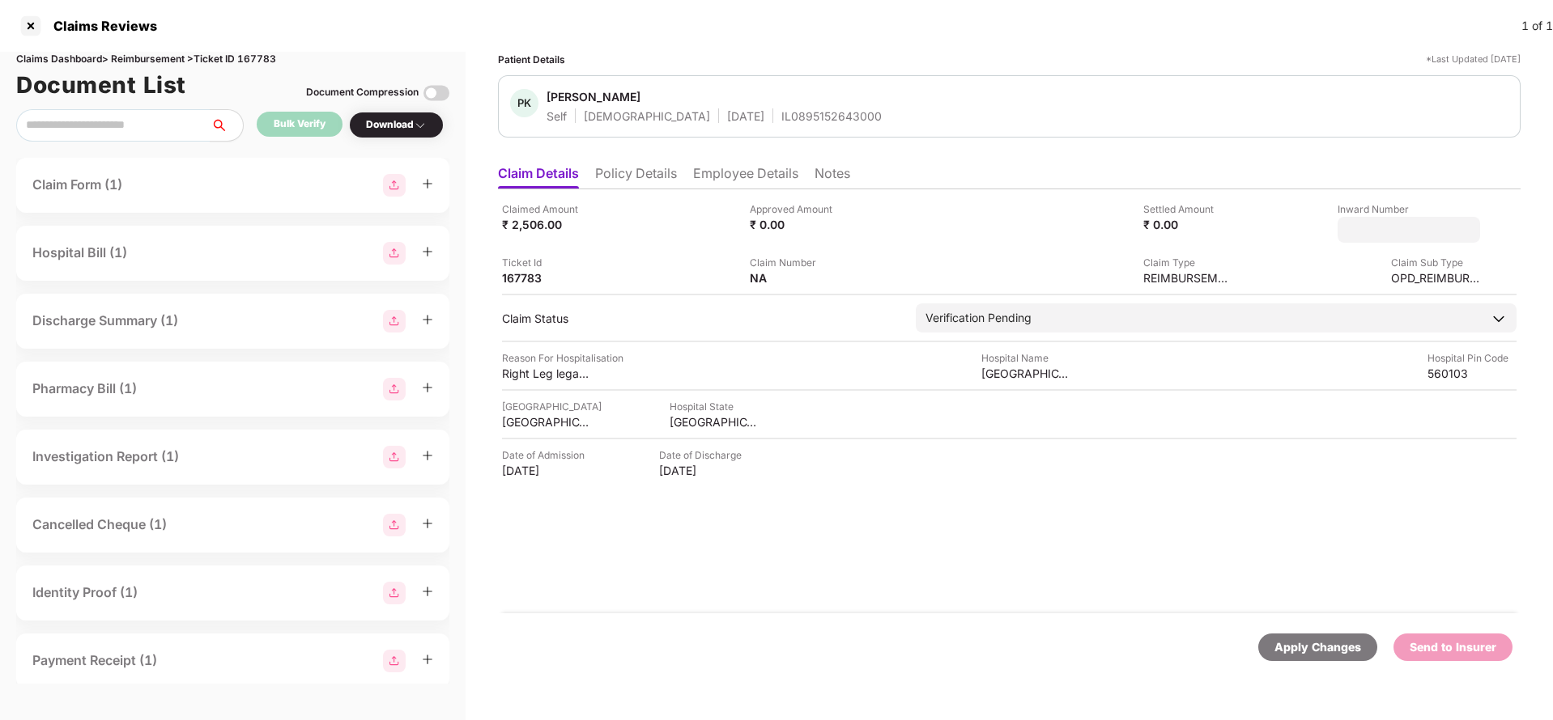
type input "**********"
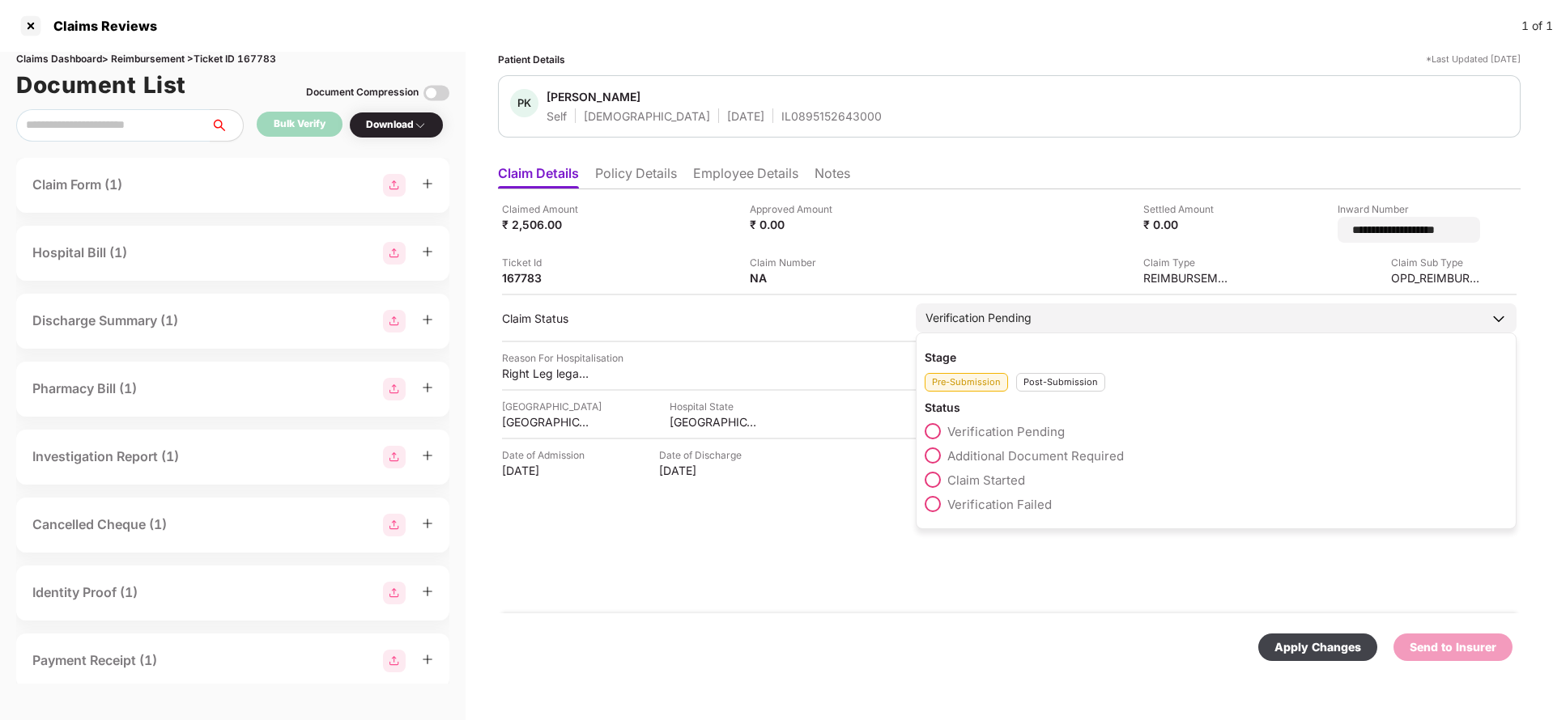
click at [967, 317] on div "Verification Pending" at bounding box center [1216, 318] width 601 height 29
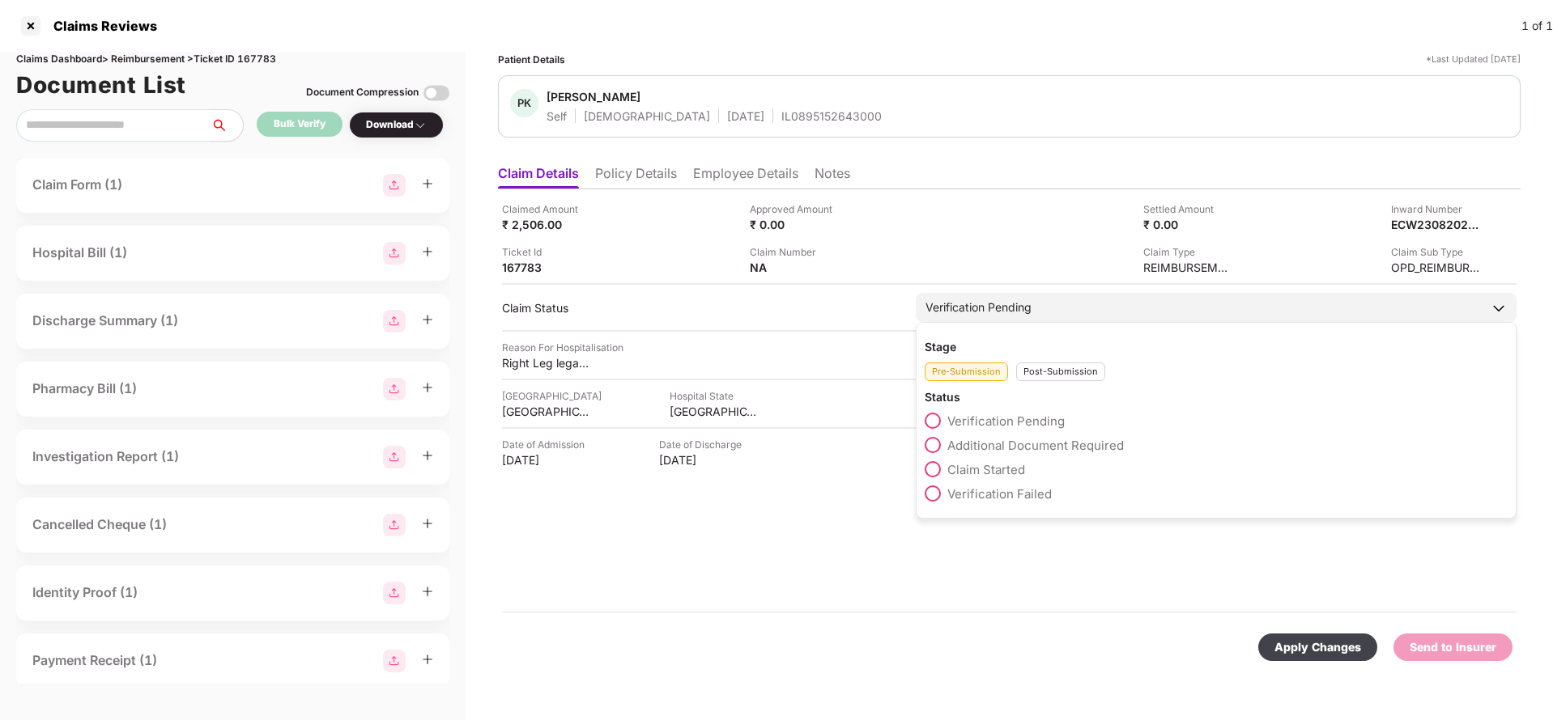
click at [1052, 380] on div "Post-Submission" at bounding box center [1060, 372] width 89 height 19
click at [1033, 437] on label "Claim Under Process" at bounding box center [996, 445] width 145 height 16
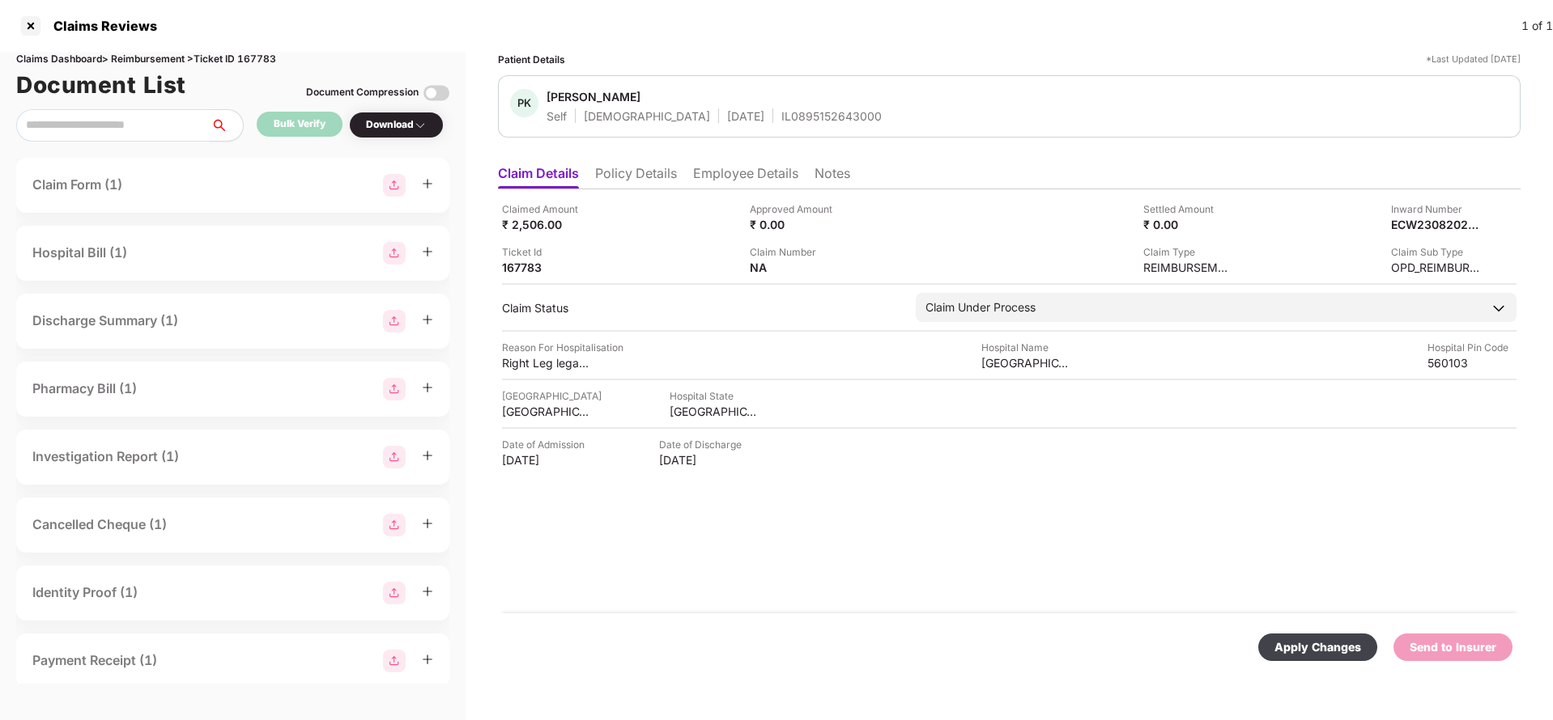
click at [1333, 644] on div "Apply Changes" at bounding box center [1317, 648] width 87 height 18
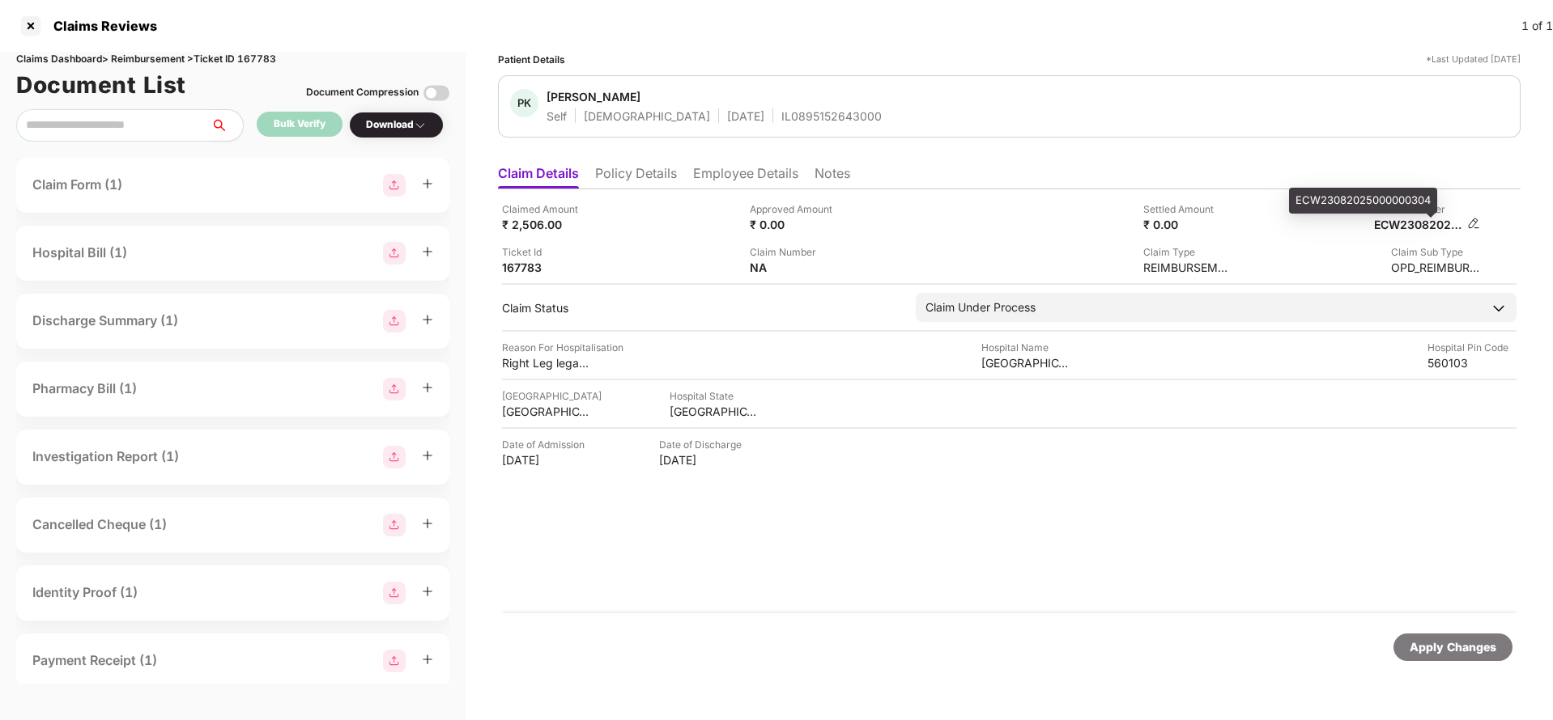
click at [1447, 220] on div "ECW23082025000000304" at bounding box center [1418, 224] width 89 height 15
copy div "ECW23082025000000304"
click at [767, 125] on div "PK Parth Kanani Self Male 29 Aug 2004 IL0895152643000" at bounding box center [1009, 106] width 1022 height 62
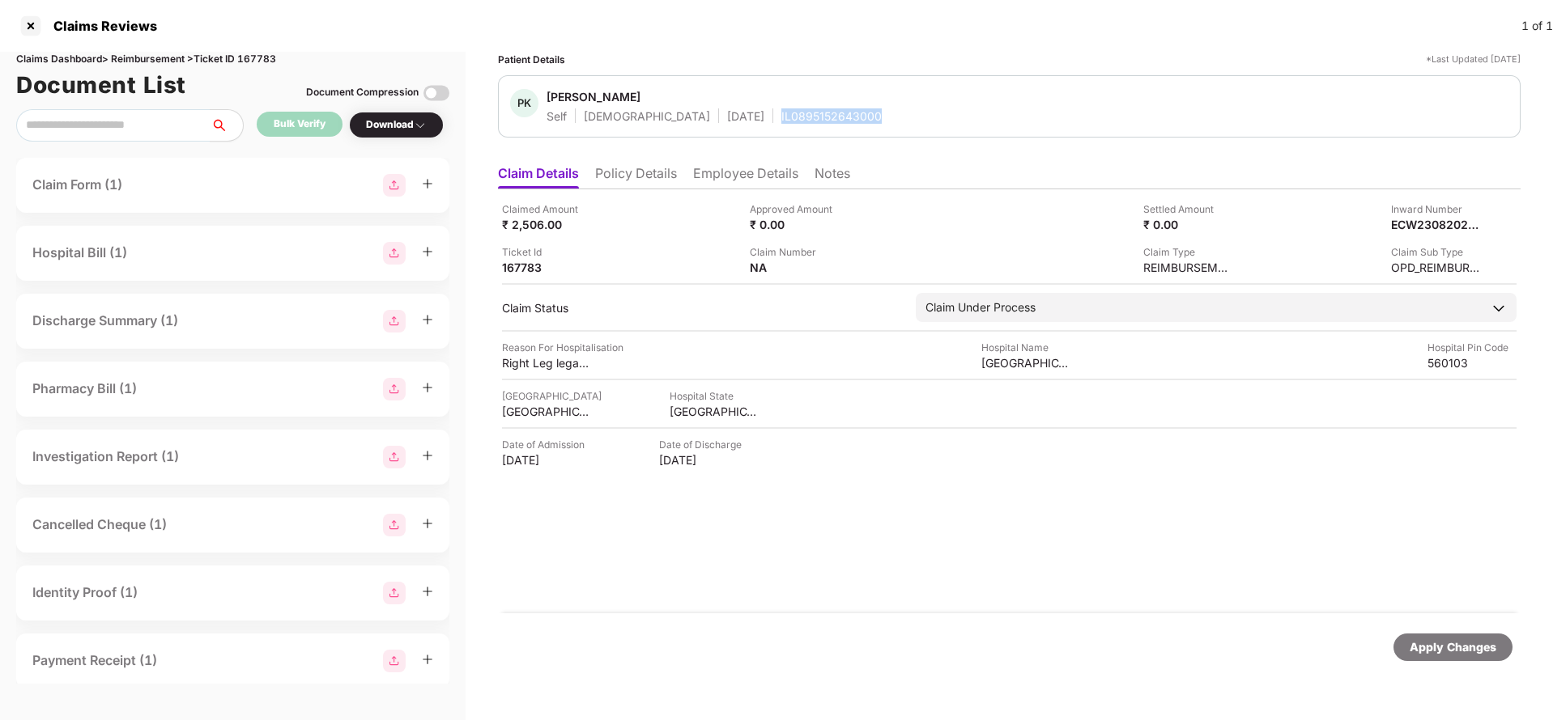
click at [767, 125] on div "PK Parth Kanani Self Male 29 Aug 2004 IL0895152643000" at bounding box center [1009, 106] width 1022 height 62
copy div "IL0895152643000"
click at [1451, 655] on div "Apply Changes" at bounding box center [1452, 648] width 87 height 18
click at [267, 62] on div "Claims Dashboard > Reimbursement > Ticket ID 167783" at bounding box center [232, 59] width 433 height 15
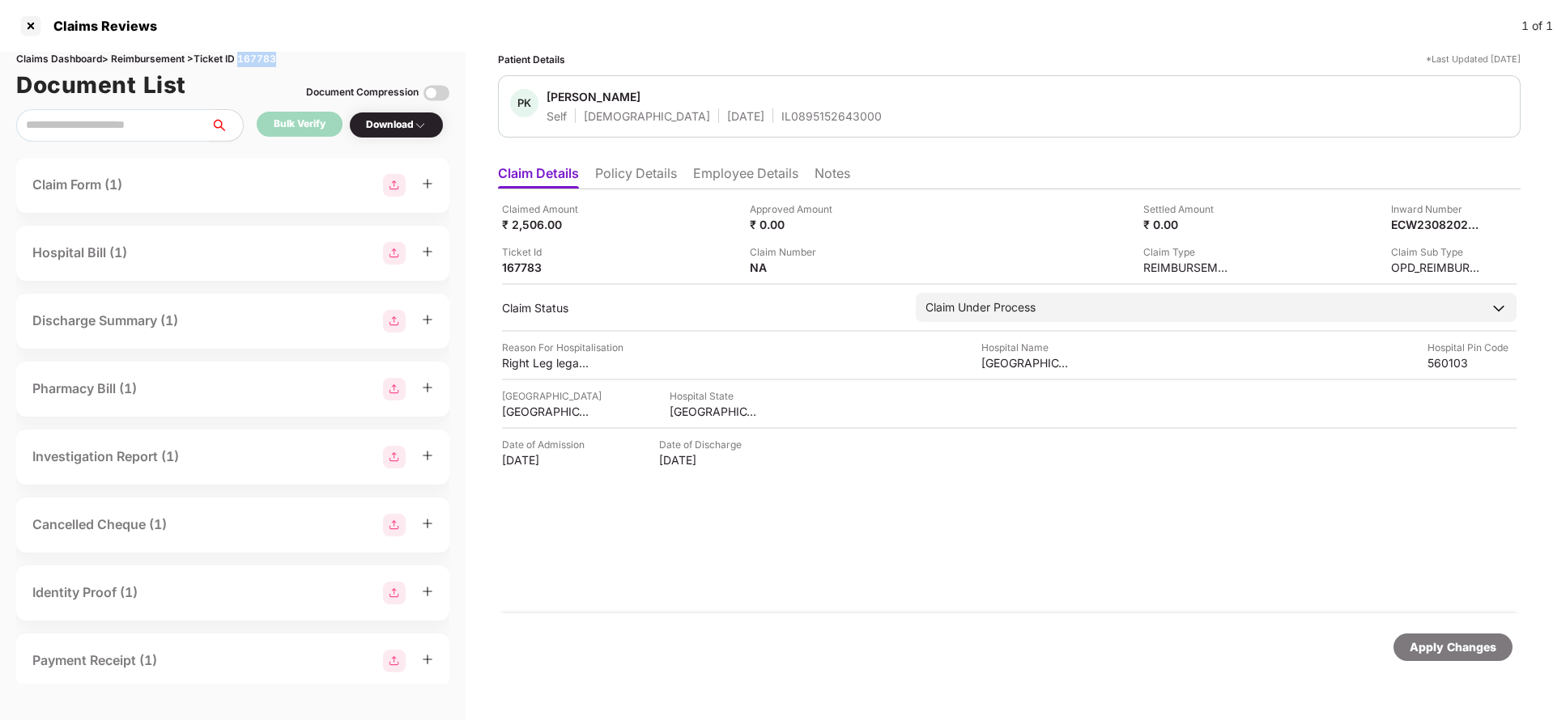
click at [267, 62] on div "Claims Dashboard > Reimbursement > Ticket ID 167783" at bounding box center [232, 59] width 433 height 15
copy div "167783"
click at [1427, 629] on div "Apply Changes" at bounding box center [1009, 648] width 1022 height 68
click at [1429, 641] on div "Apply Changes" at bounding box center [1452, 648] width 87 height 18
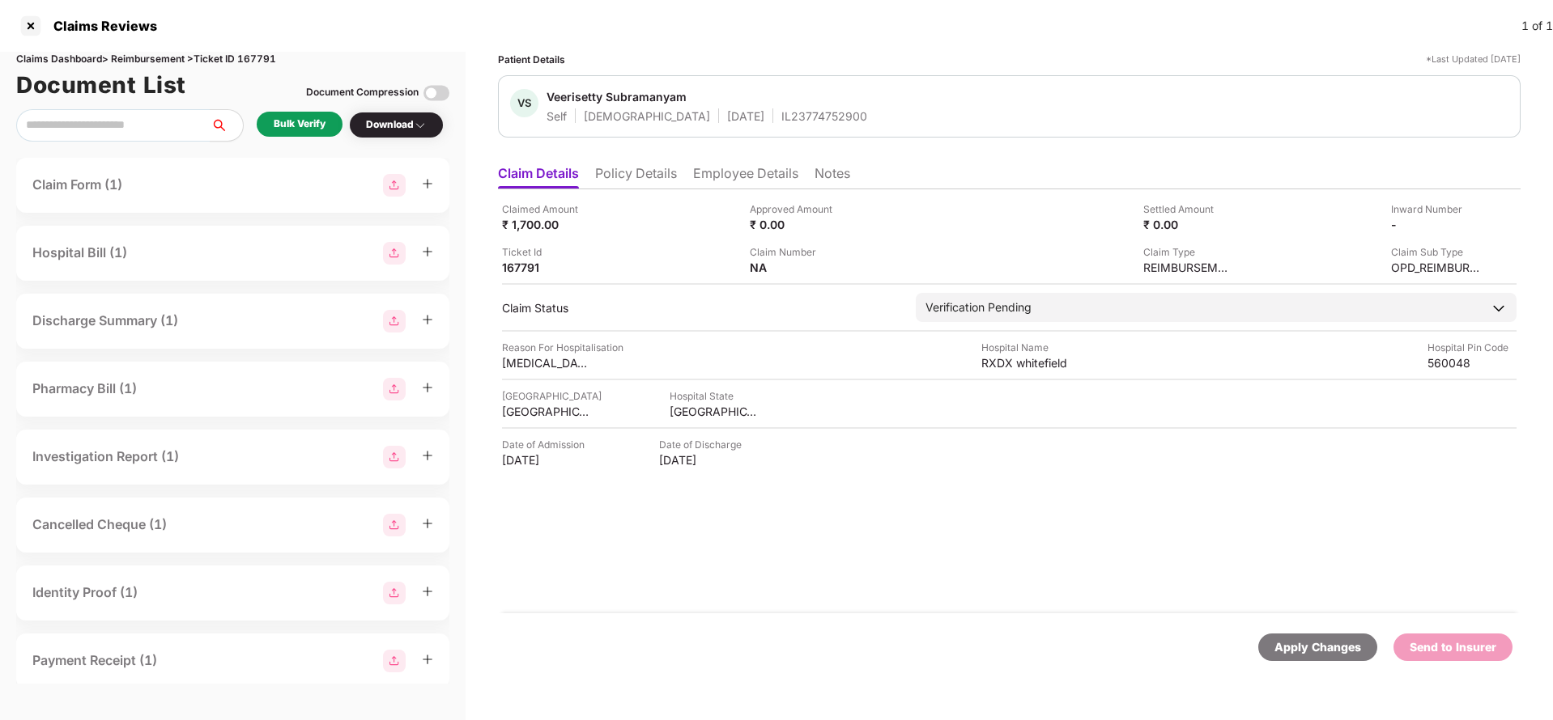
click at [622, 165] on li "Policy Details" at bounding box center [636, 176] width 82 height 23
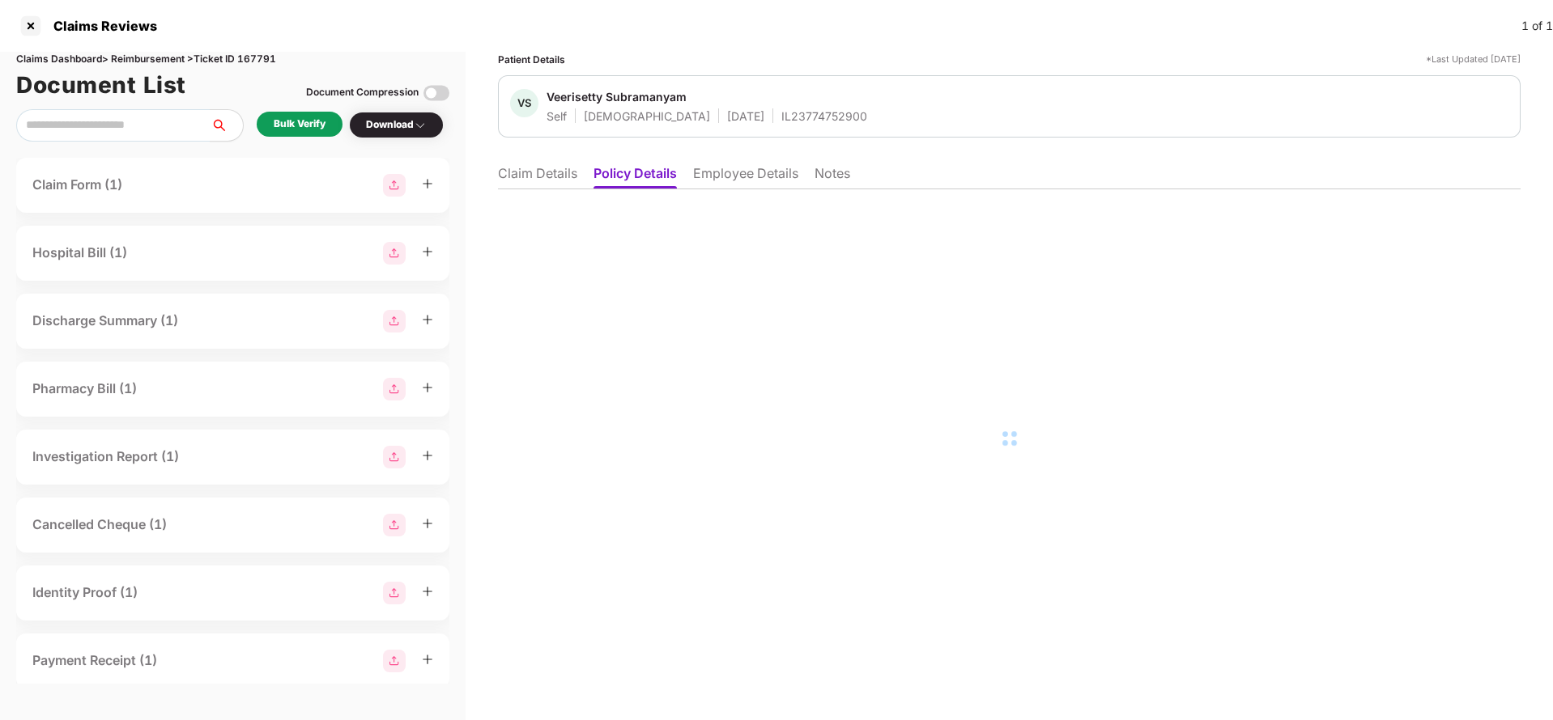
click at [796, 171] on li "Employee Details" at bounding box center [745, 176] width 105 height 23
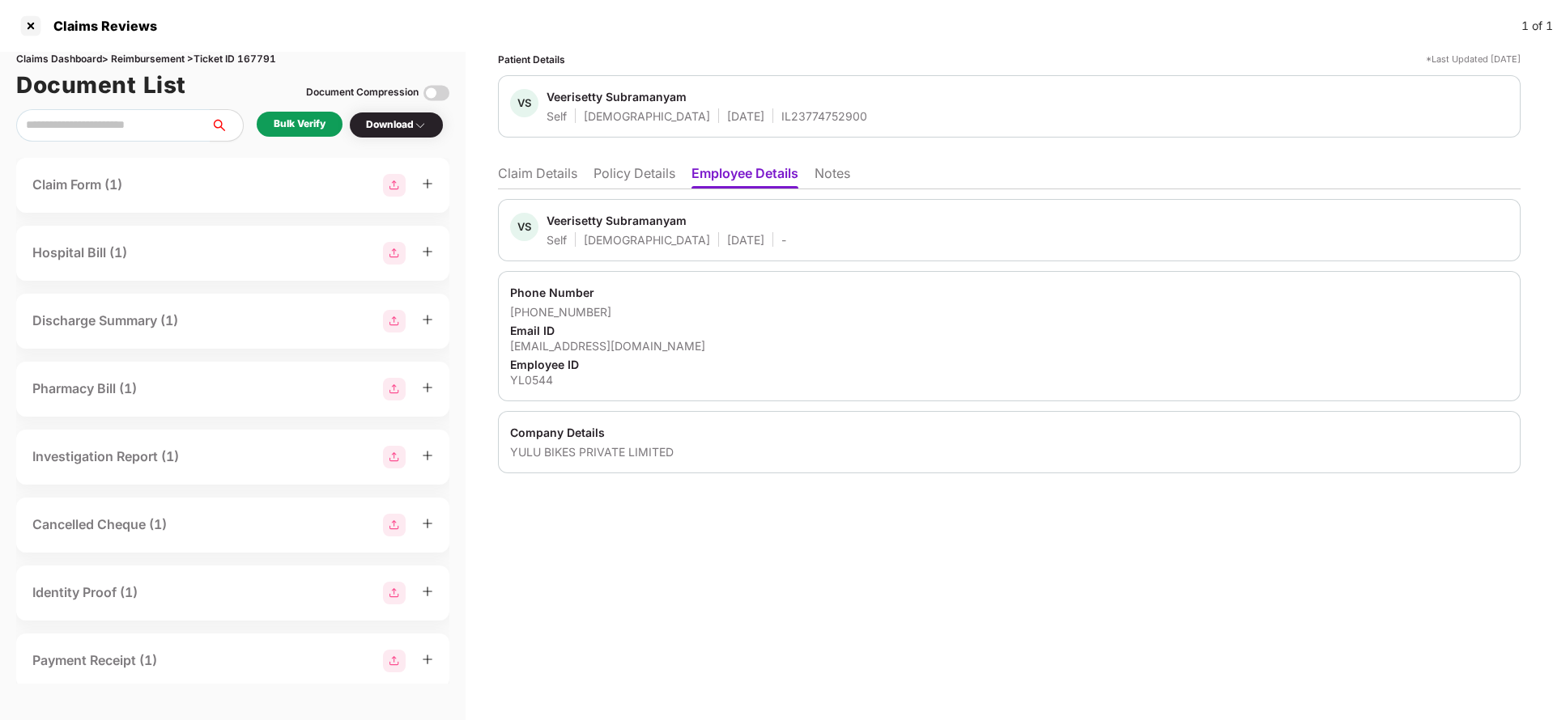
click at [547, 180] on li "Claim Details" at bounding box center [537, 176] width 79 height 23
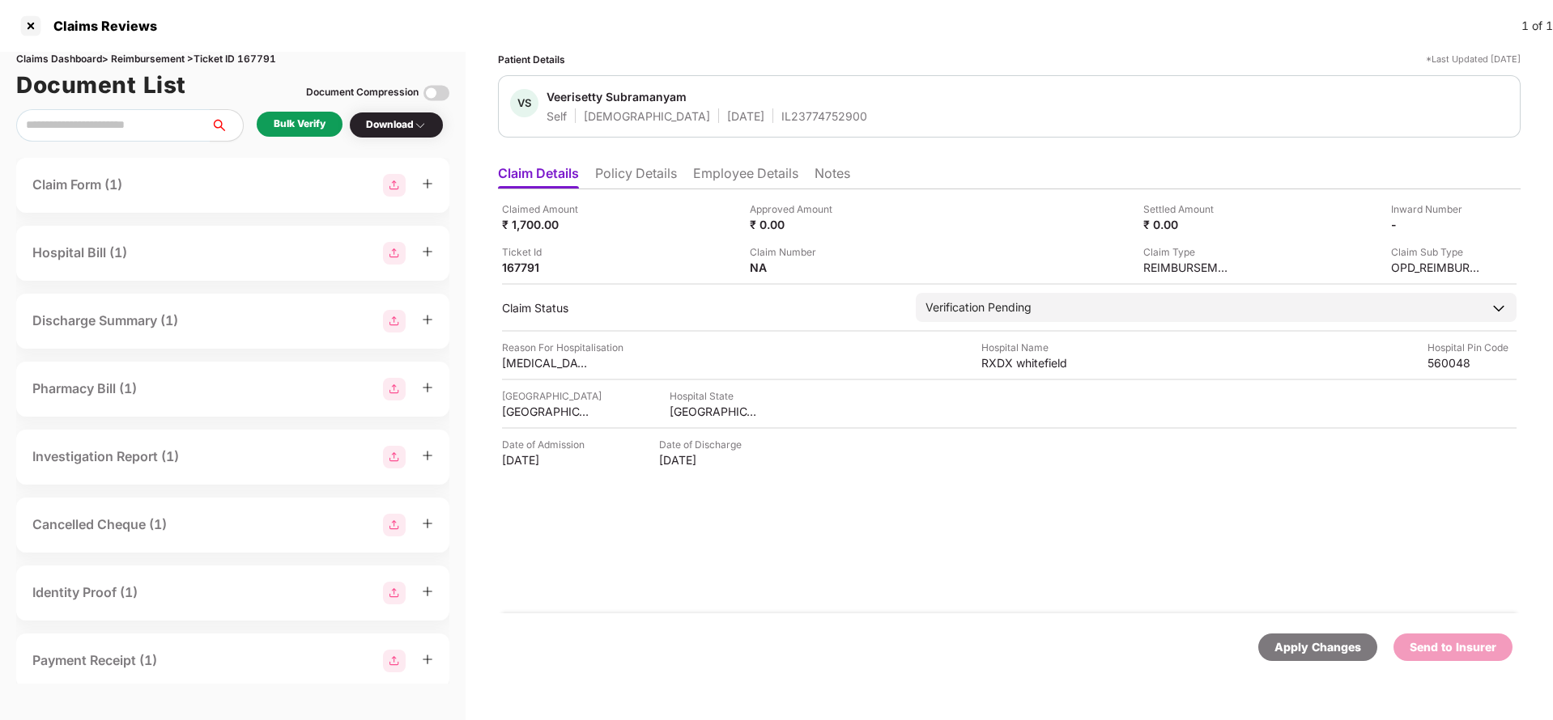
click at [781, 111] on div "IL23774752900" at bounding box center [824, 115] width 86 height 15
copy div "IL23774752900"
click at [749, 185] on li "Employee Details" at bounding box center [745, 176] width 105 height 23
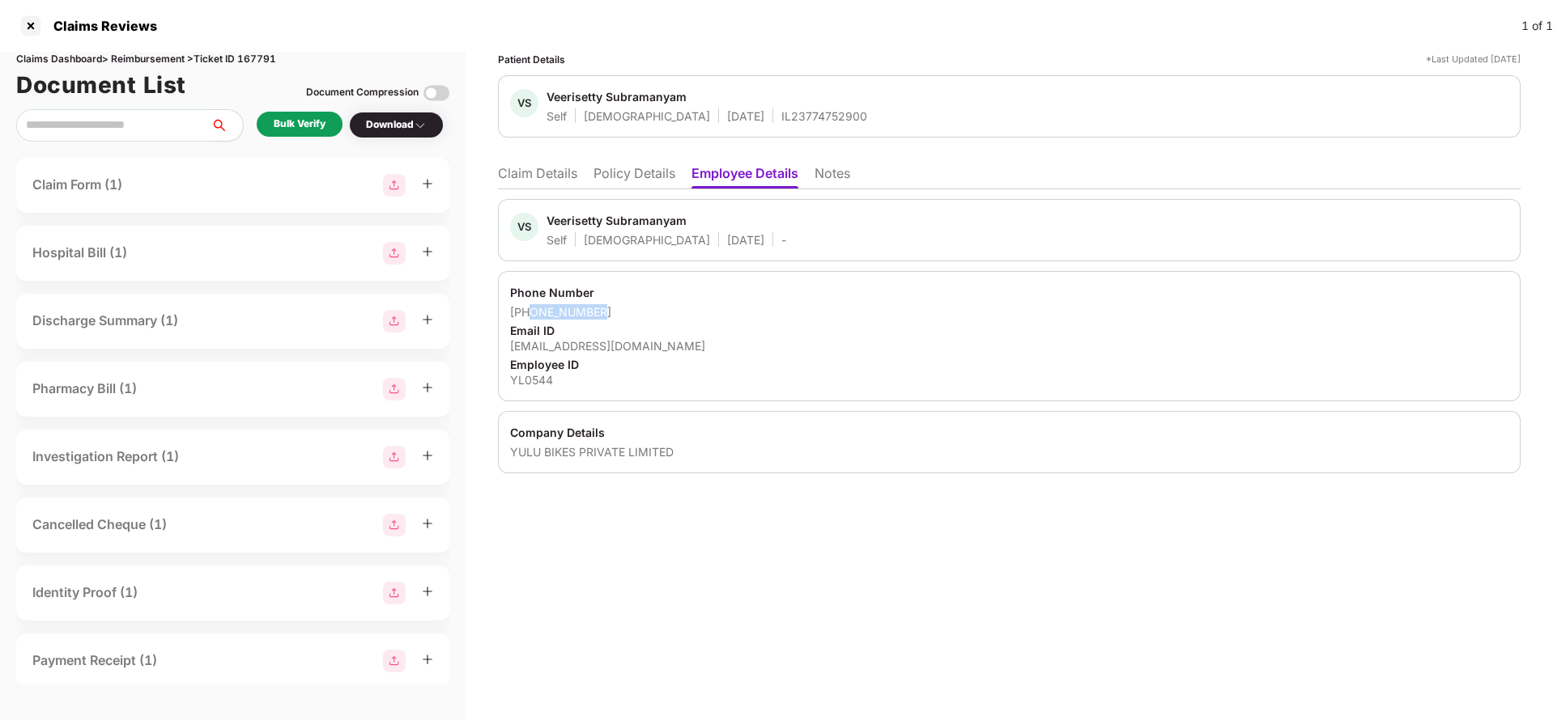
drag, startPoint x: 530, startPoint y: 315, endPoint x: 718, endPoint y: 309, distance: 187.9
click at [718, 309] on div "+918639519938" at bounding box center [1009, 311] width 998 height 15
copy div "8639519938"
click at [559, 174] on li "Claim Details" at bounding box center [537, 176] width 79 height 23
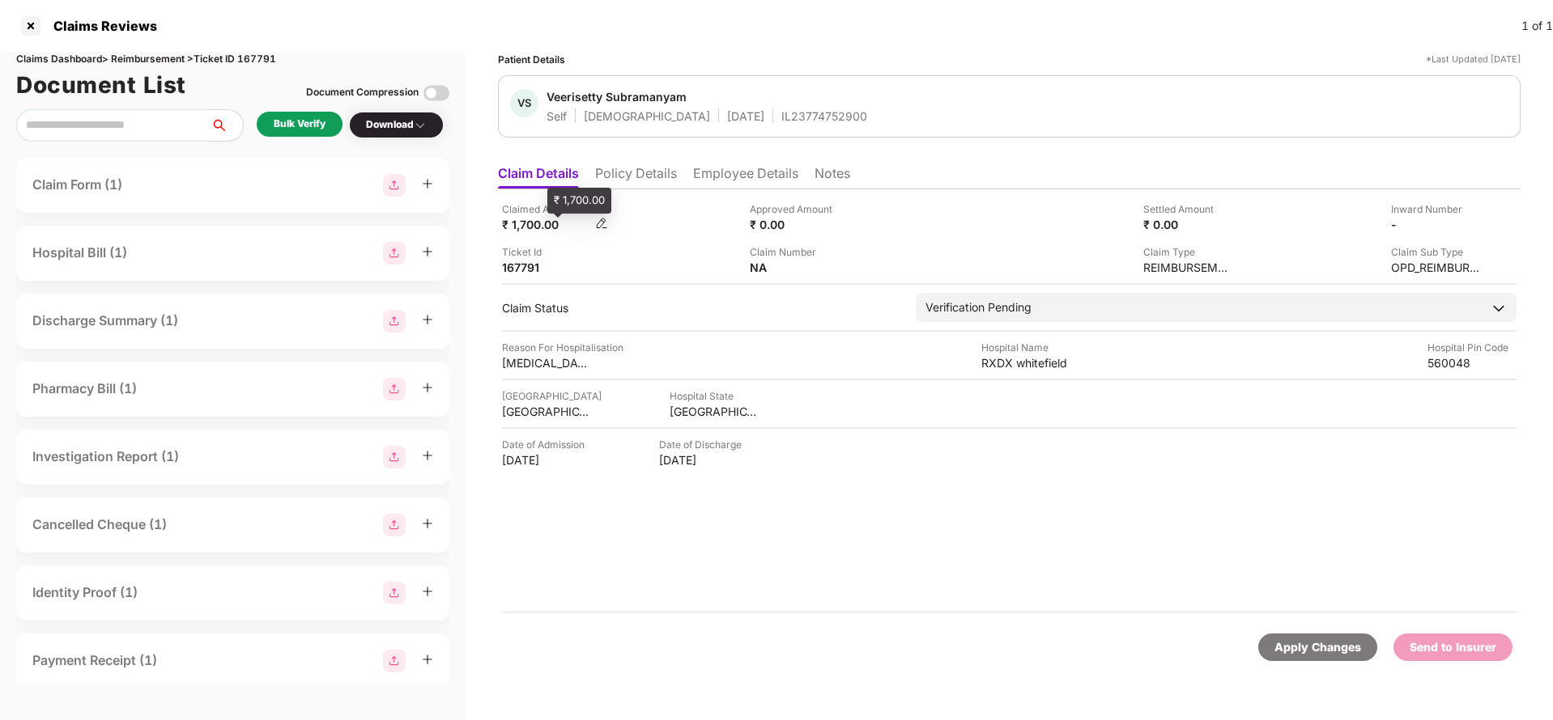
click at [523, 229] on div "₹ 1,700.00" at bounding box center [546, 224] width 89 height 15
copy div "1,700"
click at [1031, 372] on div "Claimed Amount ₹ 1,700.00 Approved Amount ₹ 0.00 Settled Amount ₹ 0.00 Inward N…" at bounding box center [1009, 401] width 1022 height 424
click at [1034, 363] on div "RXDX whitefield" at bounding box center [1025, 362] width 89 height 15
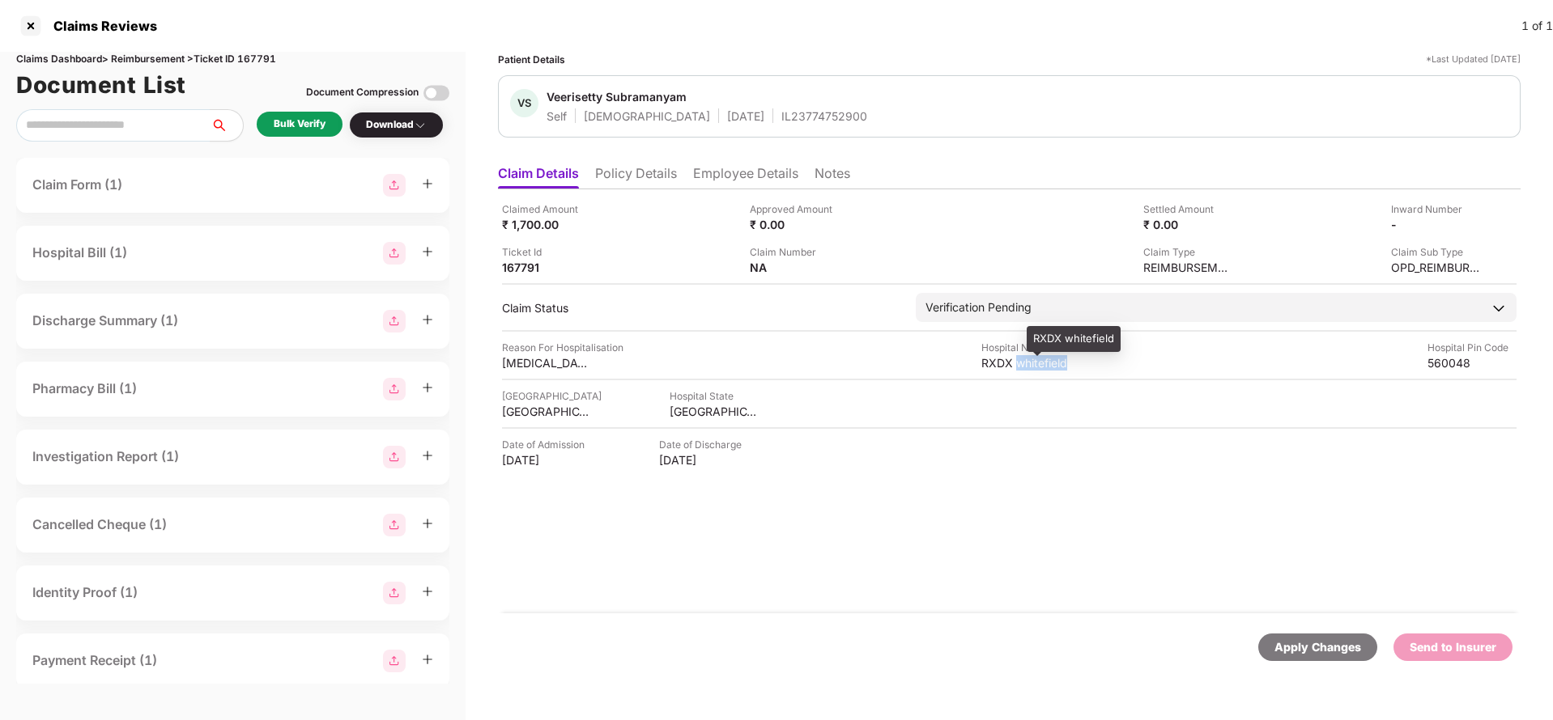
click at [1034, 363] on div "RXDX whitefield" at bounding box center [1025, 362] width 89 height 15
copy div "RXDX whitefield"
click at [310, 117] on div "Bulk Verify" at bounding box center [300, 124] width 52 height 15
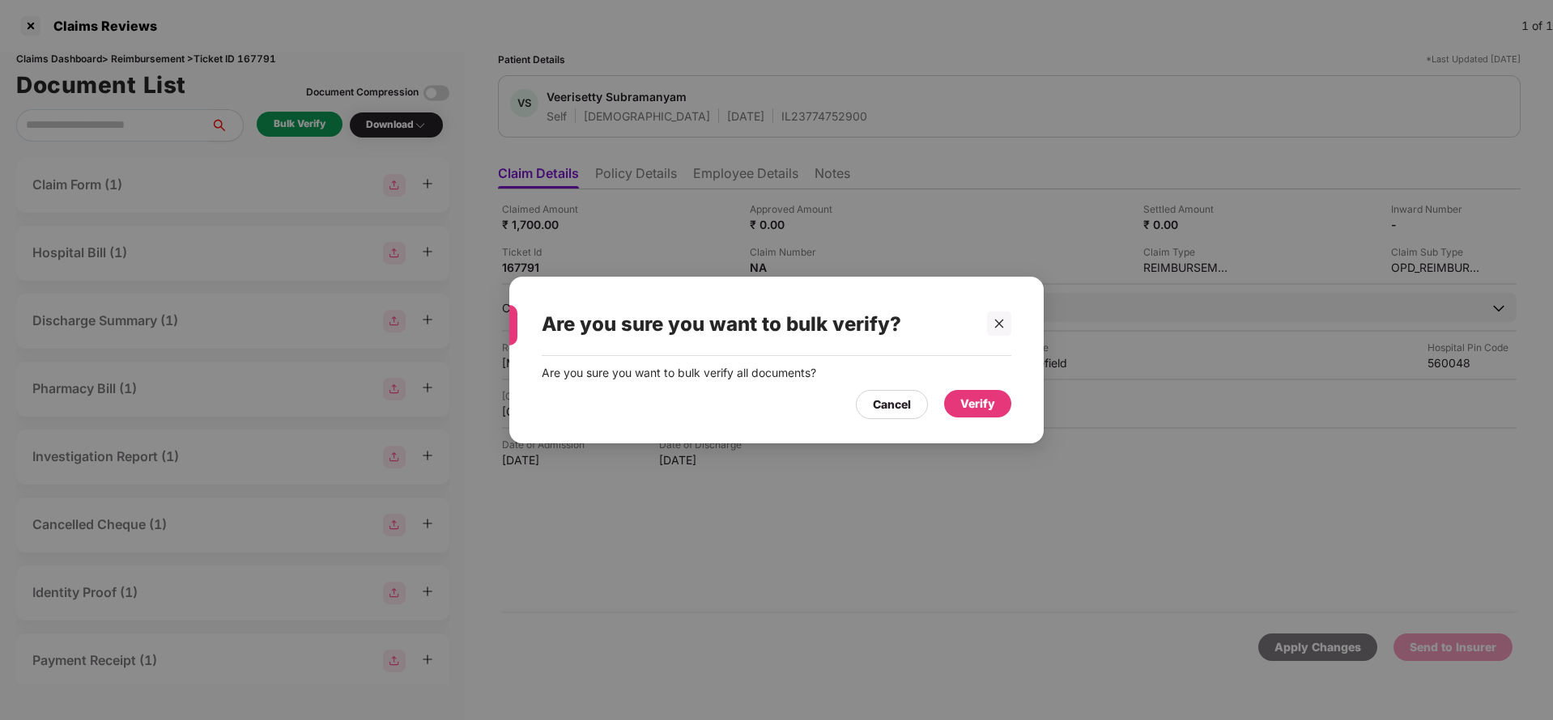
click at [984, 412] on div "Verify" at bounding box center [977, 404] width 35 height 18
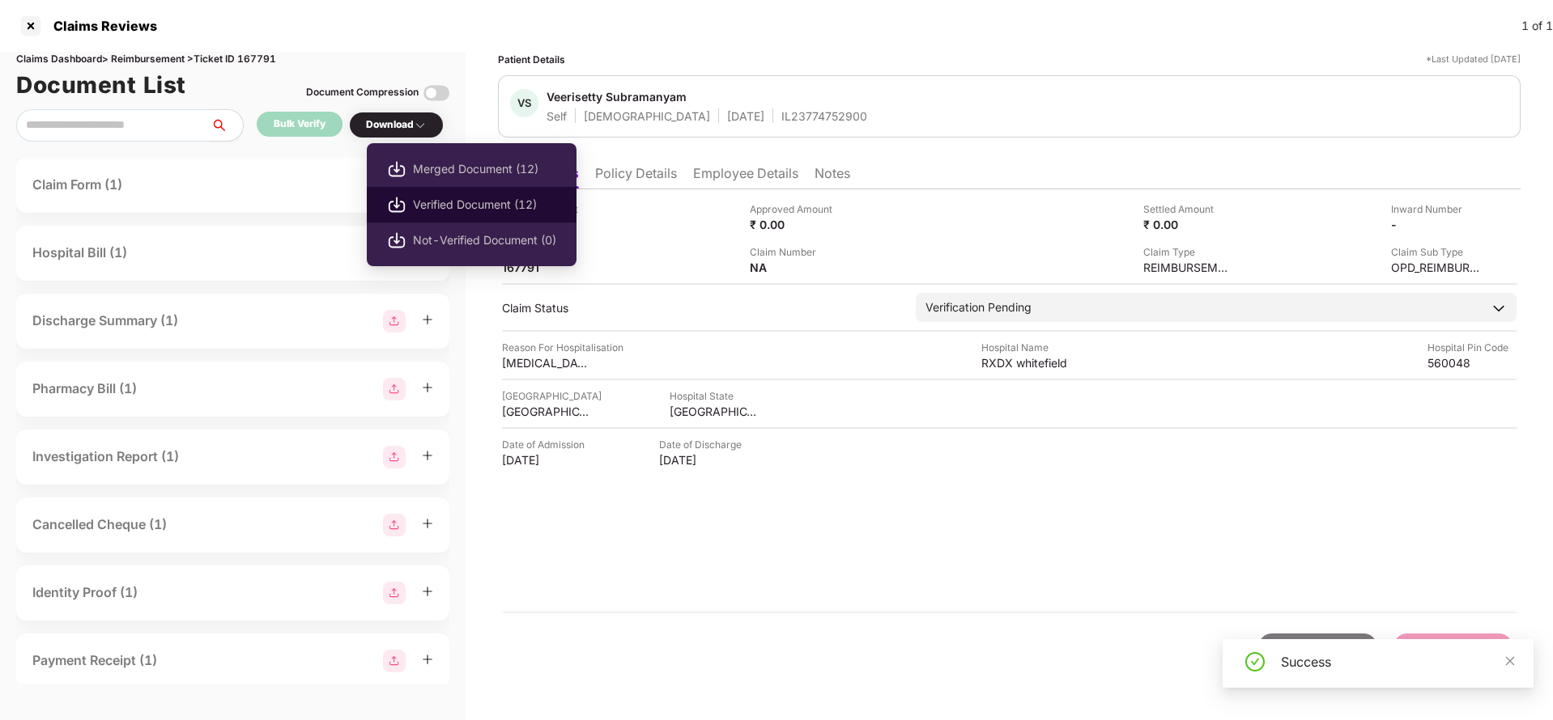
click at [436, 190] on li "Verified Document (12)" at bounding box center [472, 205] width 210 height 36
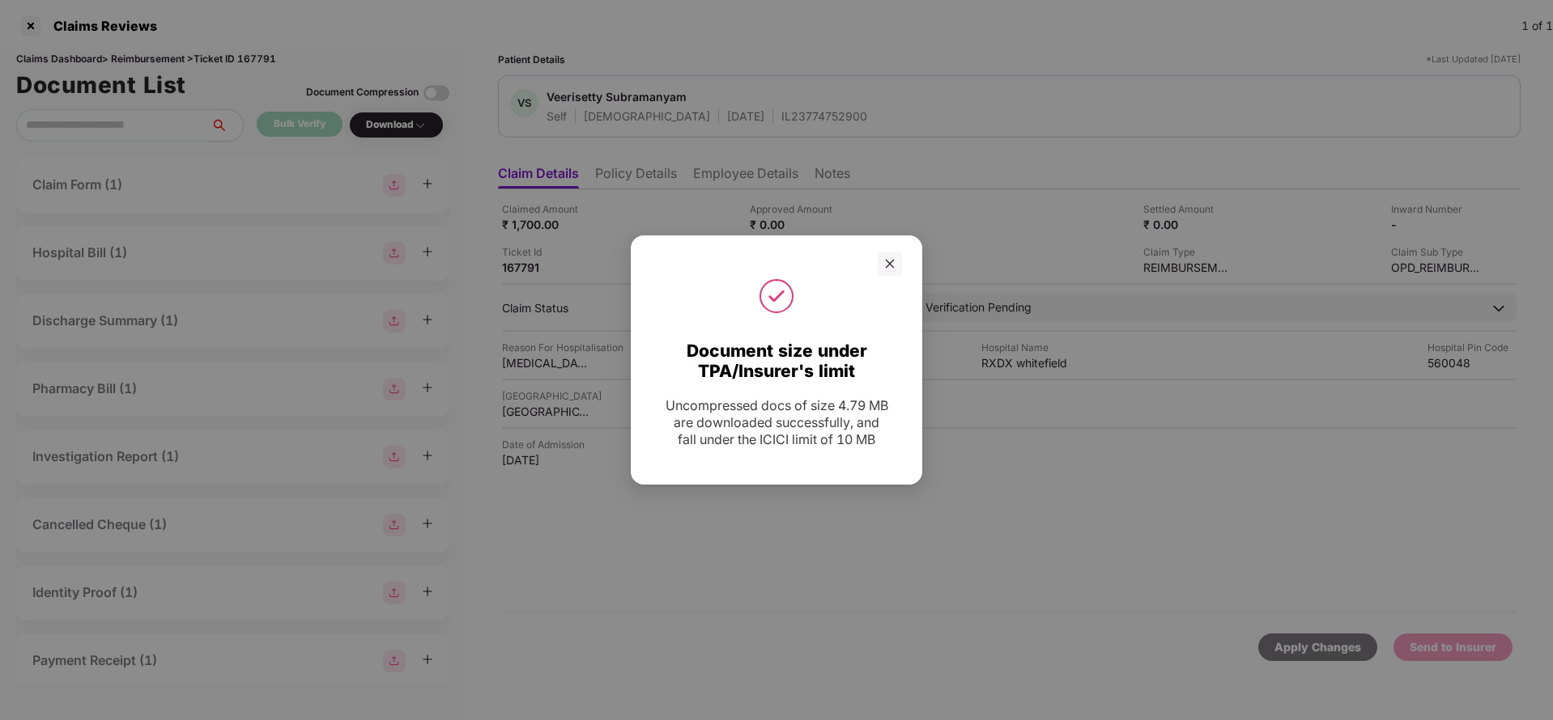
drag, startPoint x: 899, startPoint y: 261, endPoint x: 897, endPoint y: 253, distance: 8.3
click at [898, 263] on div at bounding box center [889, 264] width 24 height 24
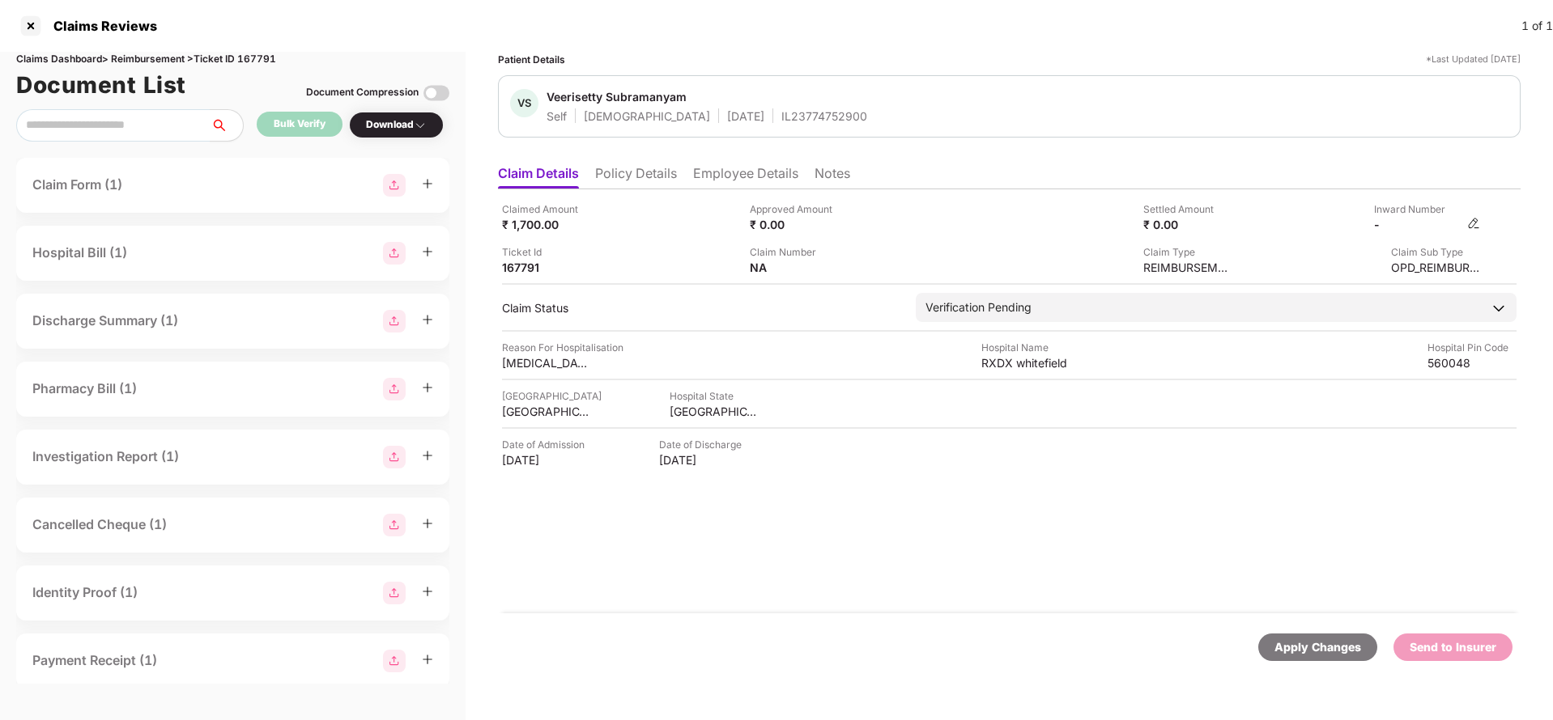
click at [1472, 228] on img at bounding box center [1473, 223] width 13 height 13
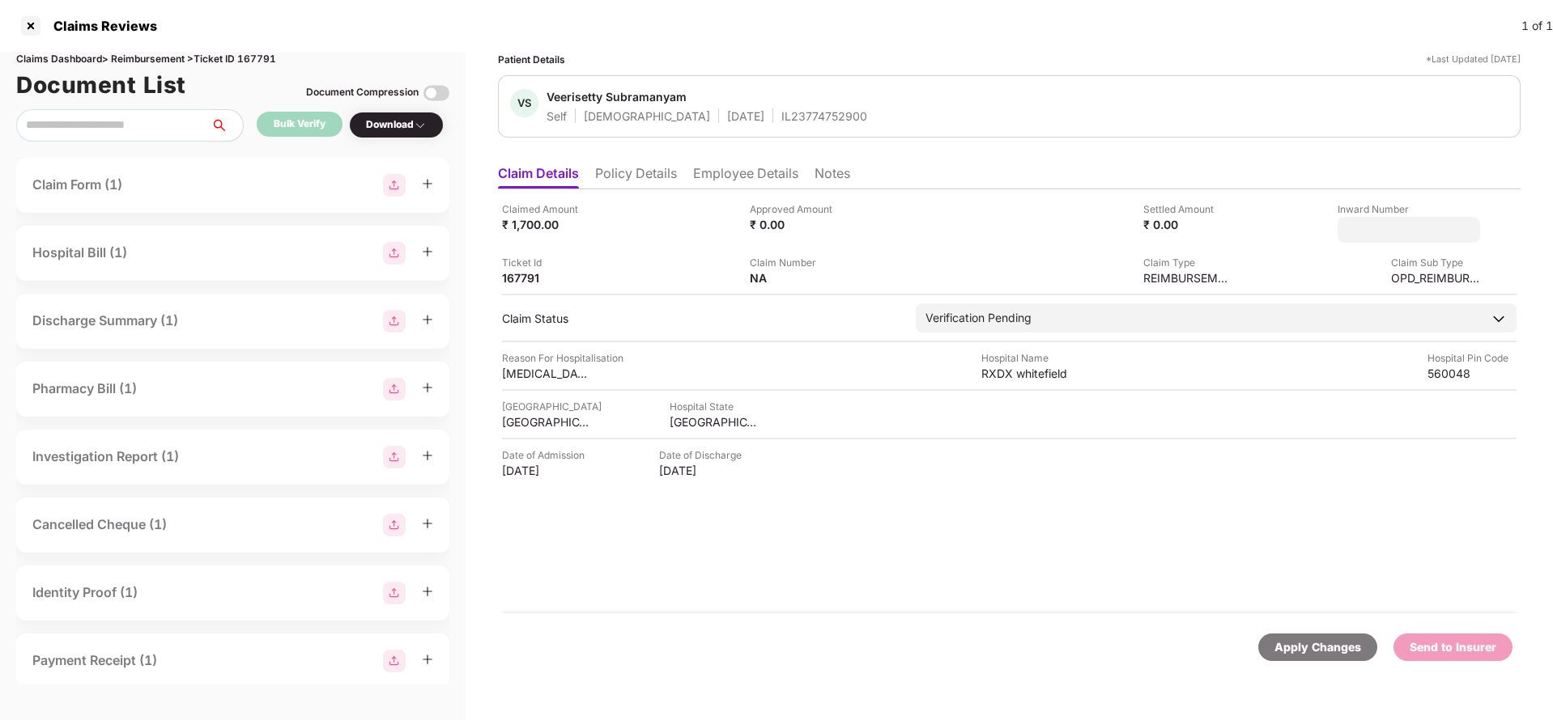
type input "**********"
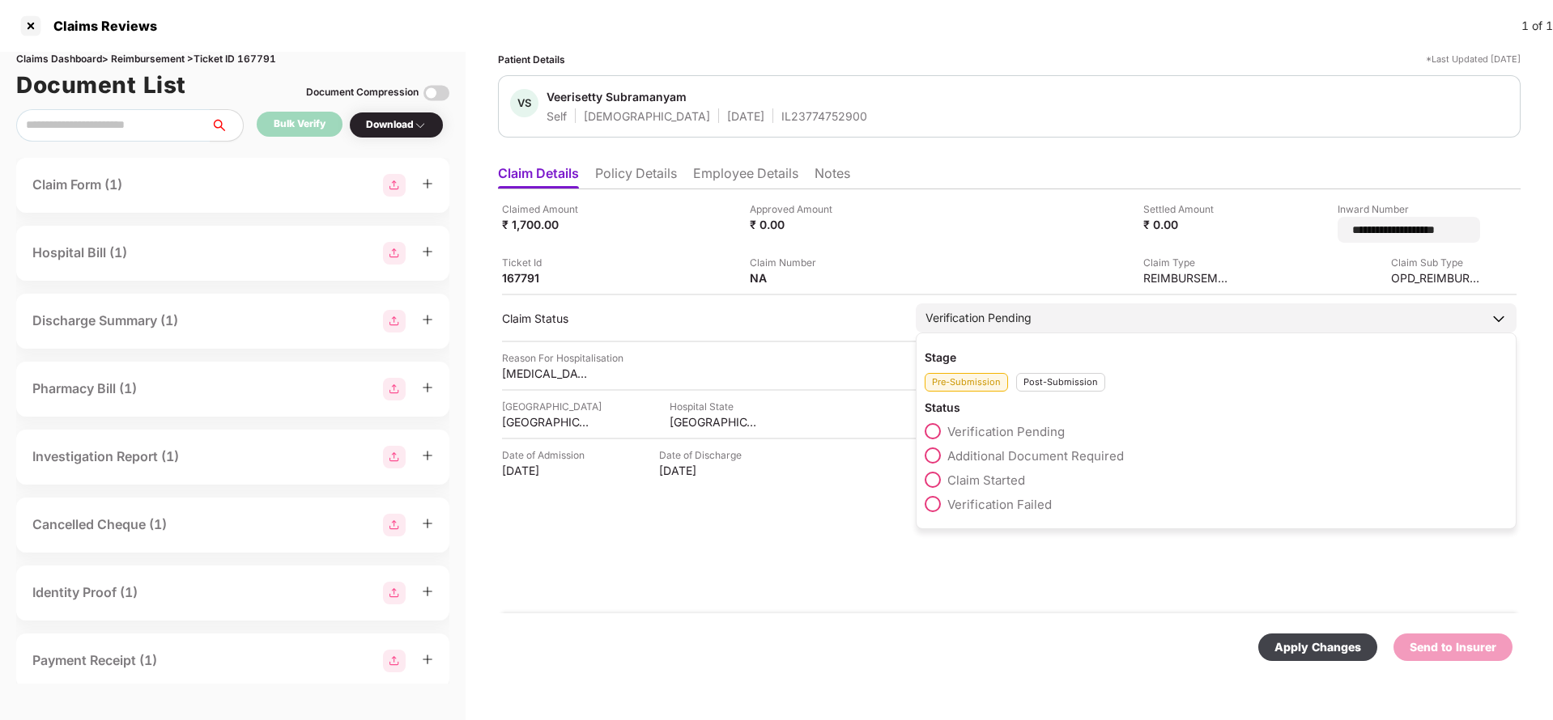
click at [1109, 319] on div "Verification Pending" at bounding box center [1216, 318] width 601 height 29
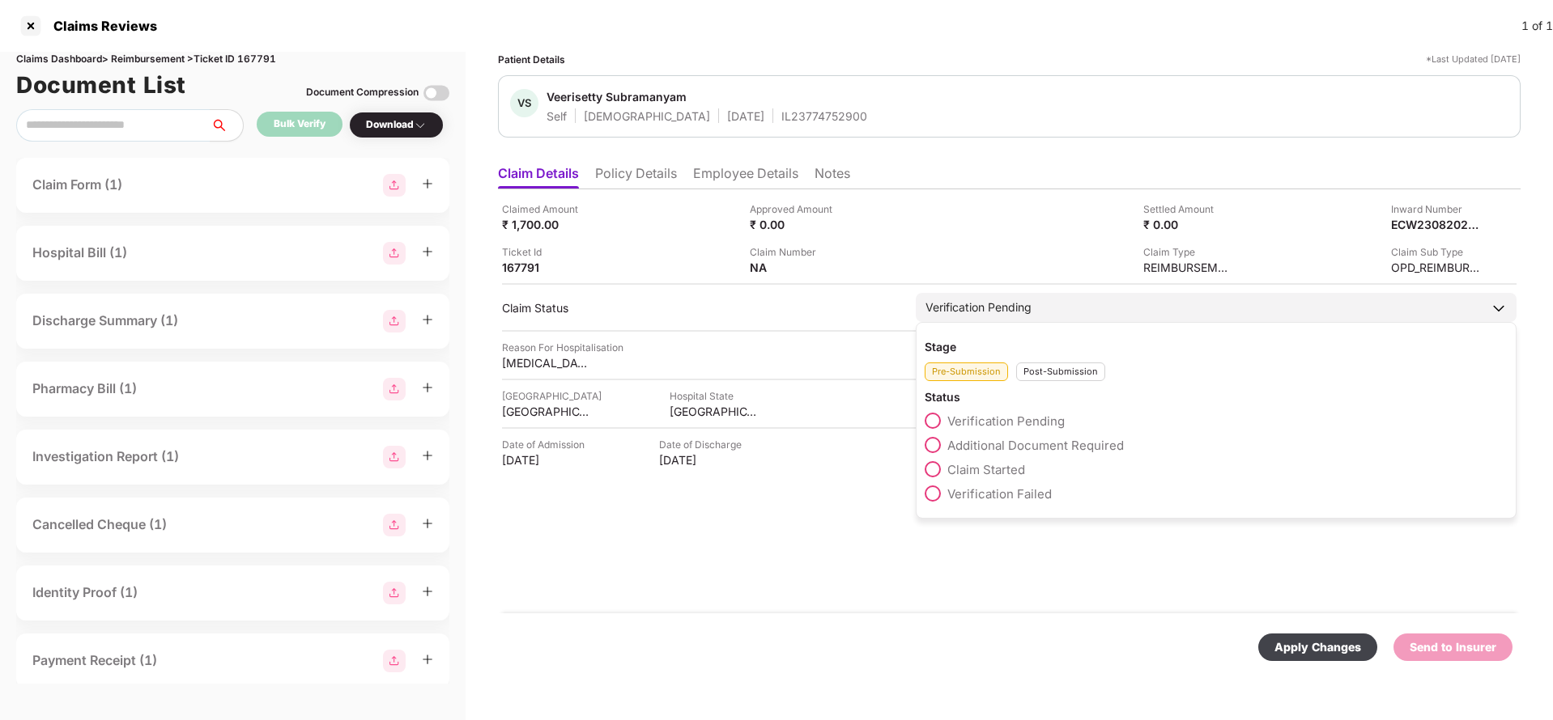
click at [1085, 372] on div "Post-Submission" at bounding box center [1060, 372] width 89 height 19
click at [1046, 445] on span "Claim Under Process" at bounding box center [1008, 445] width 122 height 15
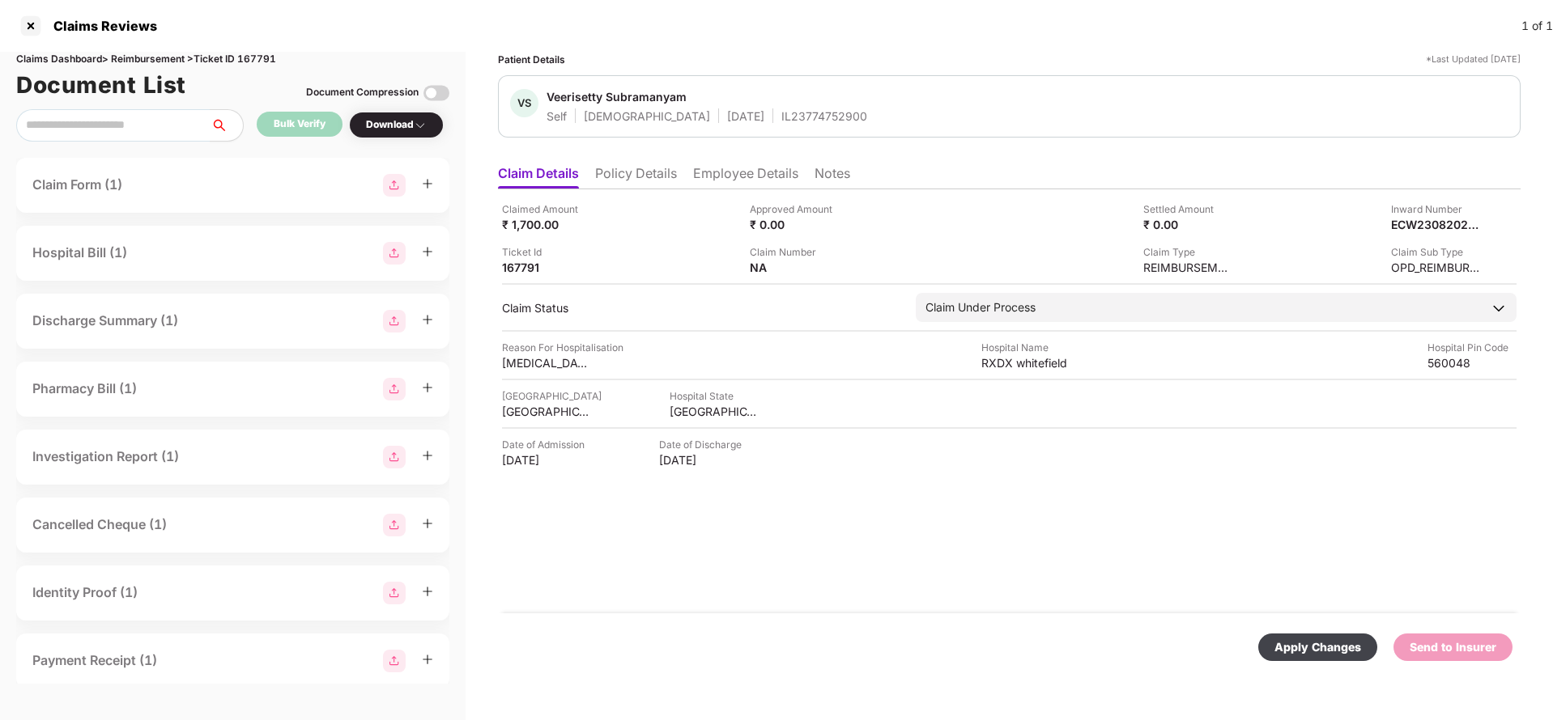
click at [1312, 644] on div "Apply Changes" at bounding box center [1317, 648] width 87 height 18
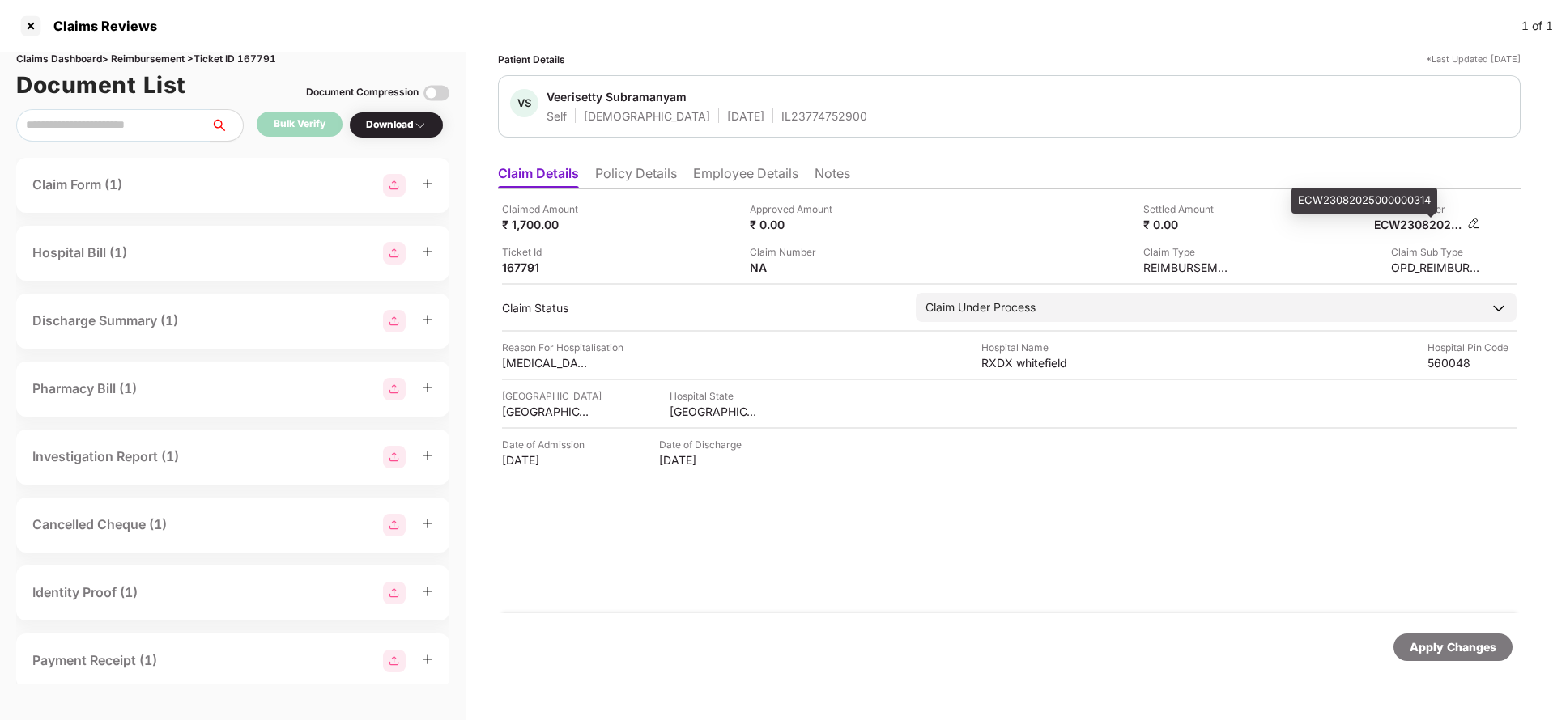
click at [1407, 219] on div "ECW23082025000000314" at bounding box center [1418, 224] width 89 height 15
copy div "ECW23082025000000314"
click at [781, 121] on div "IL23774752900" at bounding box center [824, 115] width 86 height 15
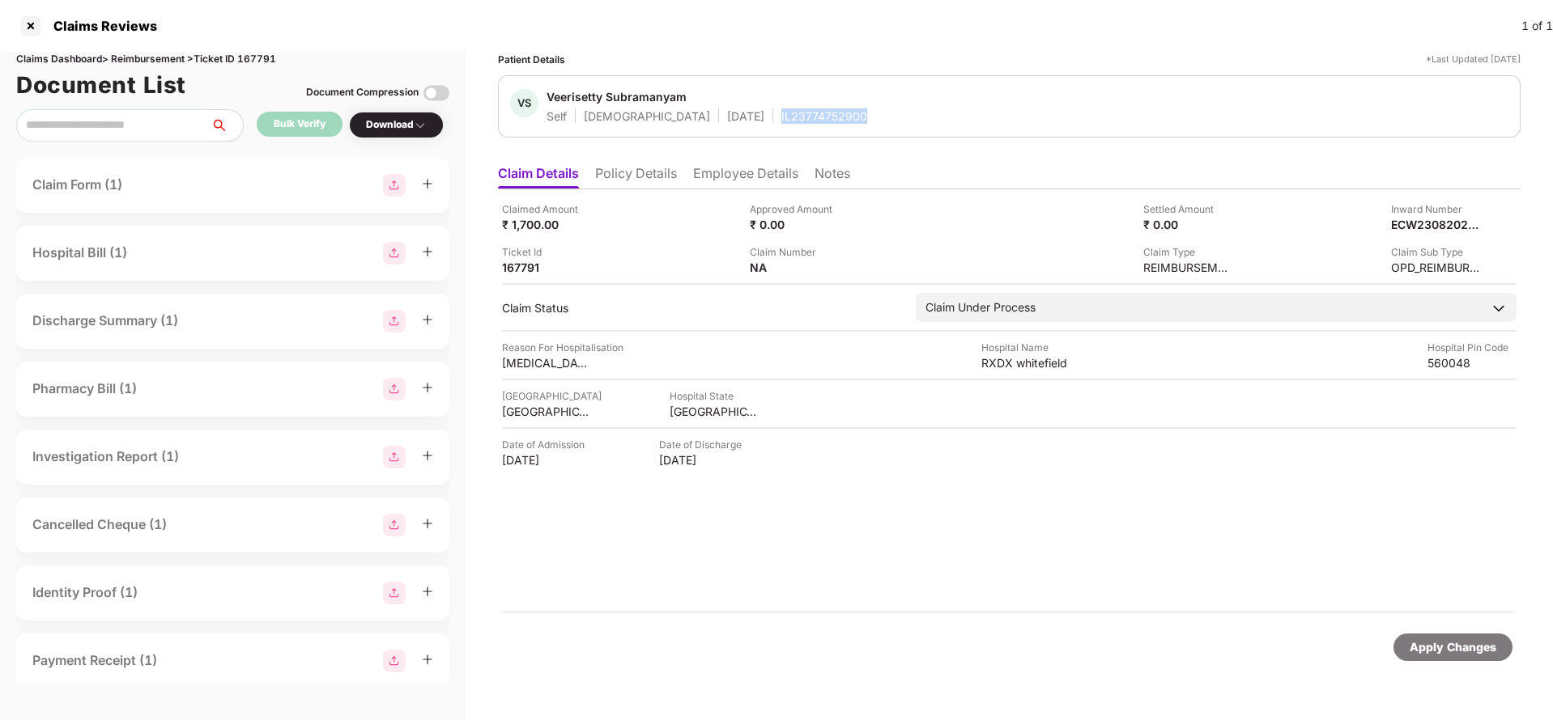
click at [781, 121] on div "IL23774752900" at bounding box center [824, 115] width 86 height 15
copy div "IL23774752900"
click at [1478, 648] on div "Apply Changes" at bounding box center [1452, 648] width 87 height 18
click at [261, 61] on div "Claims Dashboard > Reimbursement > Ticket ID 167791" at bounding box center [232, 59] width 433 height 15
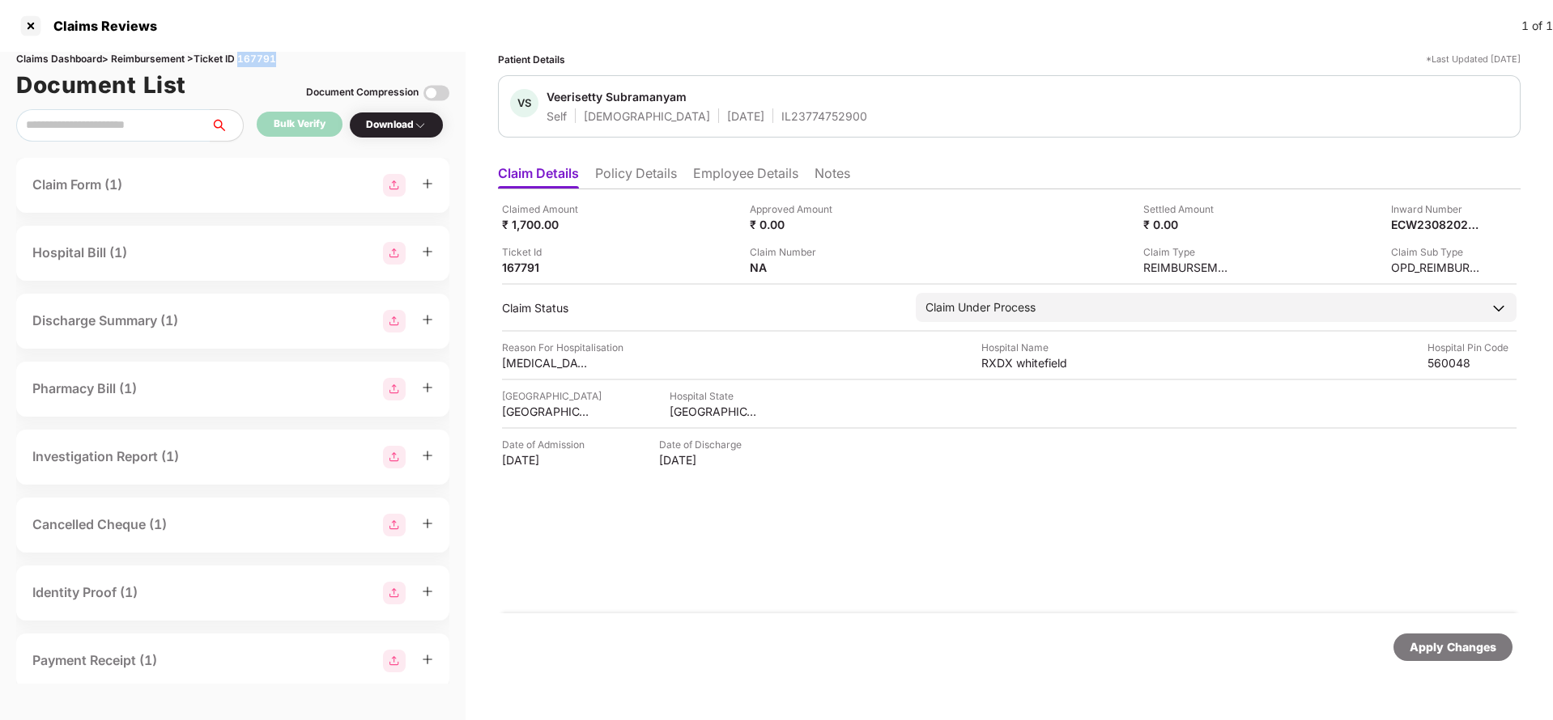
click at [261, 61] on div "Claims Dashboard > Reimbursement > Ticket ID 167791" at bounding box center [232, 59] width 433 height 15
copy div "167791"
click at [1451, 643] on div "Apply Changes" at bounding box center [1452, 648] width 87 height 18
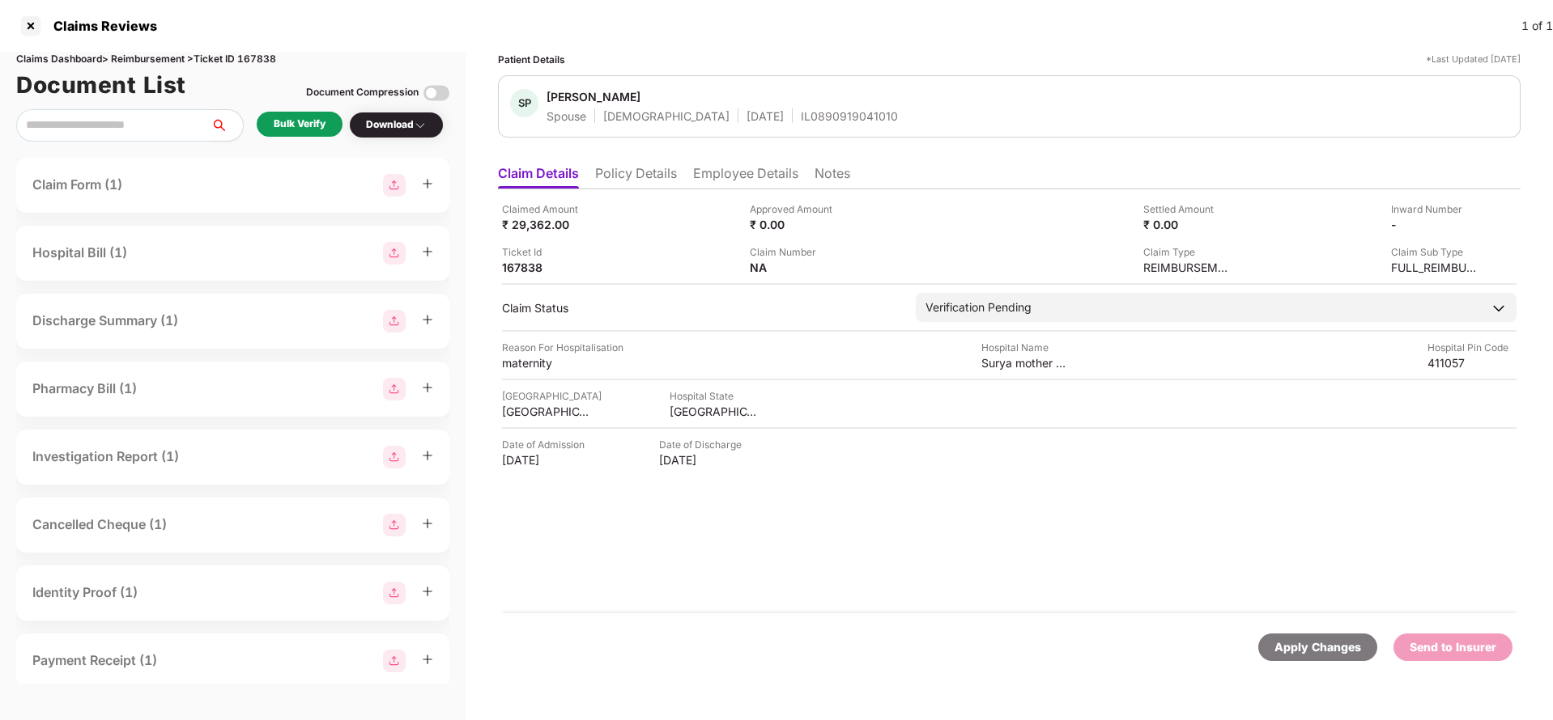
click at [648, 170] on li "Policy Details" at bounding box center [636, 176] width 82 height 23
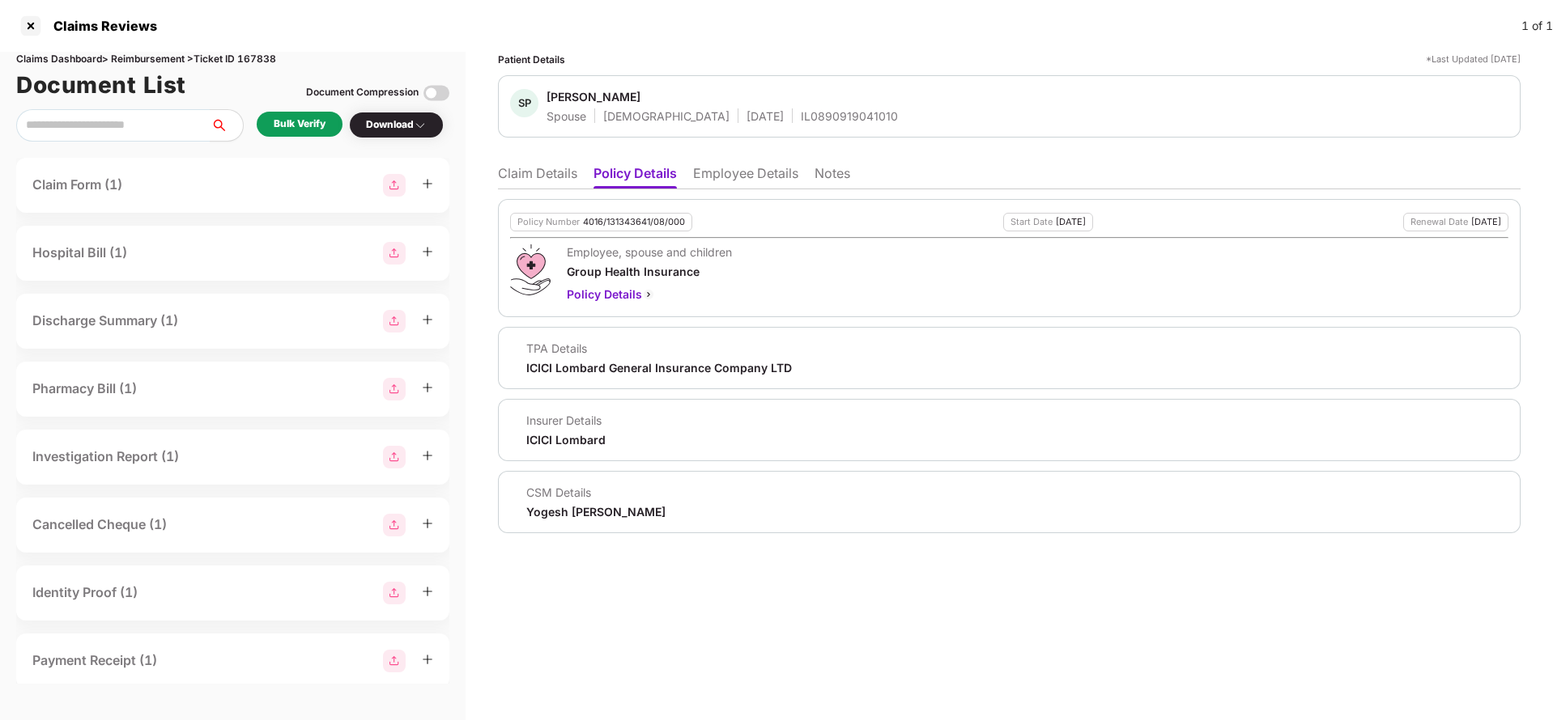
click at [747, 173] on li "Employee Details" at bounding box center [745, 176] width 105 height 23
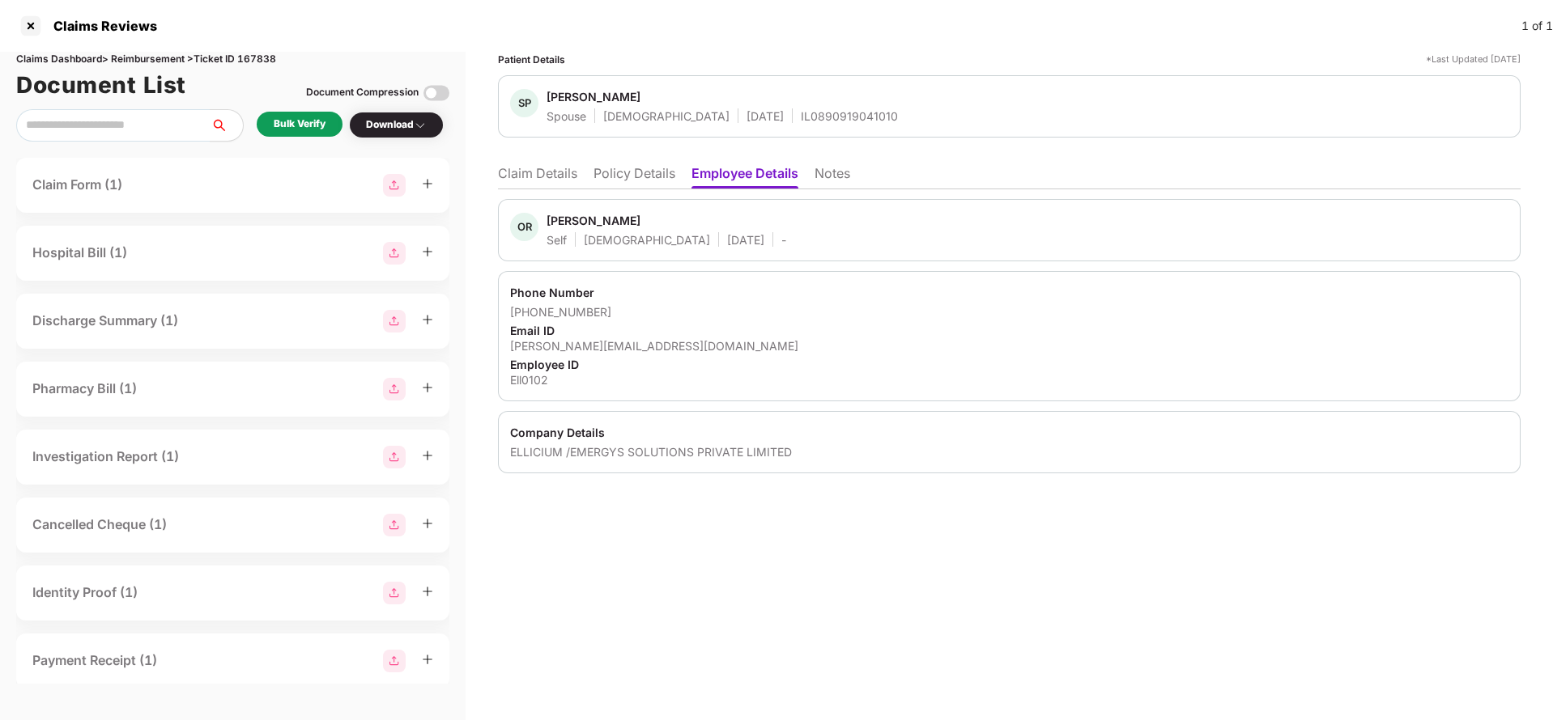
click at [539, 175] on li "Claim Details" at bounding box center [537, 176] width 79 height 23
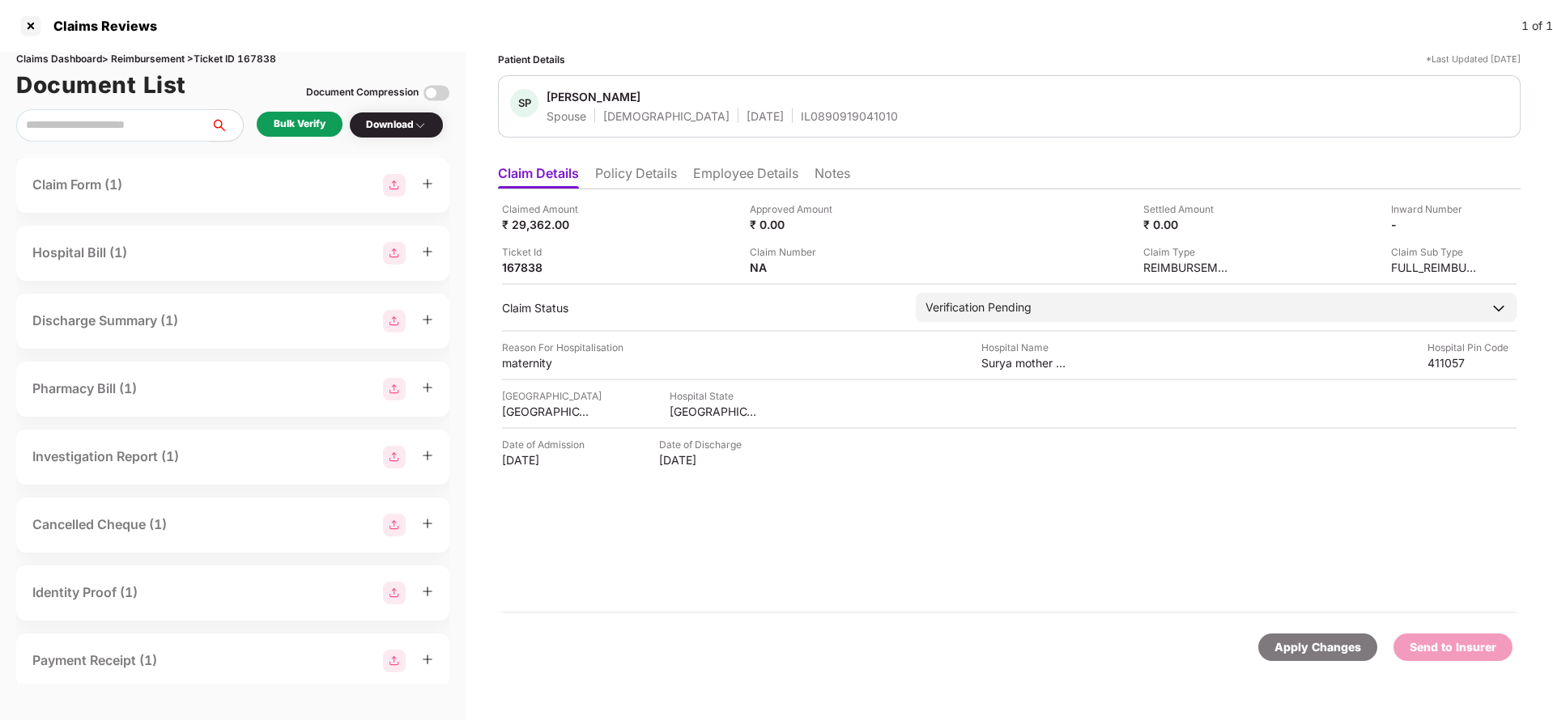
click at [655, 185] on li "Policy Details" at bounding box center [636, 176] width 82 height 23
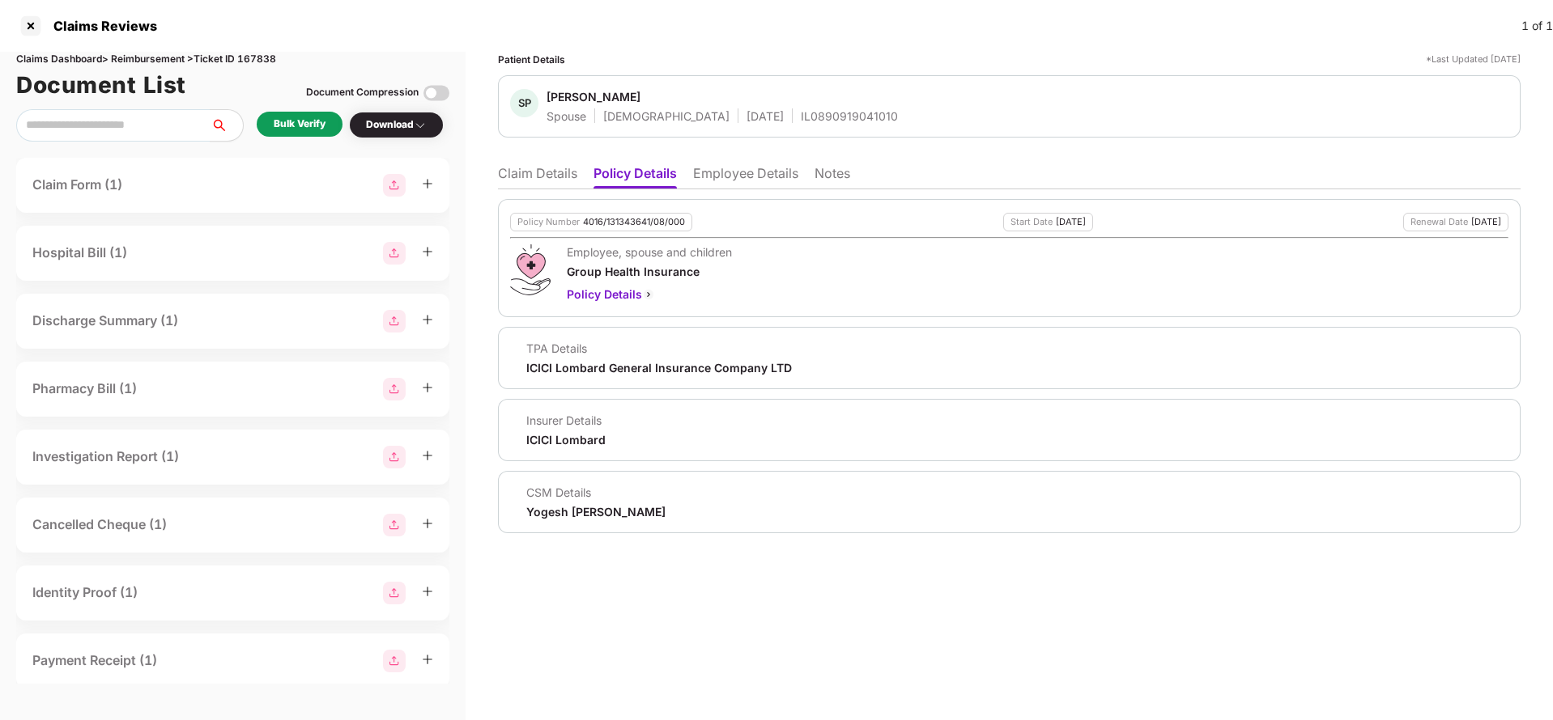
click at [643, 224] on div "4016/131343641/08/000" at bounding box center [634, 222] width 102 height 11
copy div "4016/131343641/08/000"
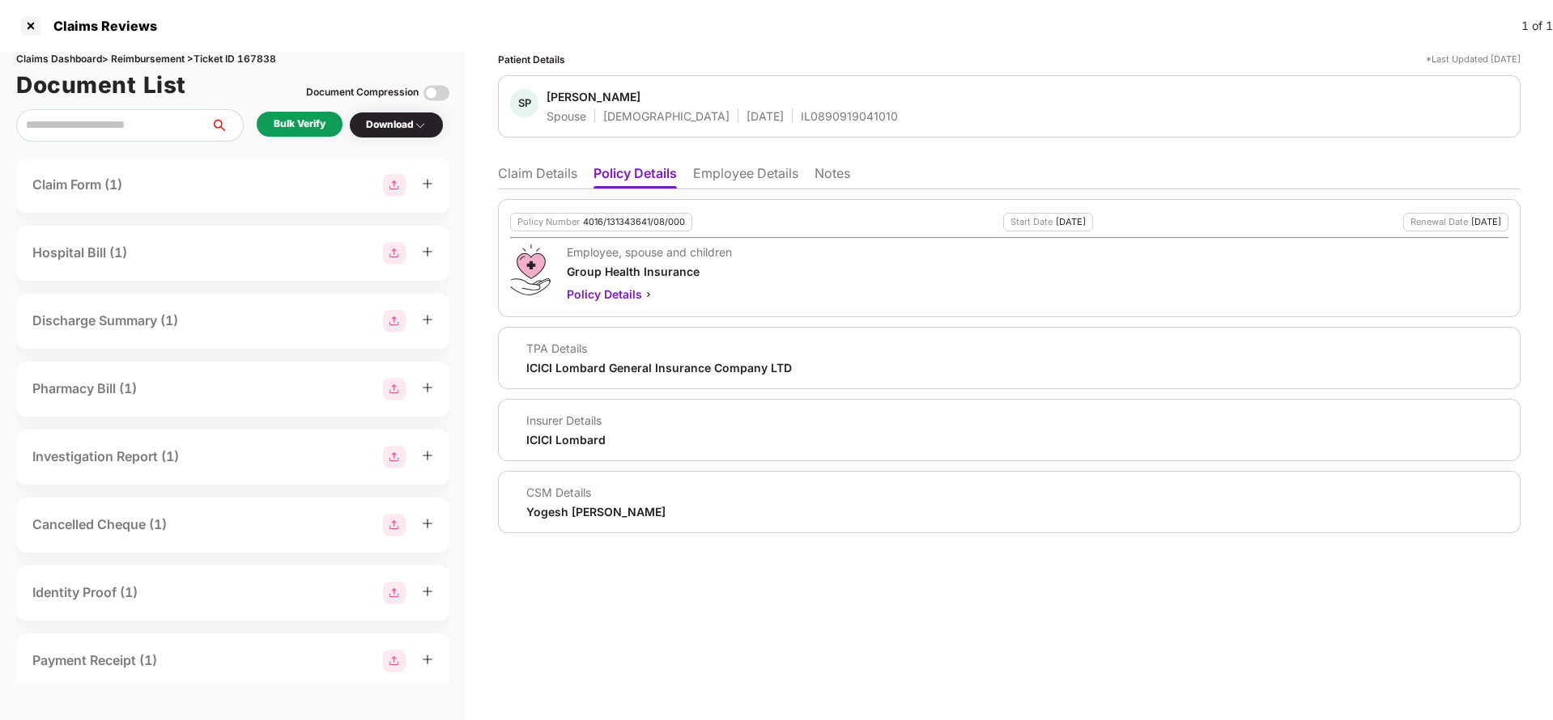
click at [525, 164] on ul "Claim Details Policy Details Employee Details Notes" at bounding box center [1009, 173] width 1022 height 32
click at [570, 181] on li "Claim Details" at bounding box center [537, 176] width 79 height 23
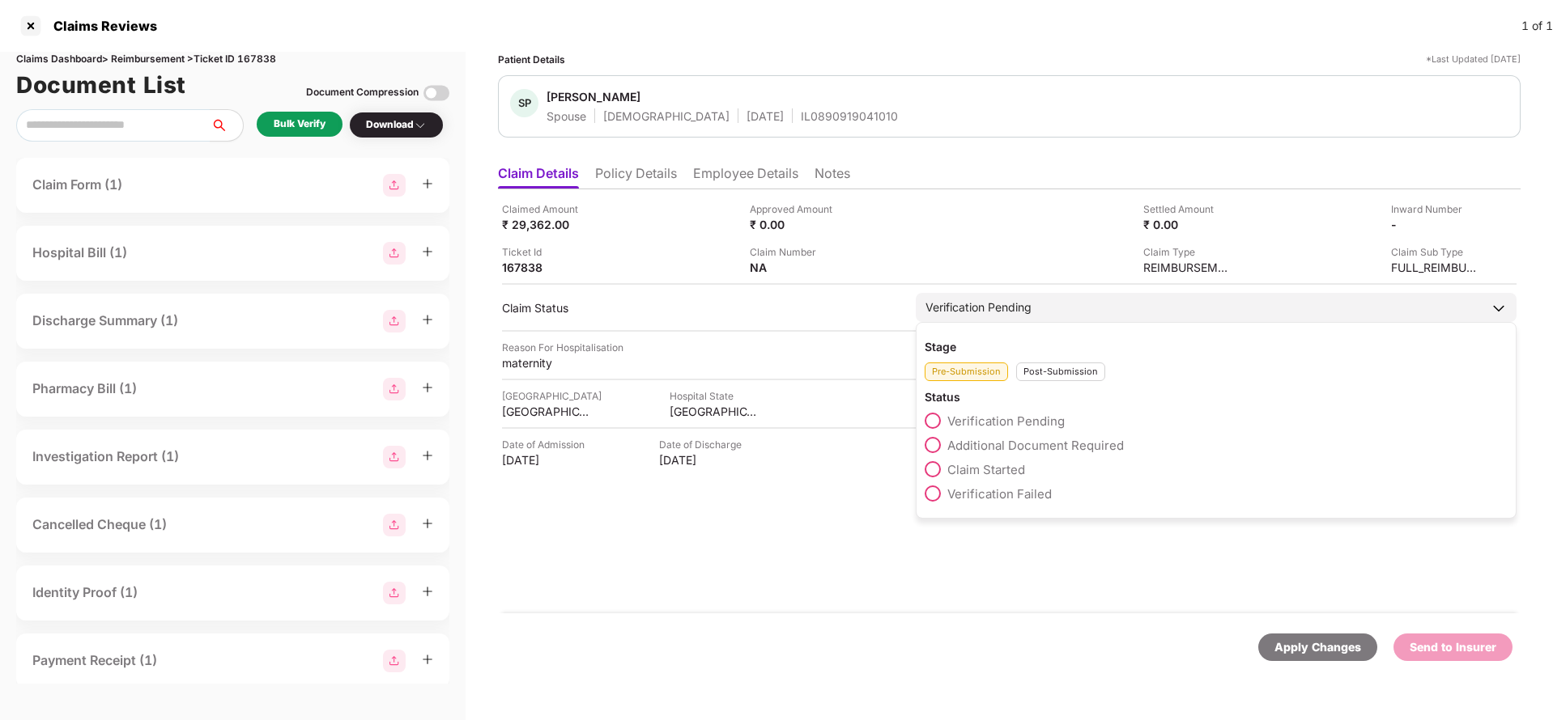
click at [1005, 469] on span "Claim Started" at bounding box center [986, 469] width 78 height 15
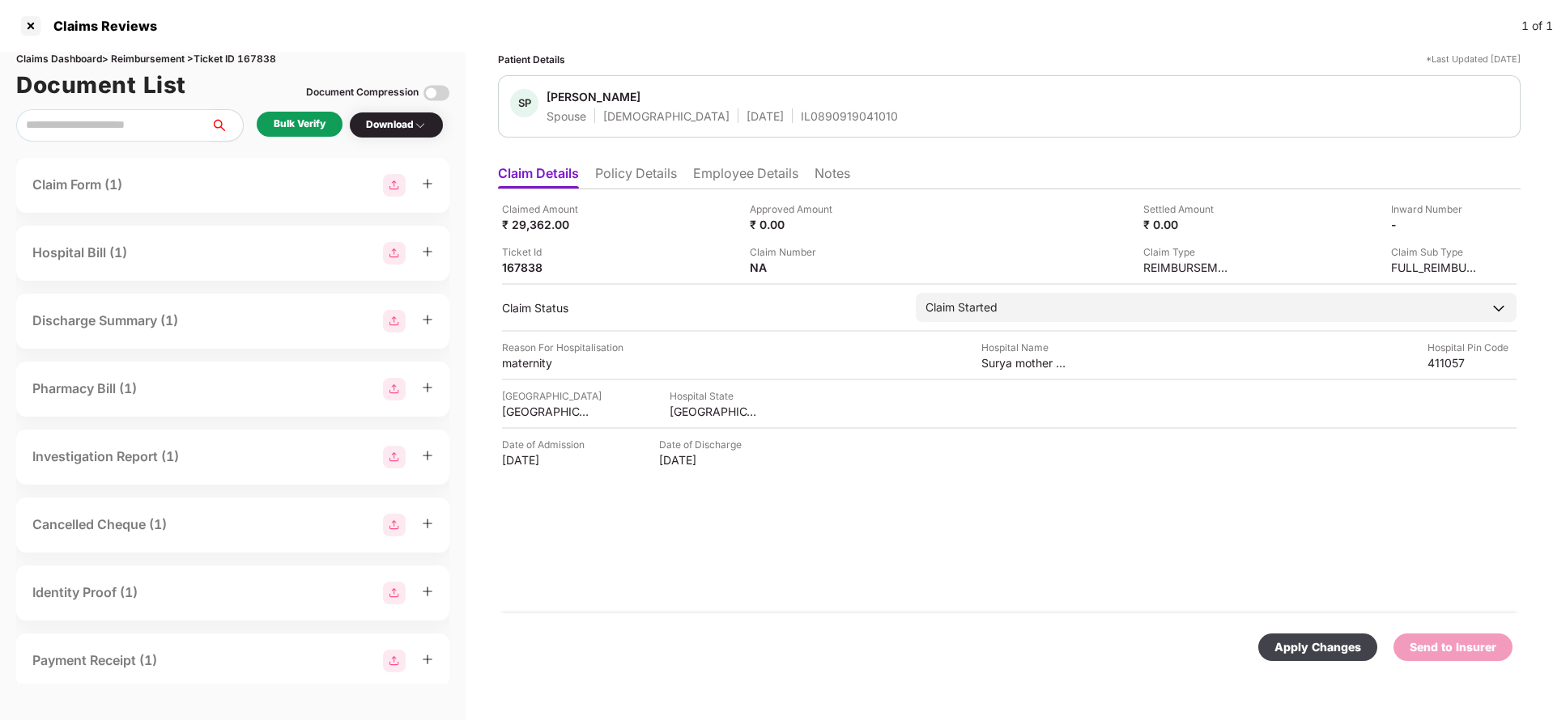
click at [1342, 649] on div "Apply Changes" at bounding box center [1317, 648] width 87 height 18
click at [713, 173] on li "Employee Details" at bounding box center [745, 176] width 105 height 23
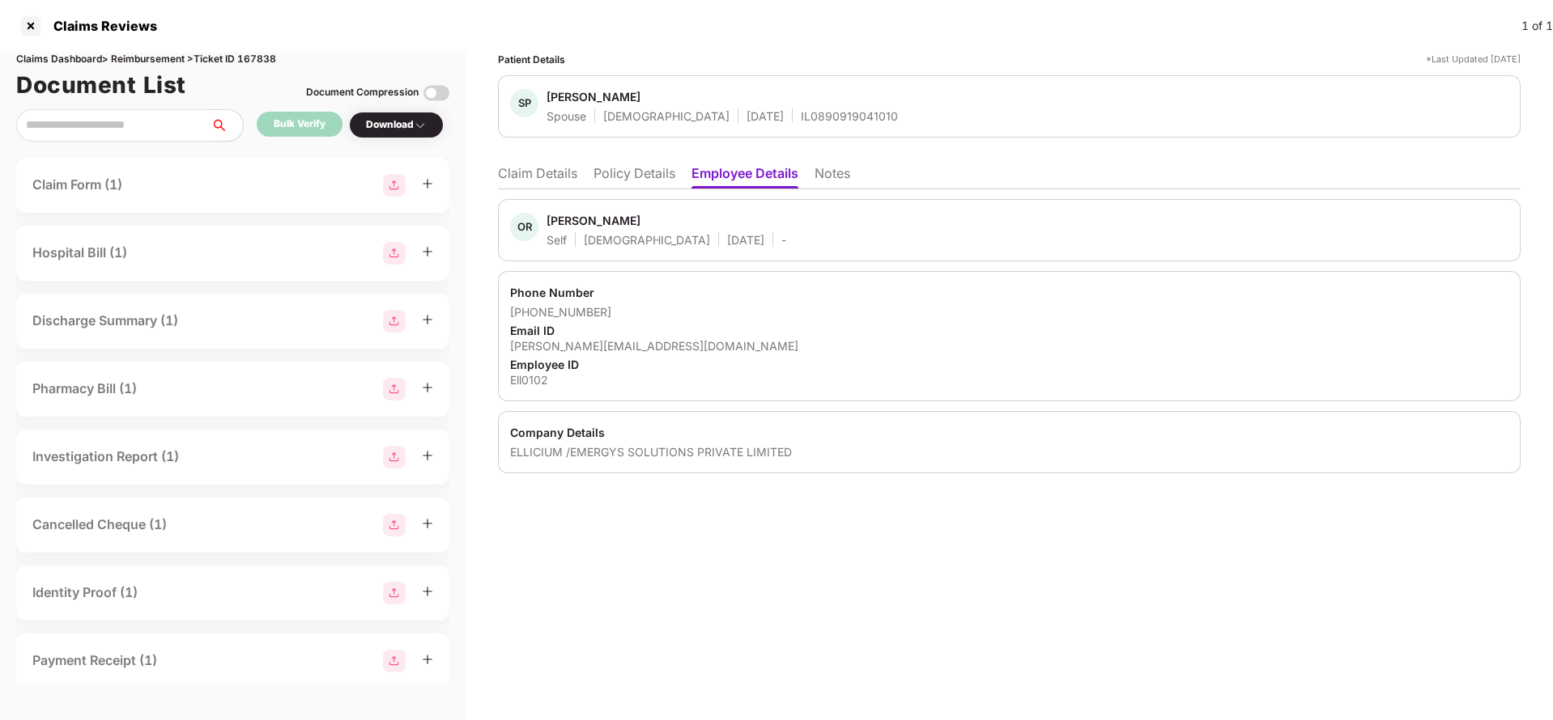
click at [550, 181] on li "Claim Details" at bounding box center [537, 176] width 79 height 23
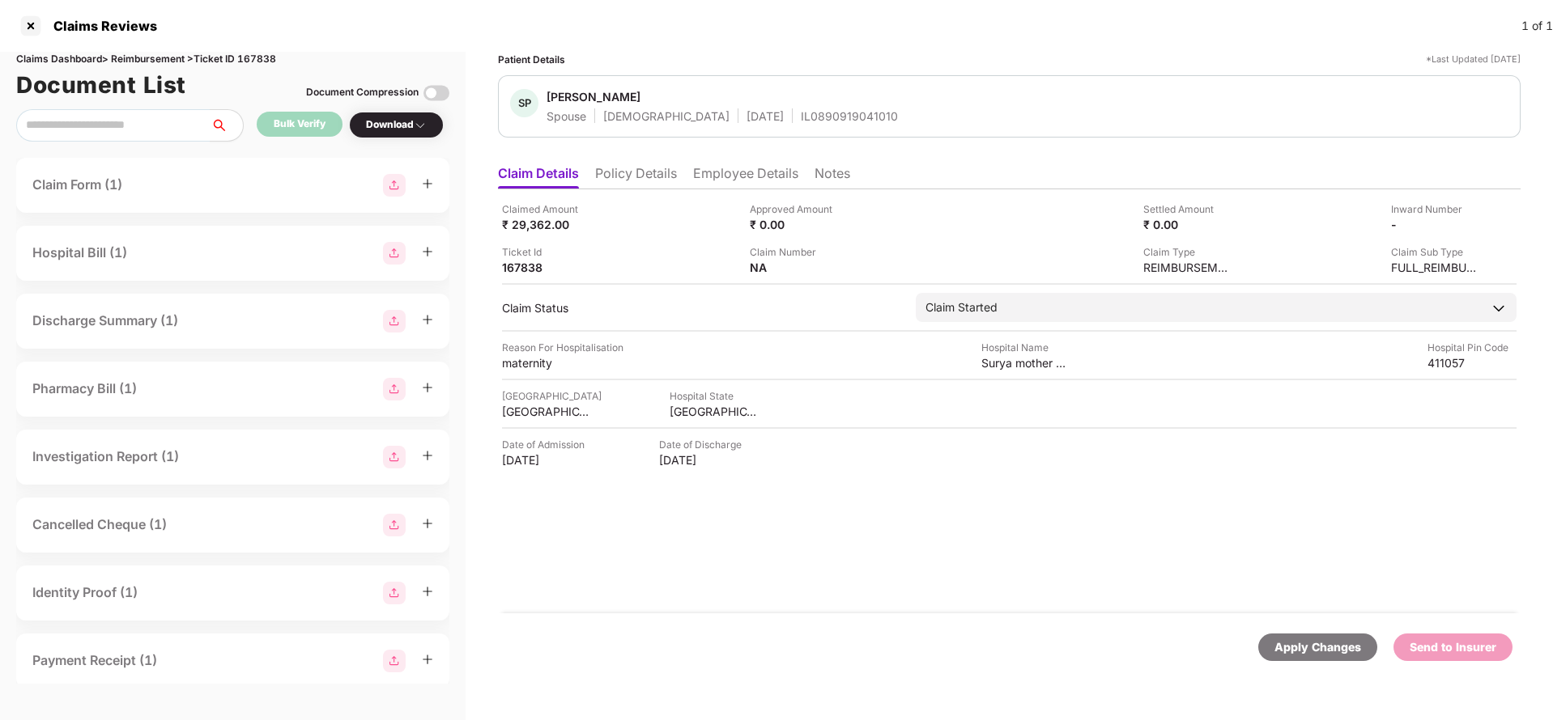
click at [1306, 645] on div "Apply Changes" at bounding box center [1317, 648] width 87 height 18
click at [257, 53] on div "Claims Dashboard > Reimbursement > Ticket ID 167838" at bounding box center [232, 59] width 433 height 15
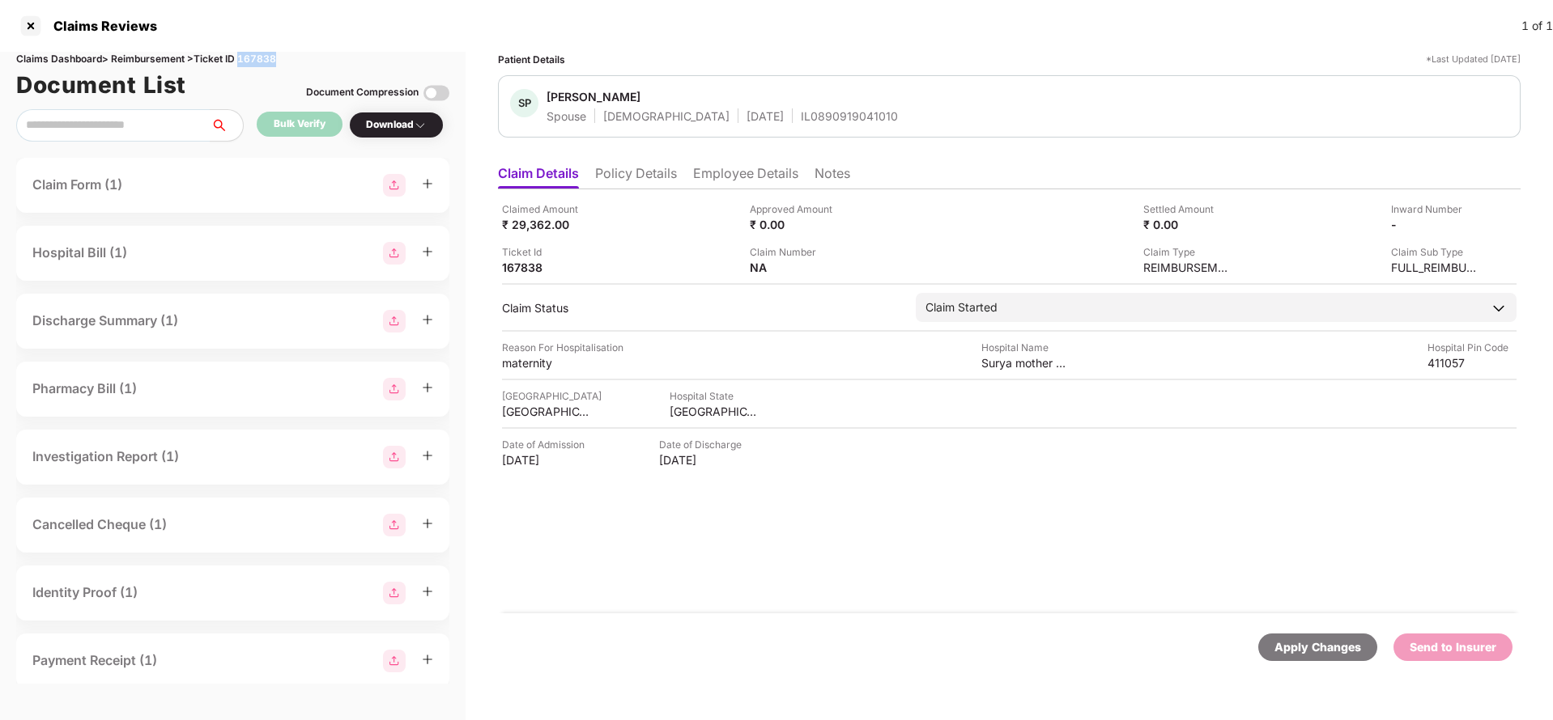
copy div "167838"
click at [1278, 656] on div "Apply Changes" at bounding box center [1317, 648] width 119 height 28
click at [656, 178] on li "Policy Details" at bounding box center [636, 176] width 82 height 23
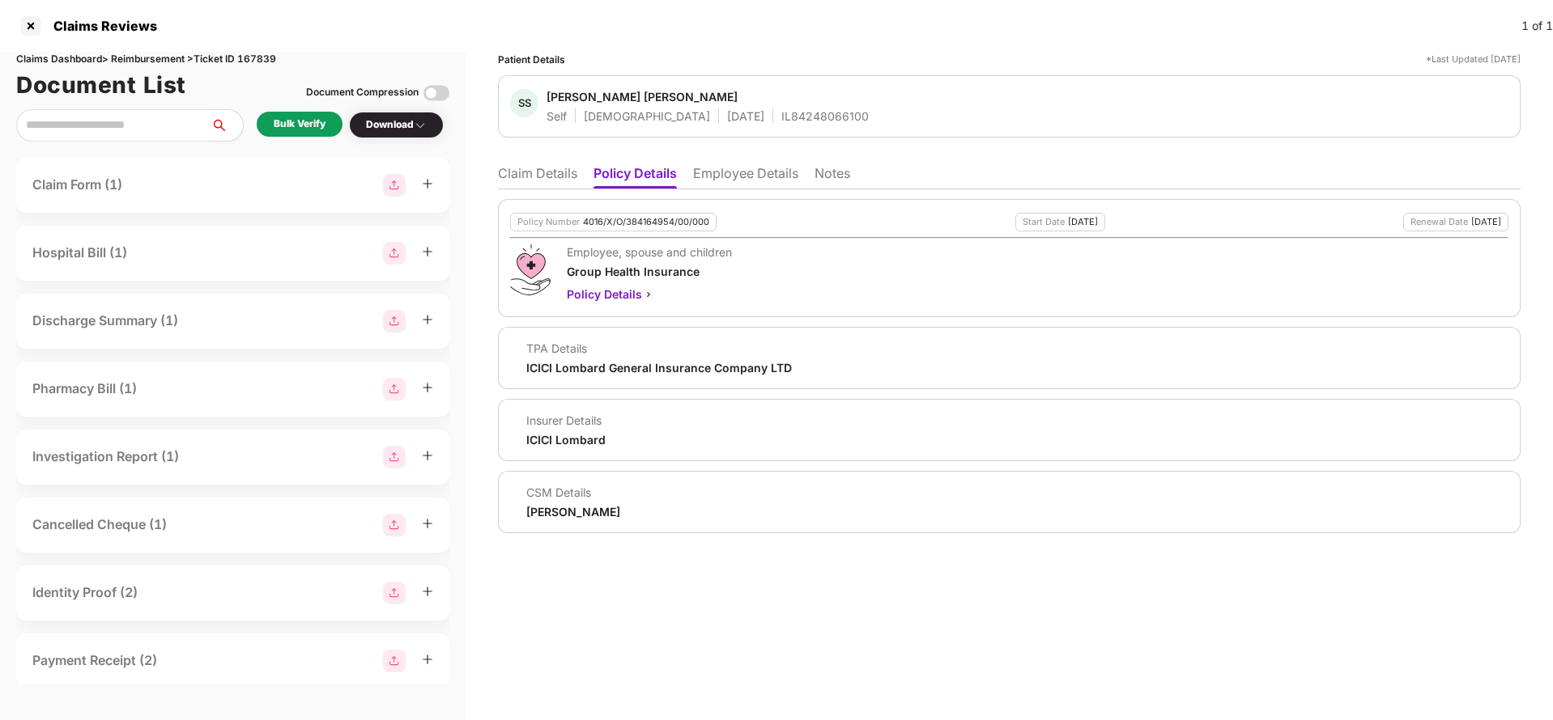
click at [640, 217] on div "4016/X/O/384164954/00/000" at bounding box center [646, 222] width 126 height 11
copy div "4016/X/O/384164954/00/000"
click at [781, 112] on div "IL84248066100" at bounding box center [824, 115] width 87 height 15
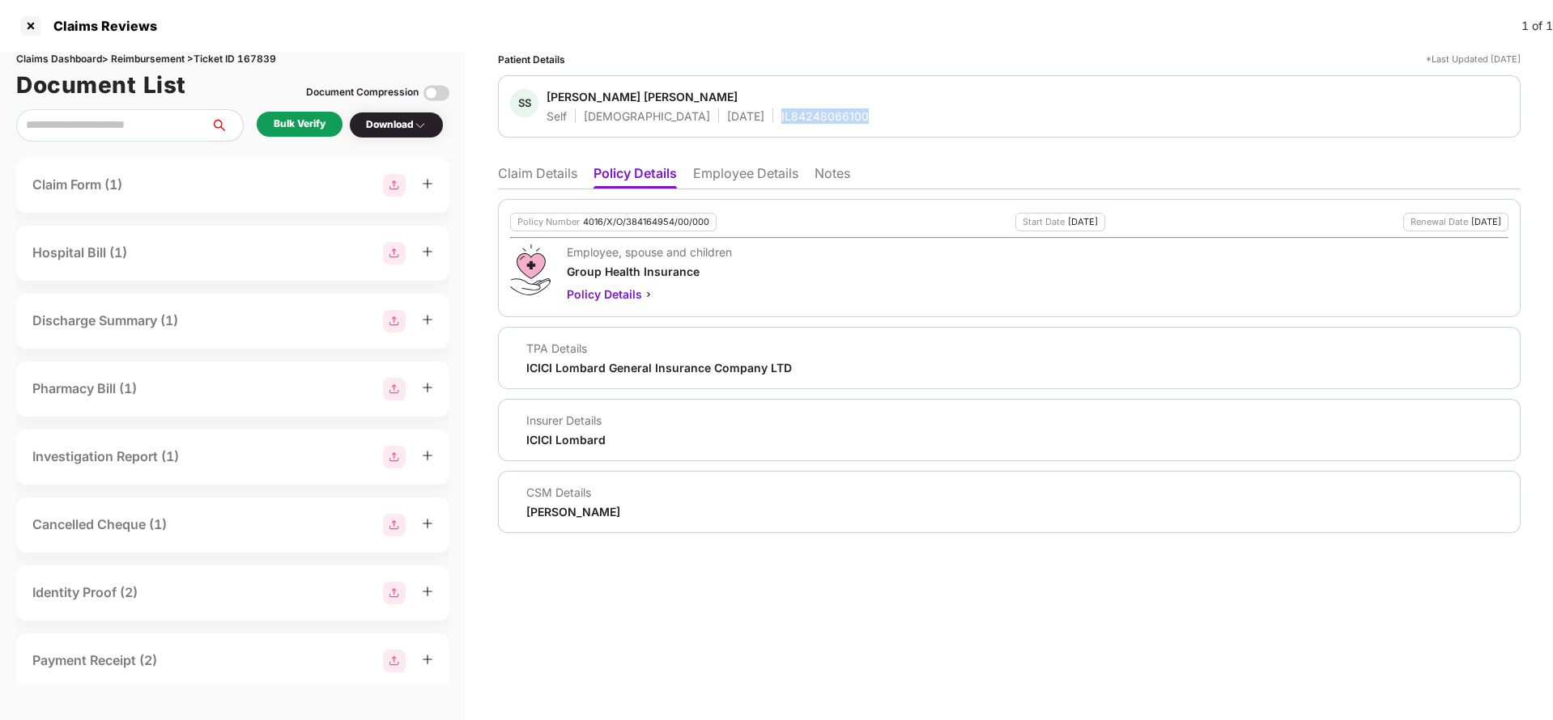
click at [781, 112] on div "IL84248066100" at bounding box center [824, 115] width 87 height 15
copy div "IL84248066100"
click at [530, 185] on li "Claim Details" at bounding box center [537, 176] width 79 height 23
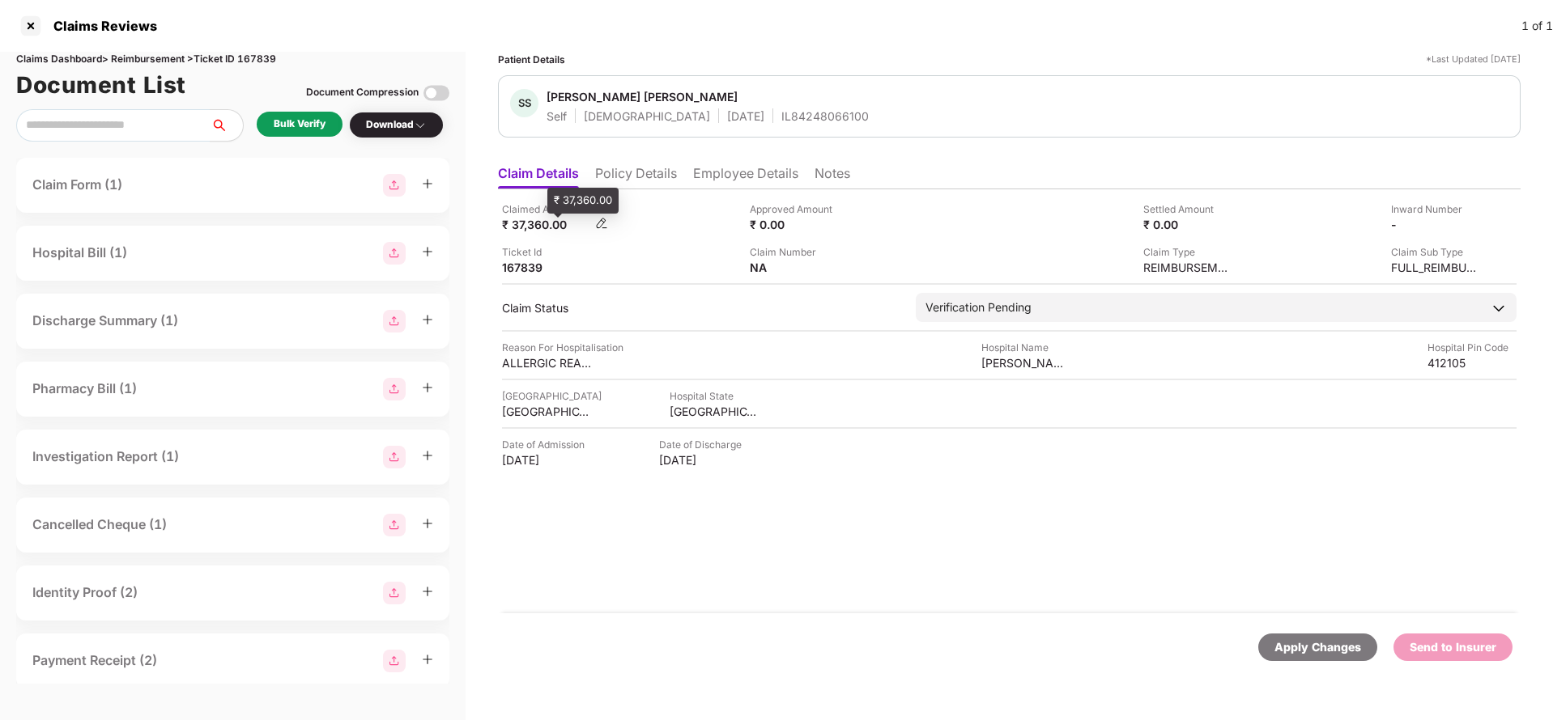
click at [529, 231] on div "₹ 37,360.00" at bounding box center [546, 224] width 89 height 15
copy div "37,360"
click at [1024, 374] on div "Claimed Amount ₹ 37,360.00 Approved Amount ₹ 0.00 Settled Amount ₹ 0.00 Inward …" at bounding box center [1009, 401] width 1022 height 424
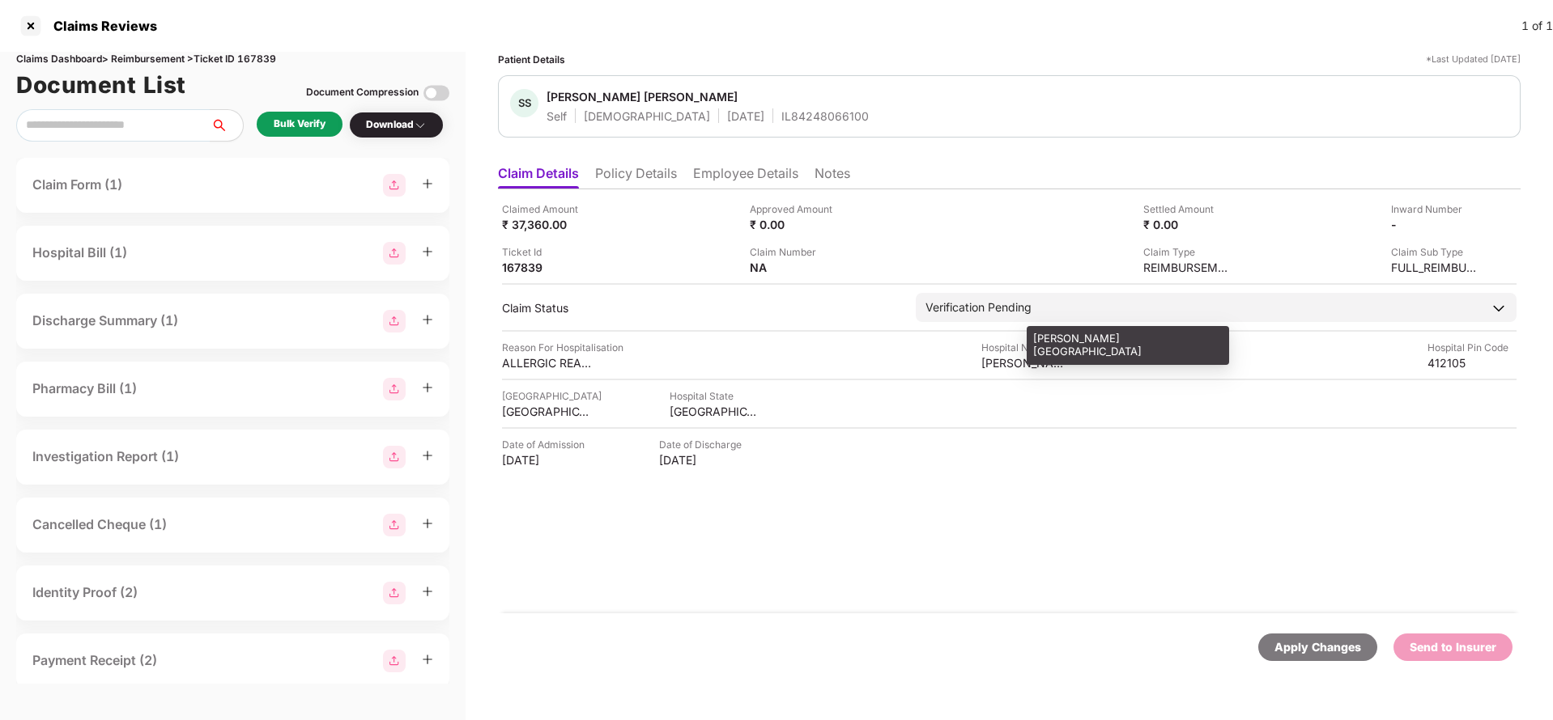
click at [1043, 361] on div "DHANASHREE HOSPITAL MOSHI" at bounding box center [1025, 362] width 89 height 15
copy div "DHANASHREE HOSPITAL MOSHI"
click at [270, 123] on div "Bulk Verify" at bounding box center [300, 124] width 86 height 25
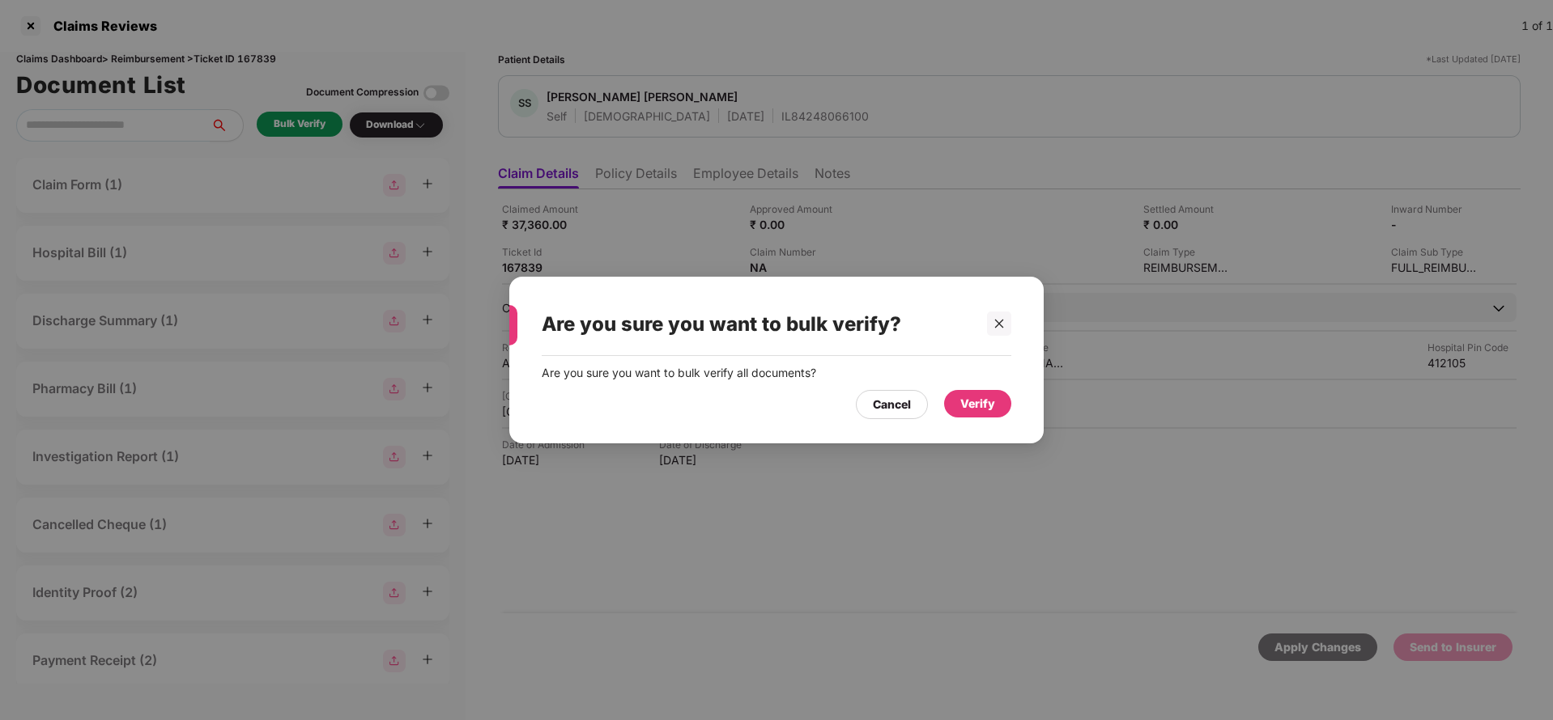
click at [964, 405] on div "Verify" at bounding box center [977, 404] width 35 height 18
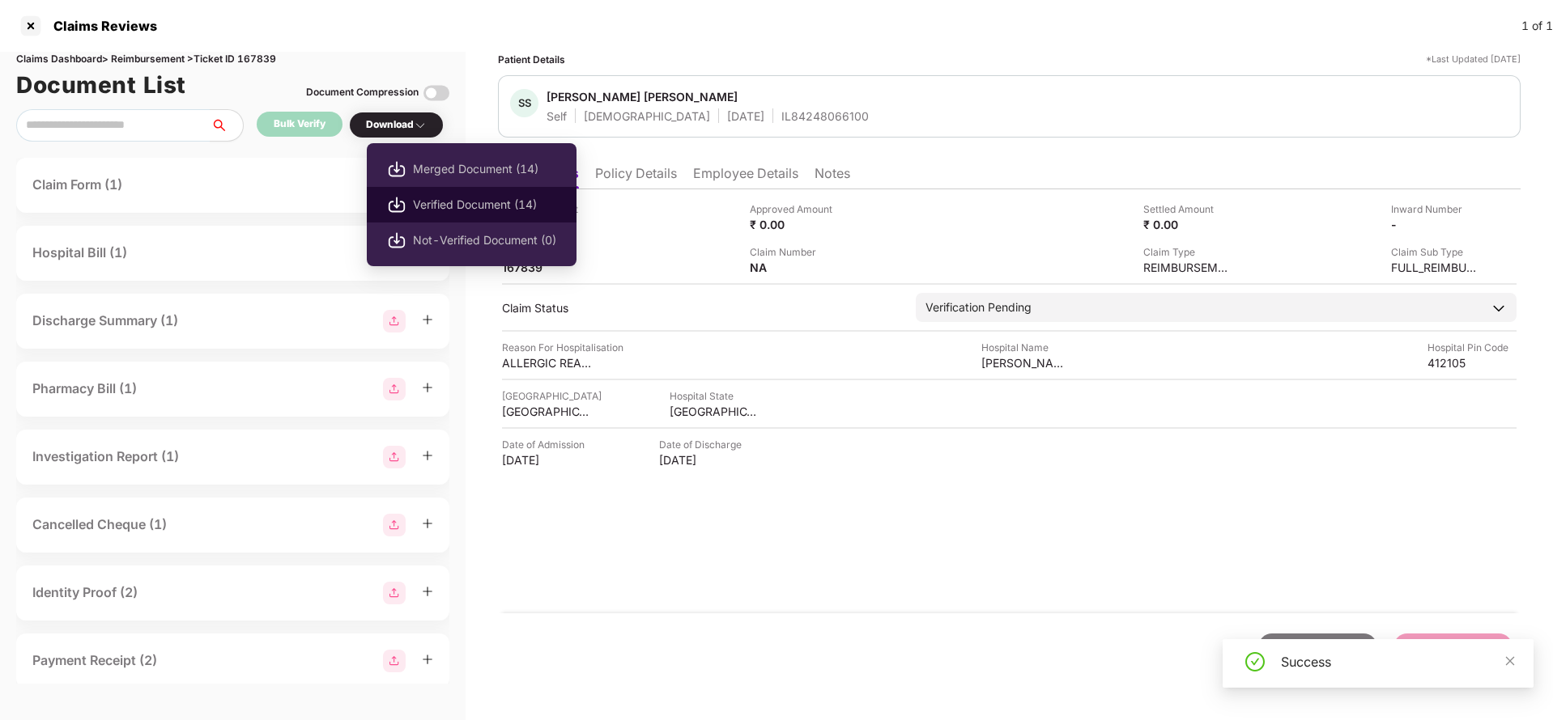
click at [462, 193] on li "Verified Document (14)" at bounding box center [472, 205] width 210 height 36
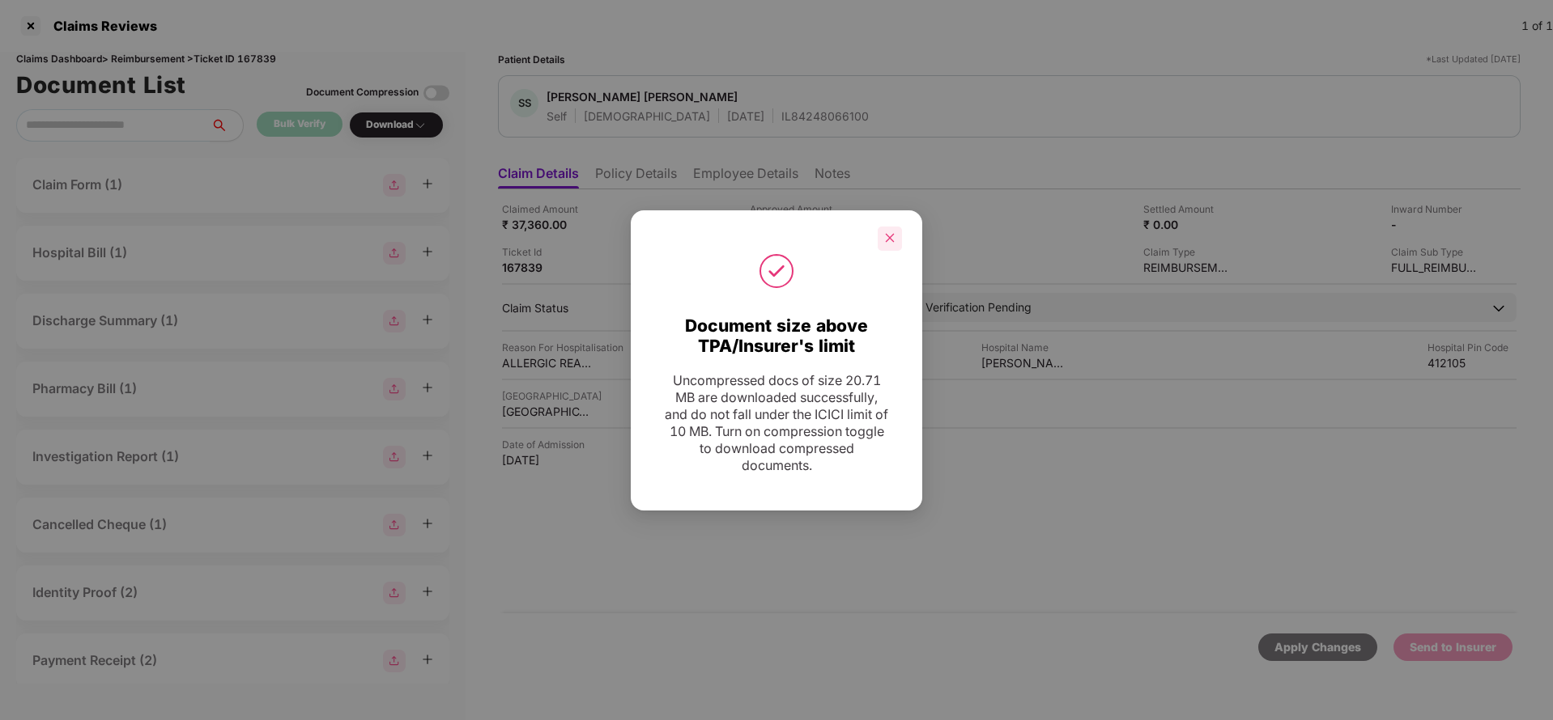
click at [882, 236] on div at bounding box center [889, 239] width 24 height 24
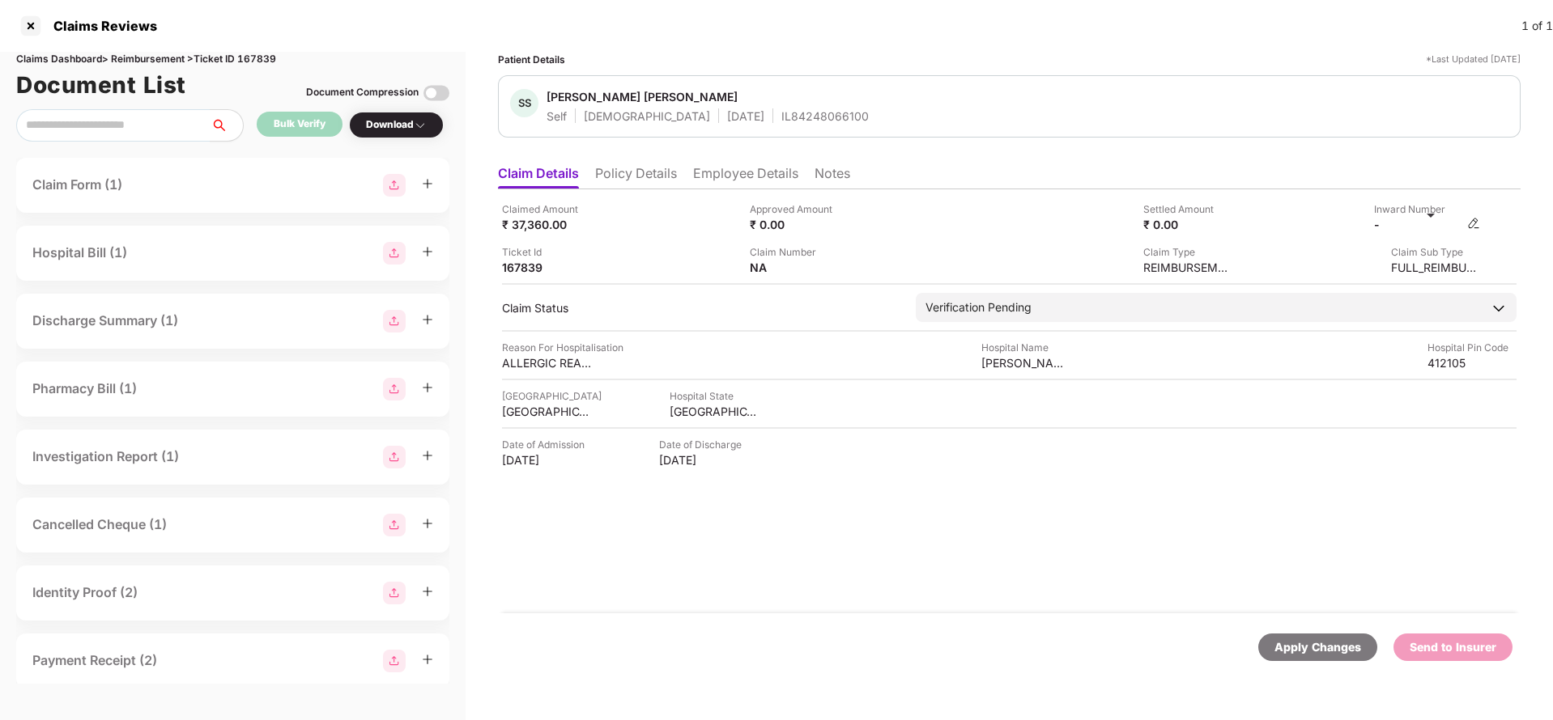
click at [1470, 229] on img at bounding box center [1473, 223] width 13 height 13
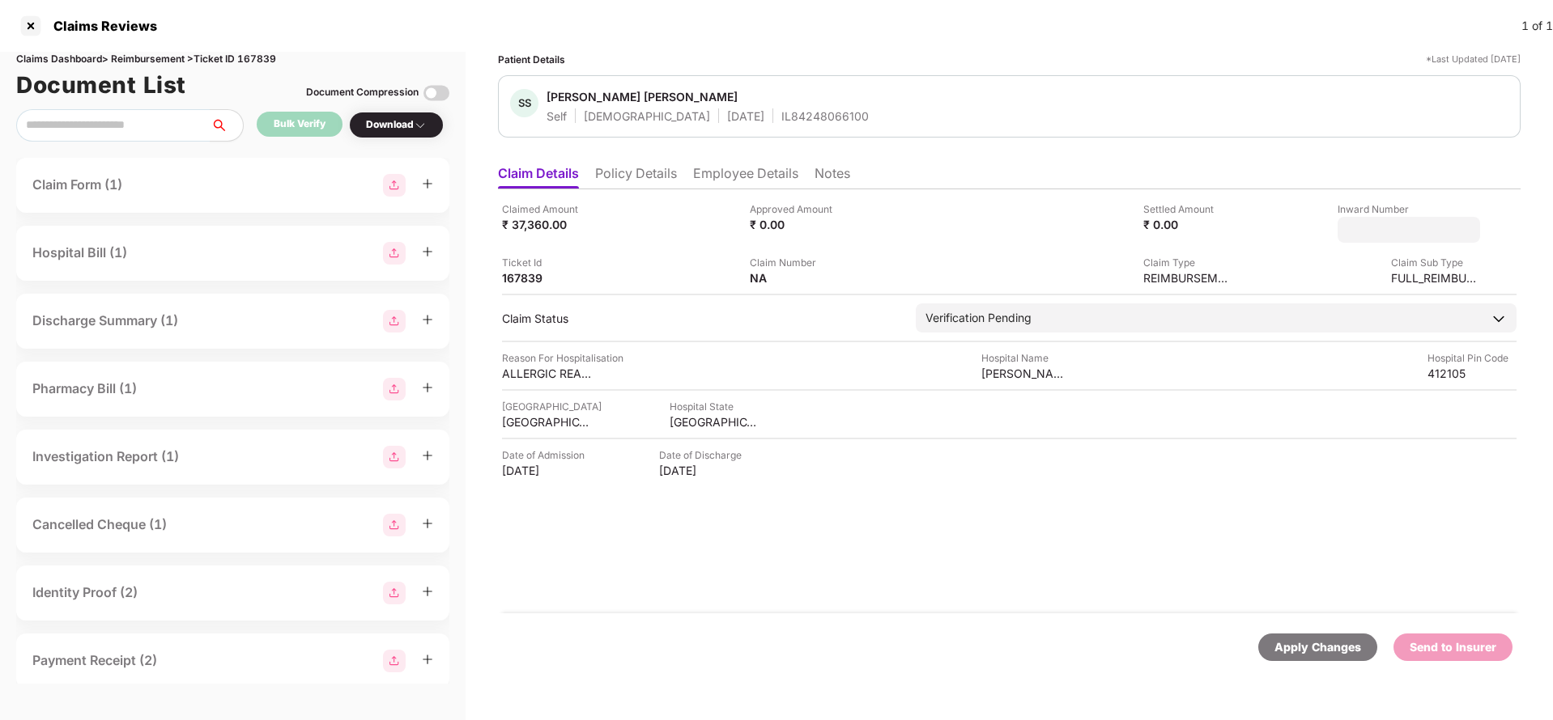
type input "**********"
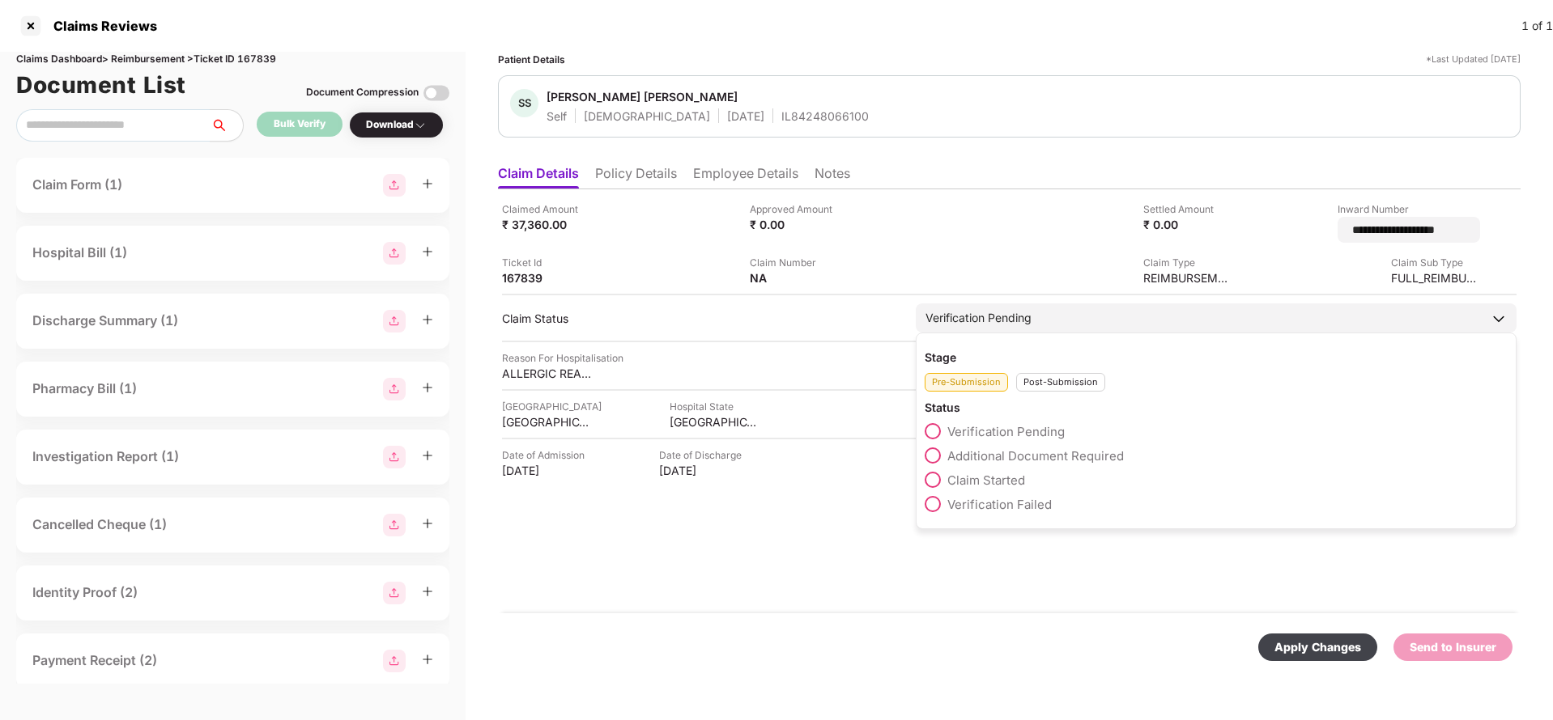
click at [1019, 313] on div "Verification Pending" at bounding box center [978, 318] width 106 height 18
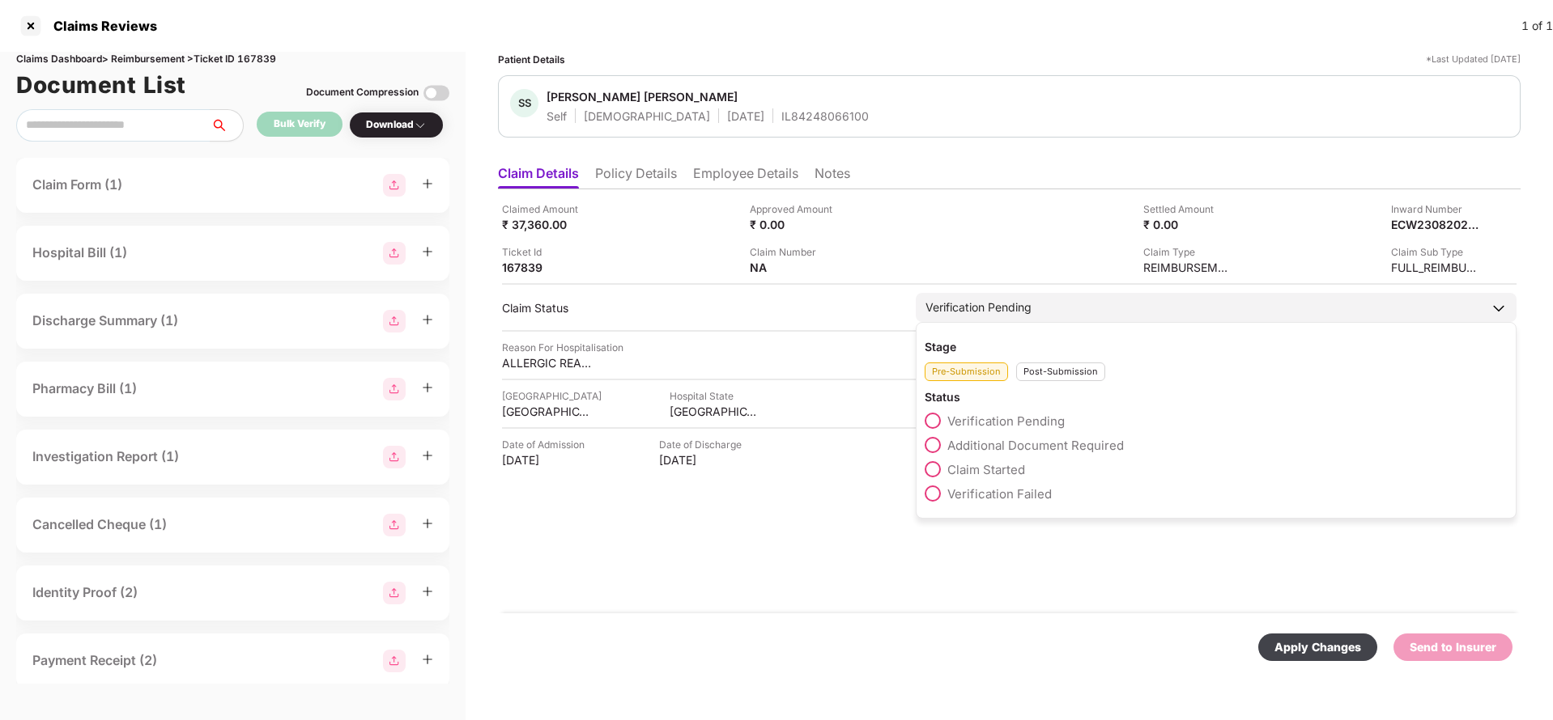
click at [1060, 377] on div "Post-Submission" at bounding box center [1060, 372] width 89 height 19
click at [1011, 443] on span "Claim Under Process" at bounding box center [1008, 445] width 122 height 15
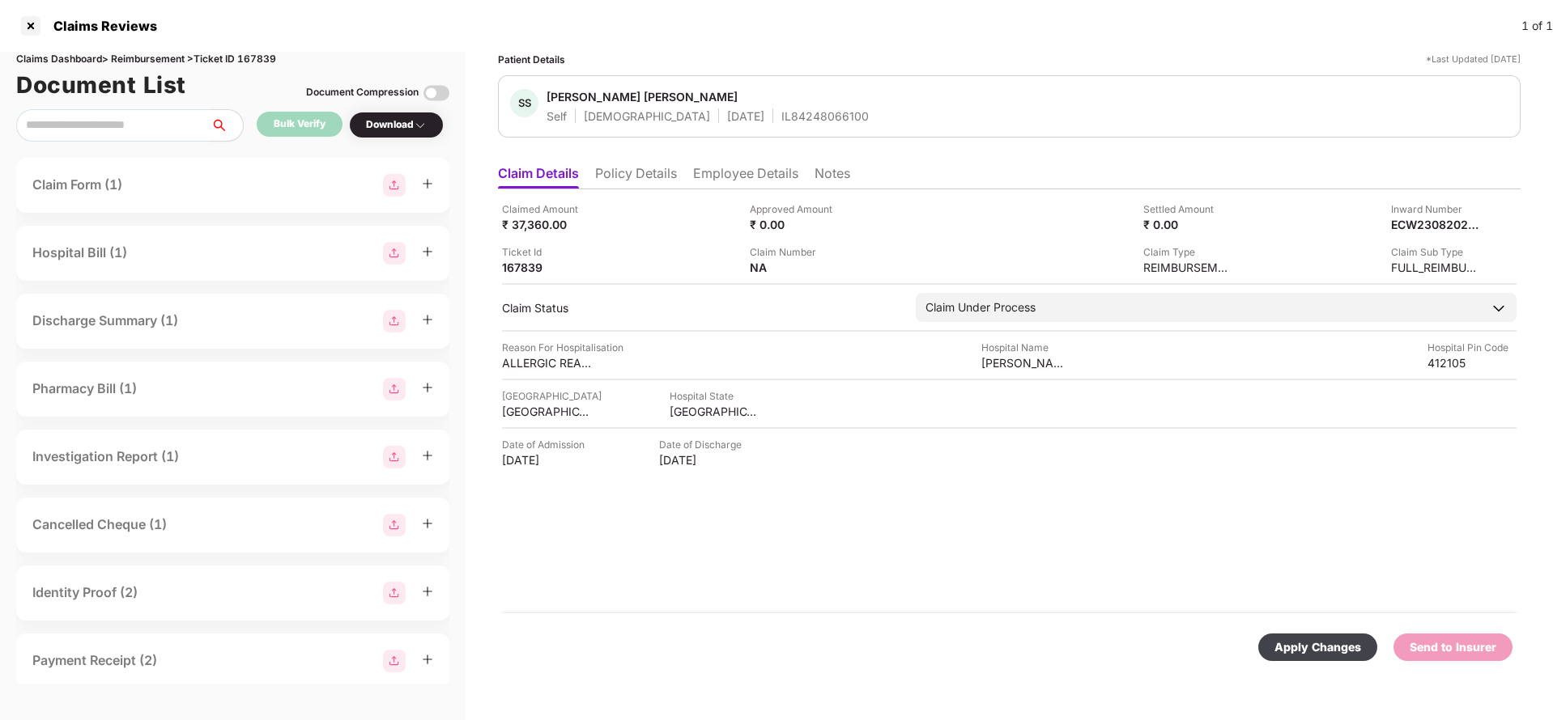
click at [1332, 646] on div "Apply Changes" at bounding box center [1317, 648] width 87 height 18
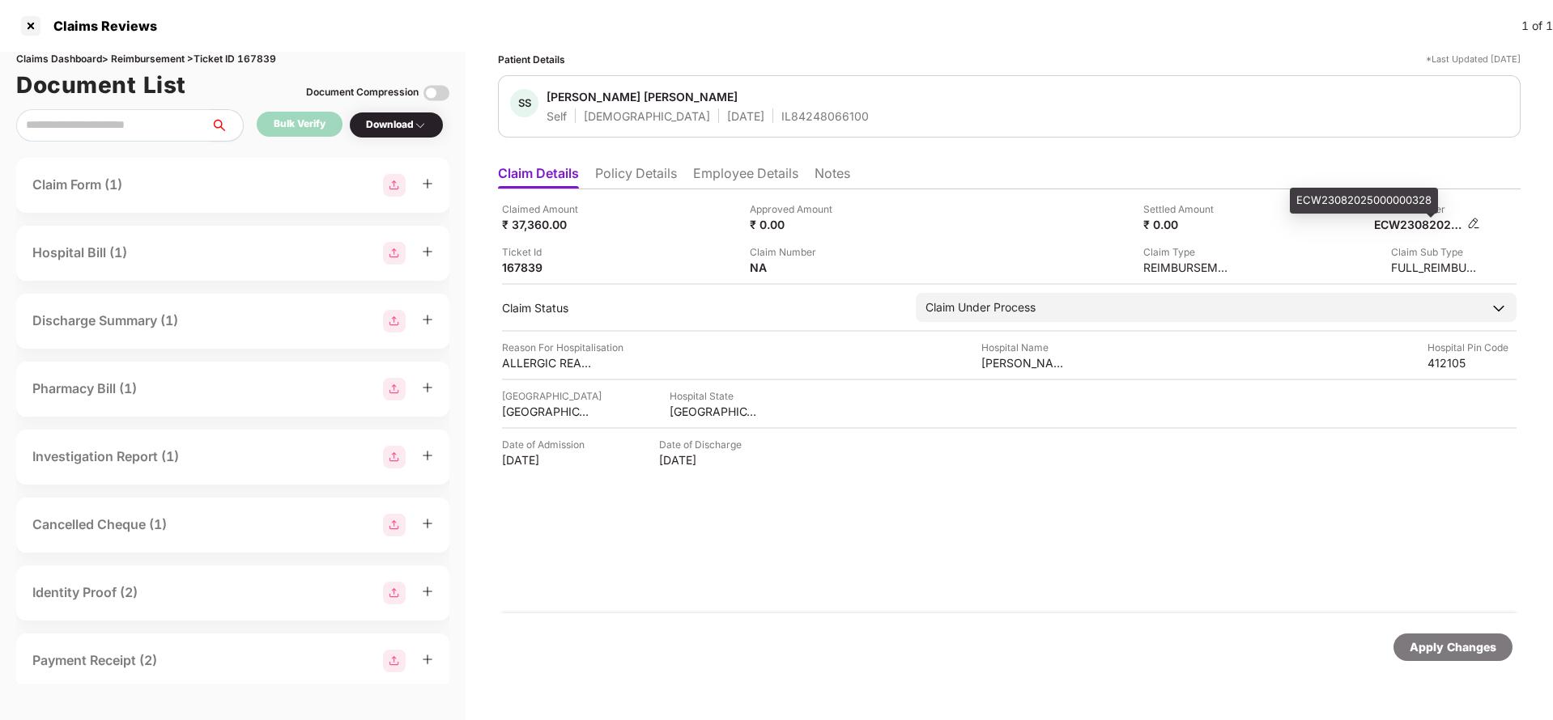
click at [1413, 227] on div "ECW23082025000000328" at bounding box center [1418, 224] width 89 height 15
copy div "ECW23082025000000328"
click at [754, 124] on div "SS Shahid Shaikh Shabbir Husain Self Male 06 Jan 1990 IL84248066100" at bounding box center [1009, 106] width 1022 height 62
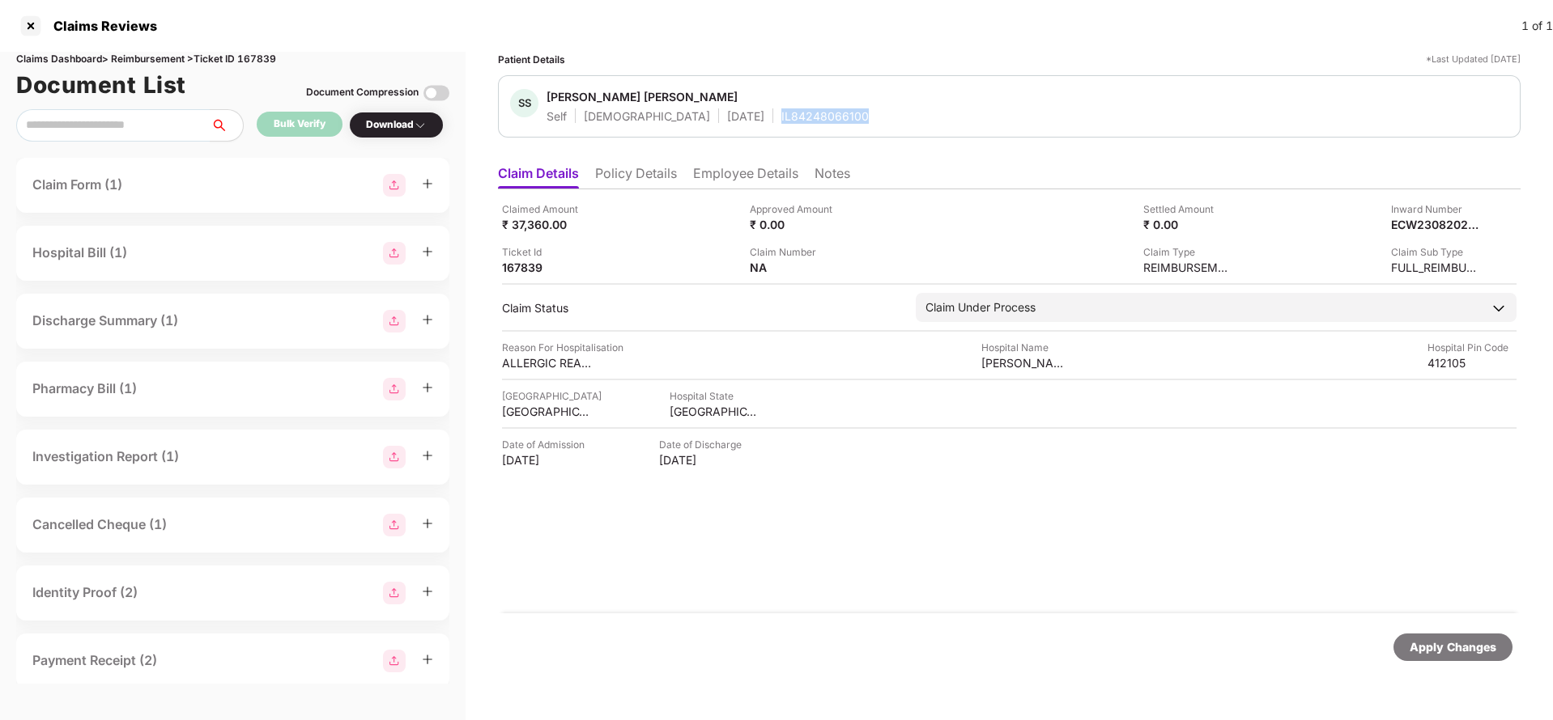
click at [754, 124] on div "SS Shahid Shaikh Shabbir Husain Self Male 06 Jan 1990 IL84248066100" at bounding box center [1009, 106] width 1022 height 62
copy div "IL84248066100"
click at [1437, 639] on div "Apply Changes" at bounding box center [1452, 648] width 87 height 18
click at [251, 53] on div "Claims Dashboard > Reimbursement > Ticket ID 167839" at bounding box center [232, 59] width 433 height 15
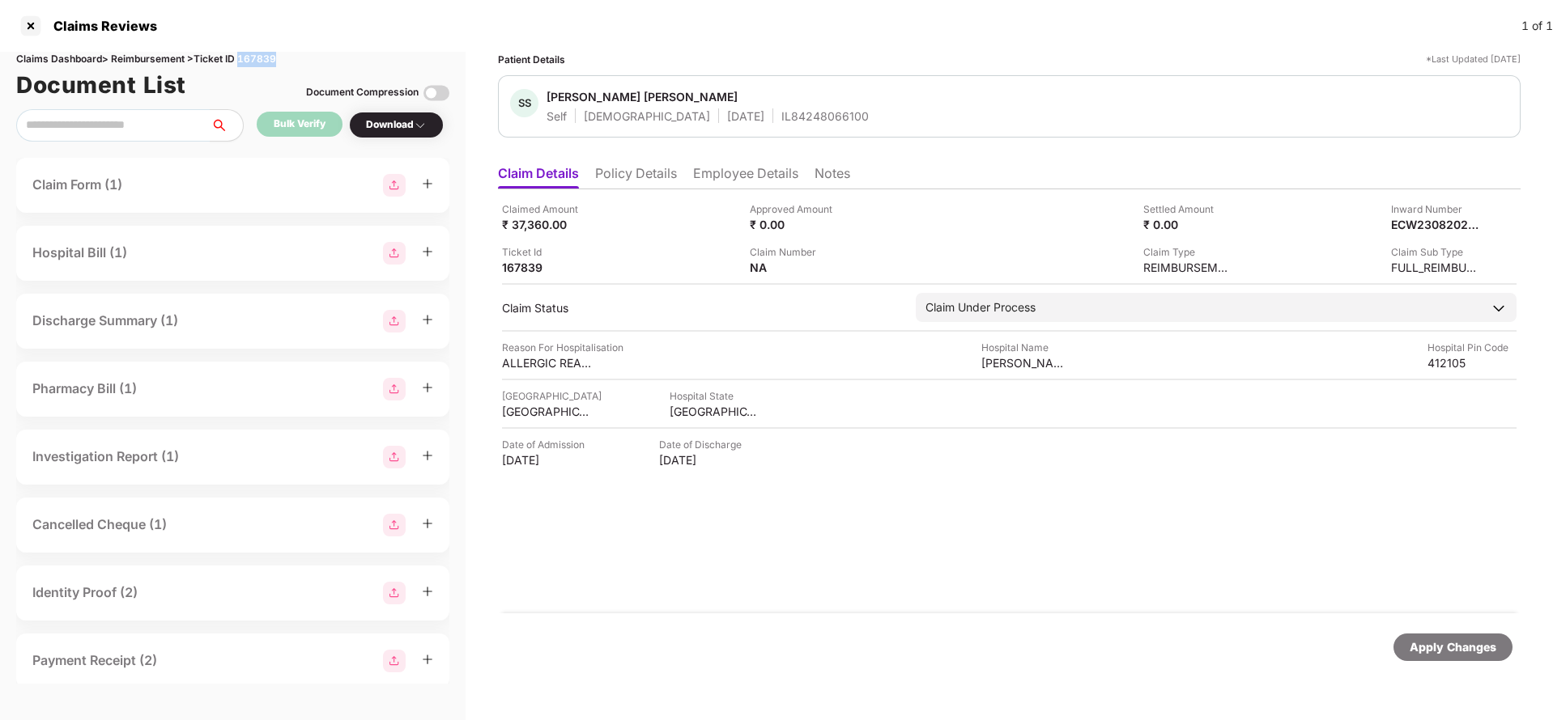
click at [251, 53] on div "Claims Dashboard > Reimbursement > Ticket ID 167839" at bounding box center [232, 59] width 433 height 15
copy div "167839"
click at [1491, 644] on div "Apply Changes" at bounding box center [1452, 648] width 87 height 18
